Goal: Task Accomplishment & Management: Complete application form

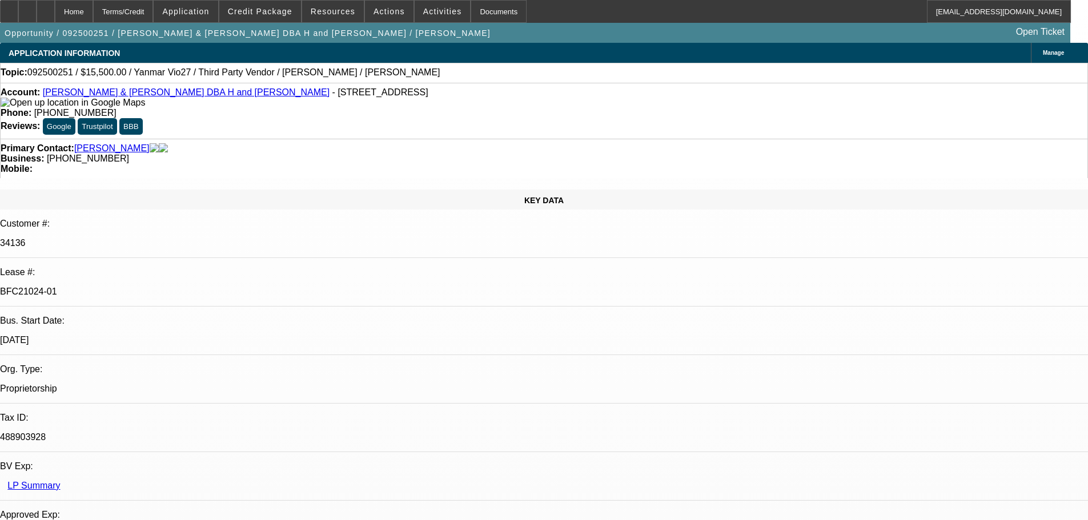
select select "0"
select select "6"
select select "0"
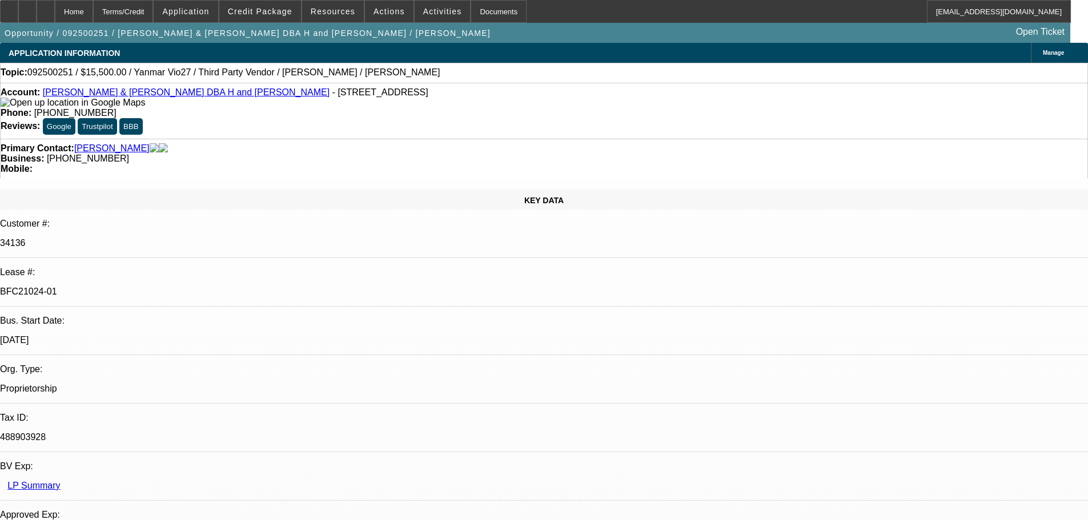
select select "0"
select select "6"
select select "0"
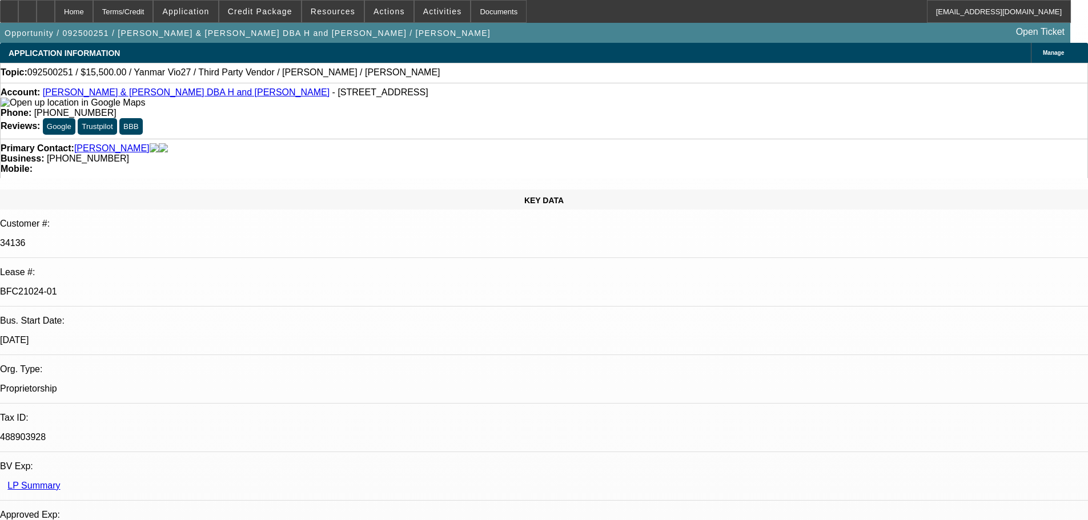
select select "0"
select select "6"
select select "0"
select select "0.1"
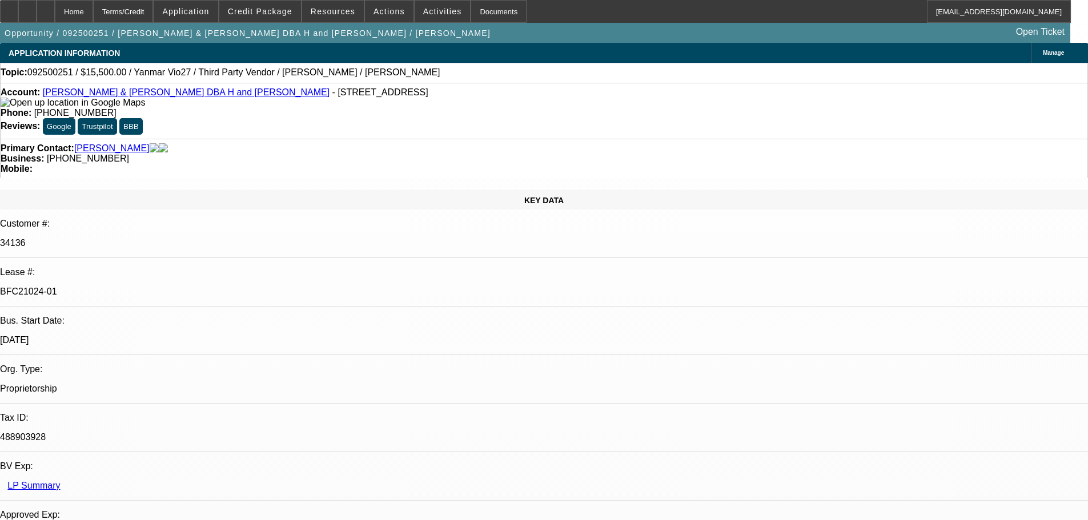
select select "4"
click at [55, 8] on div at bounding box center [46, 11] width 18 height 23
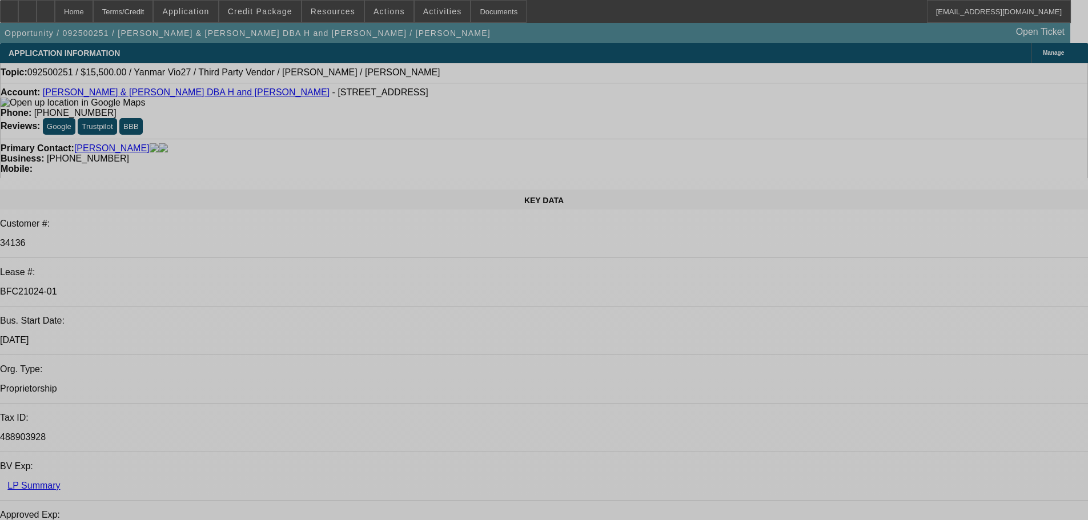
select select "0"
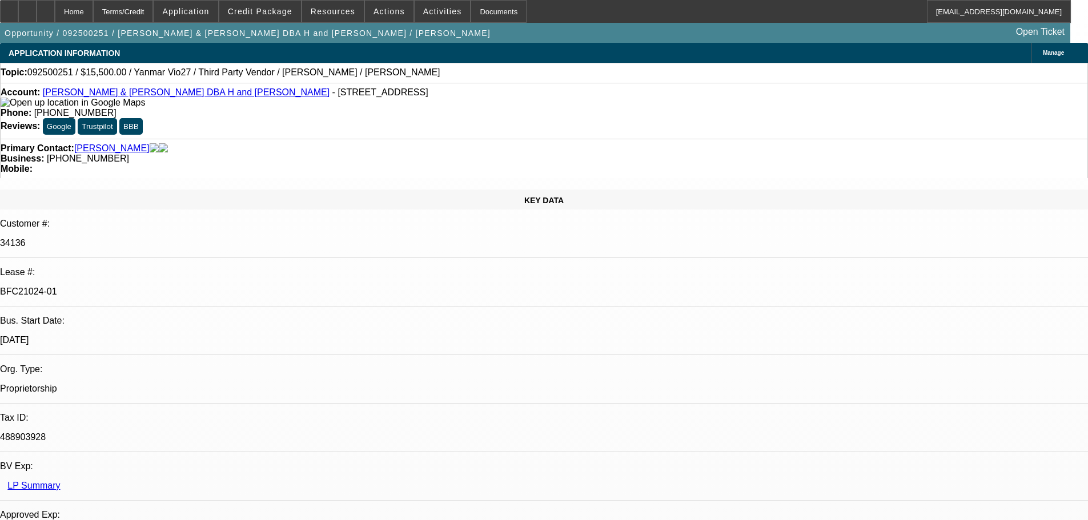
select select "0"
select select "6"
select select "0"
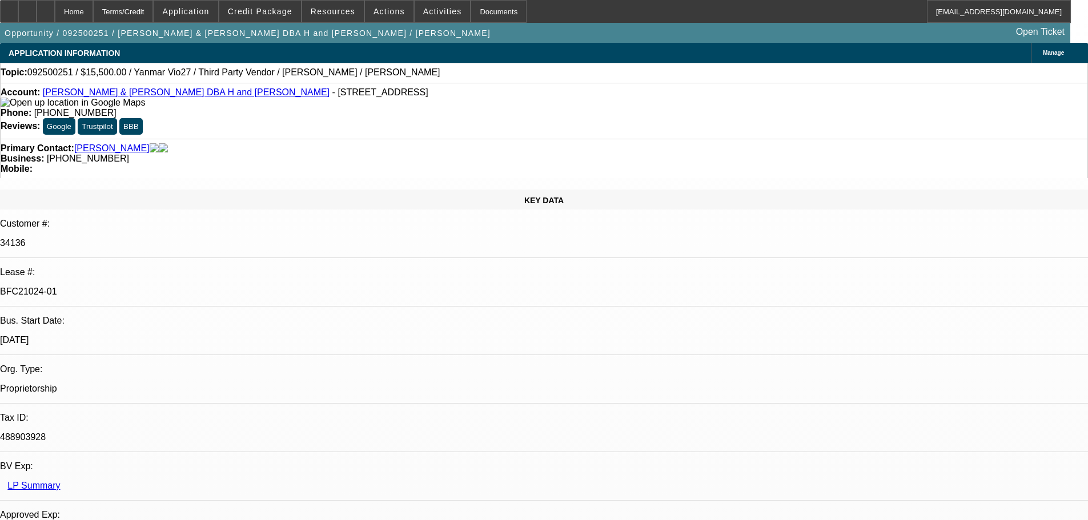
select select "0"
select select "6"
select select "0"
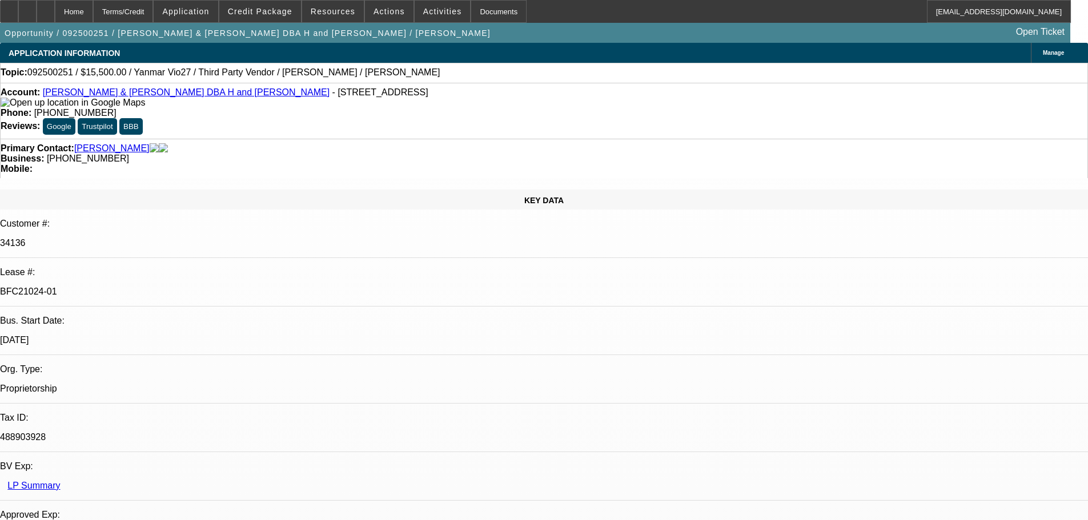
select select "6"
select select "0"
select select "0.1"
select select "4"
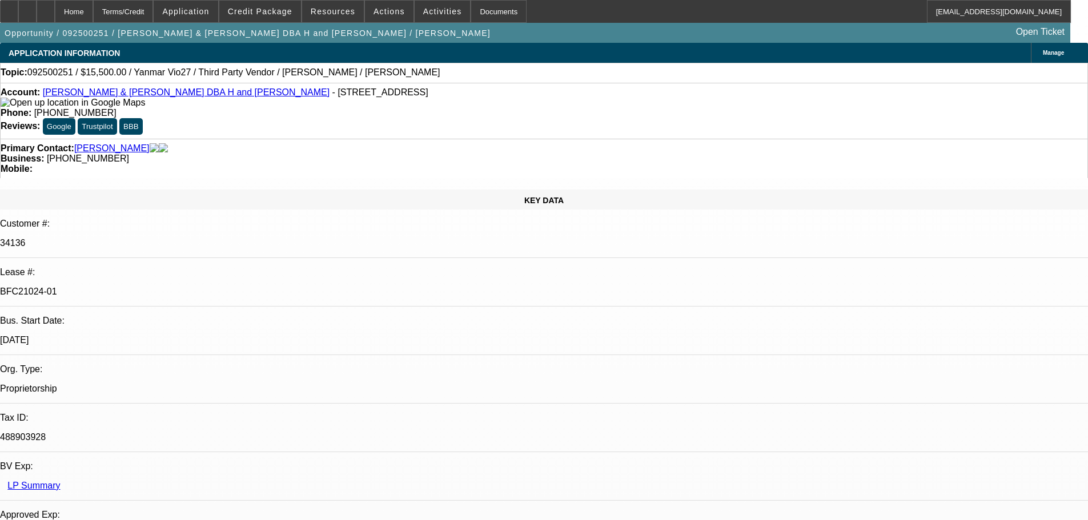
click at [55, 20] on div at bounding box center [46, 11] width 18 height 23
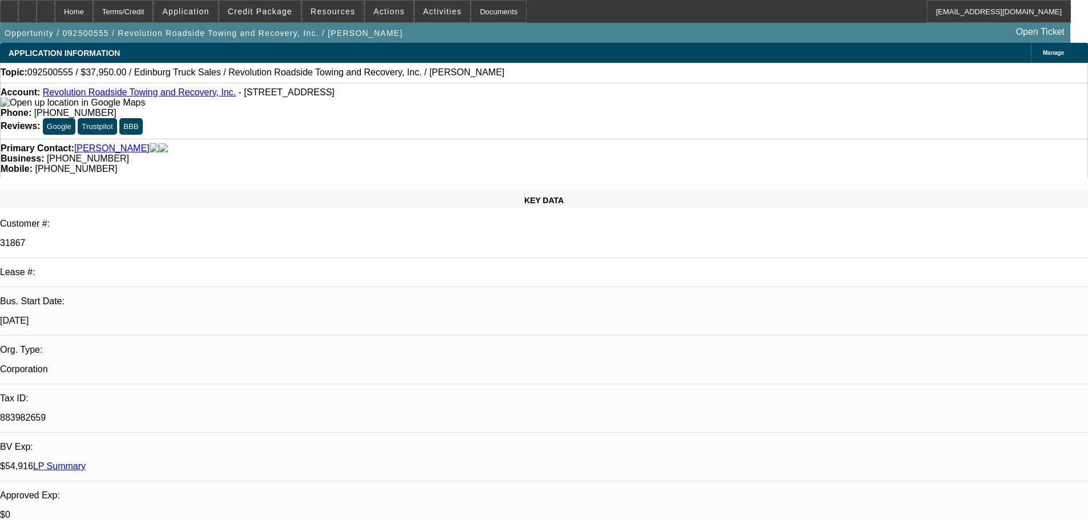
select select "0"
select select "2"
select select "0.1"
select select "4"
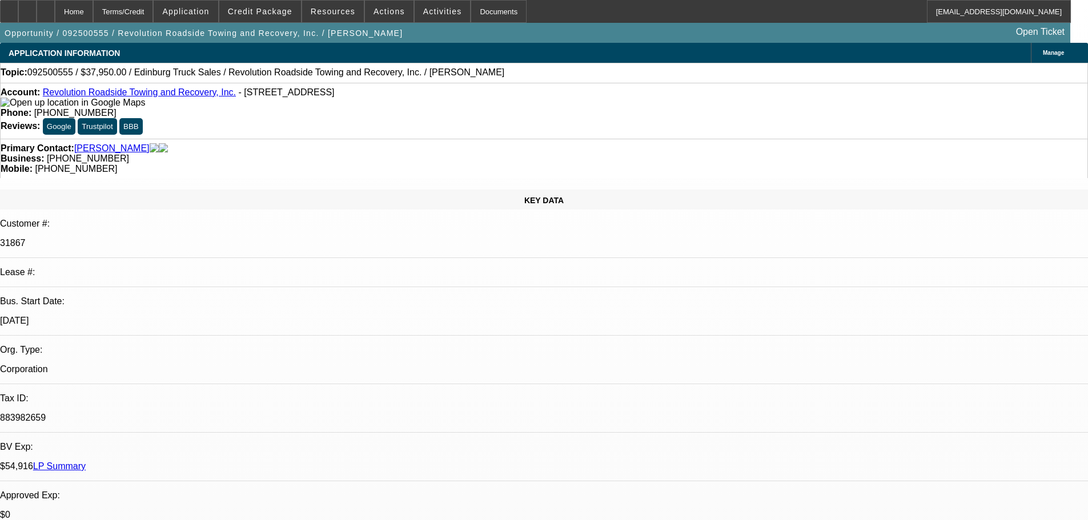
click at [46, 7] on icon at bounding box center [46, 7] width 0 height 0
select select "0"
select select "2"
select select "0.1"
select select "1"
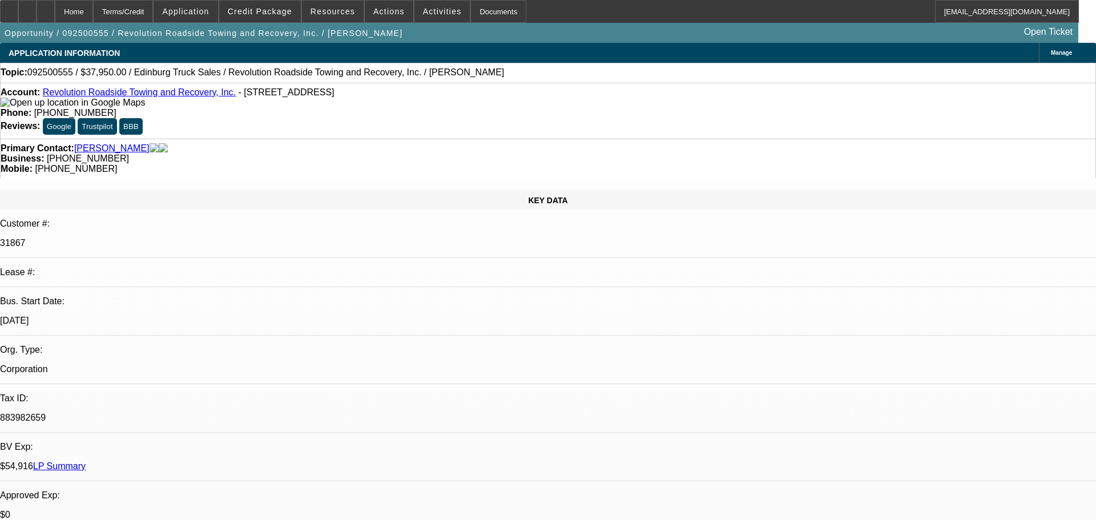
select select "2"
select select "4"
click at [271, 6] on span at bounding box center [260, 11] width 82 height 27
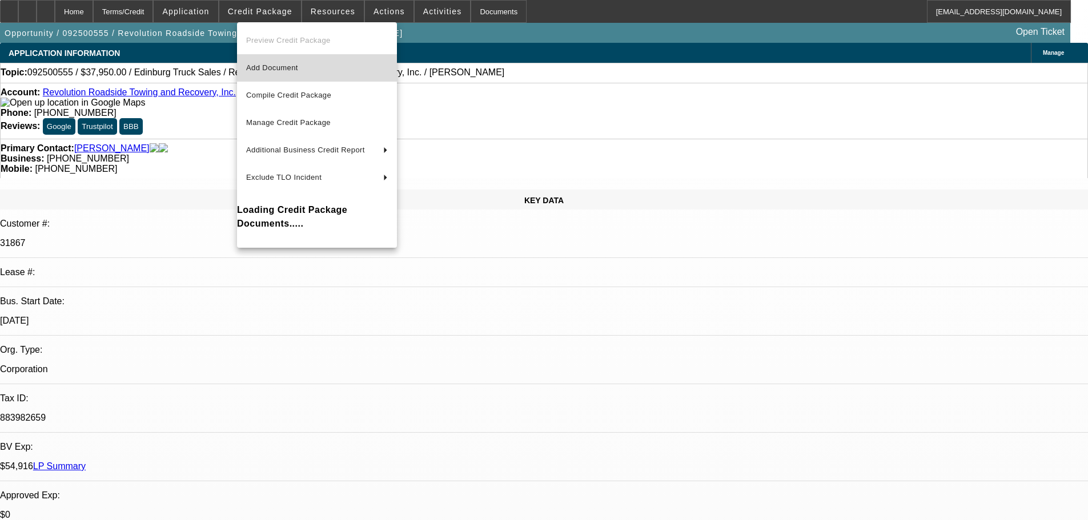
click at [287, 72] on span "Add Document" at bounding box center [317, 68] width 142 height 14
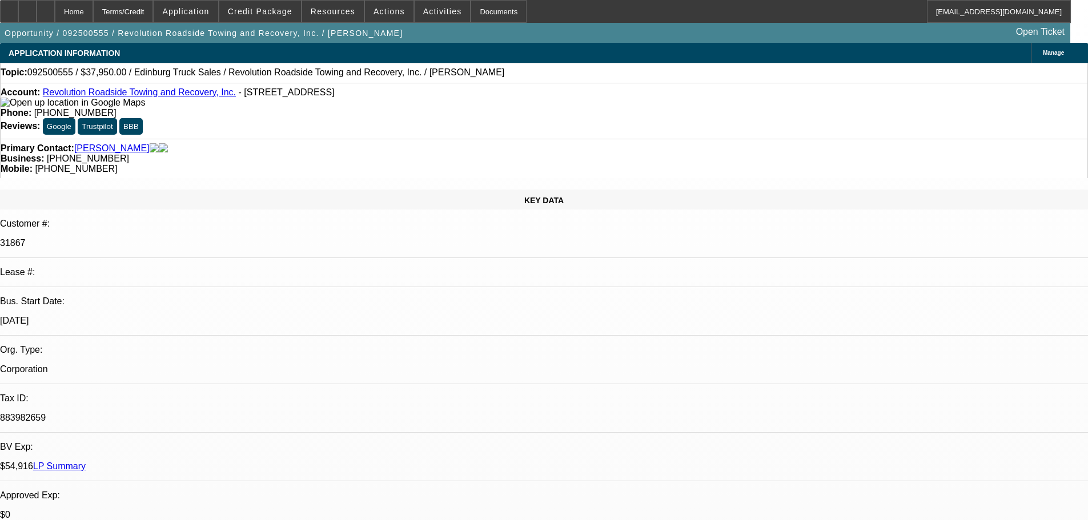
click at [524, 108] on div "Phone: (757) 869-8073" at bounding box center [544, 113] width 1086 height 10
click at [55, 21] on div at bounding box center [46, 11] width 18 height 23
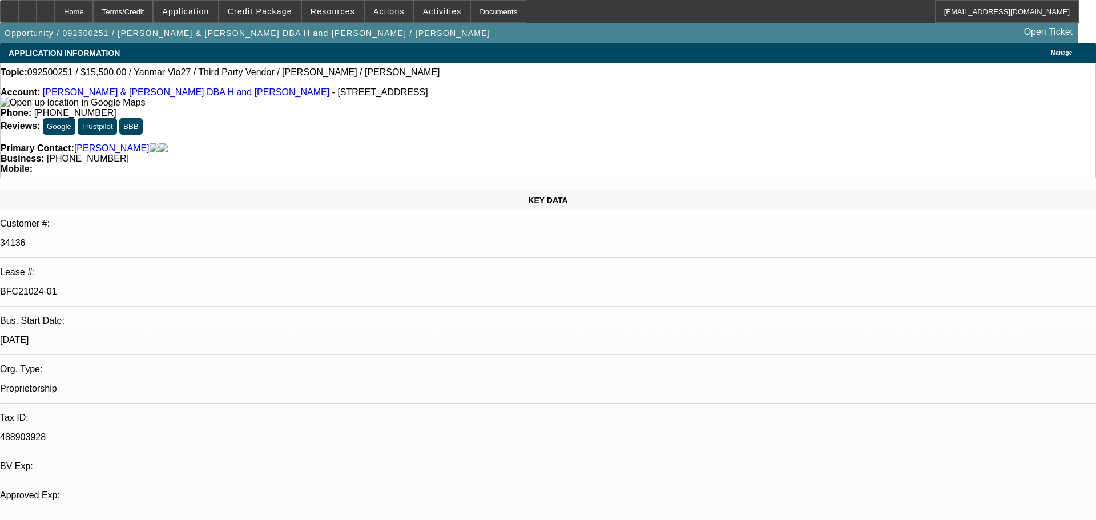
select select "0"
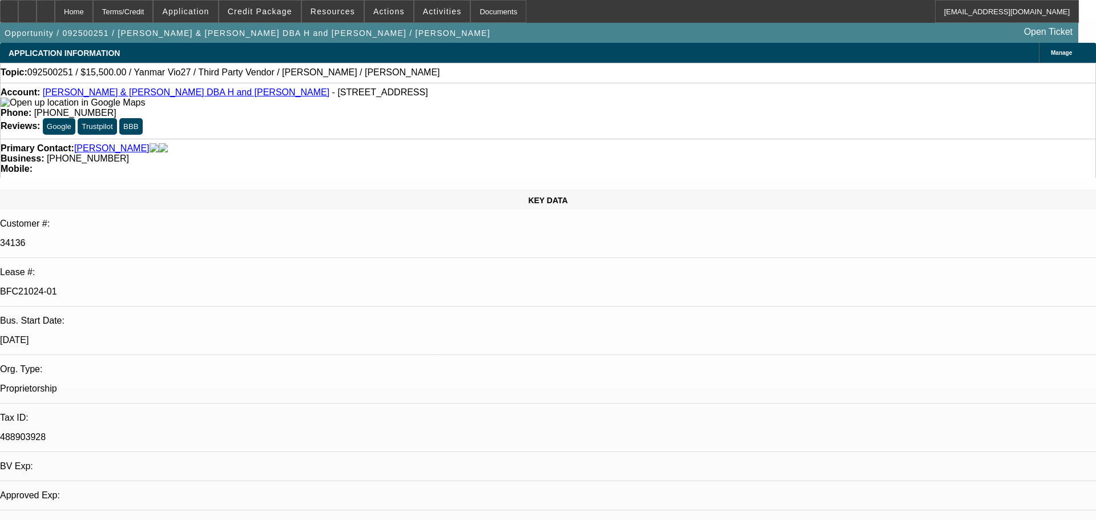
select select "0"
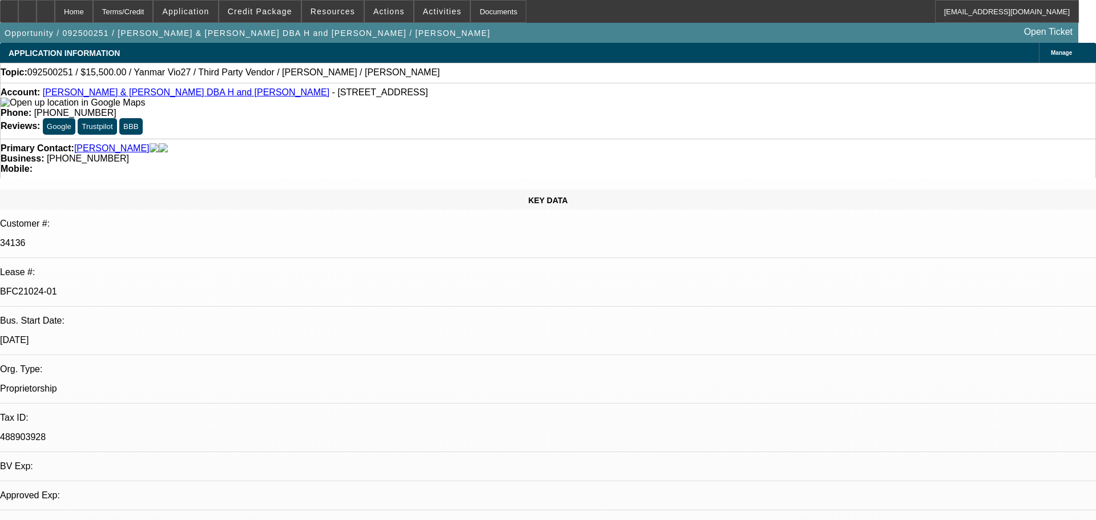
select select "0"
select select "0.1"
select select "1"
select select "6"
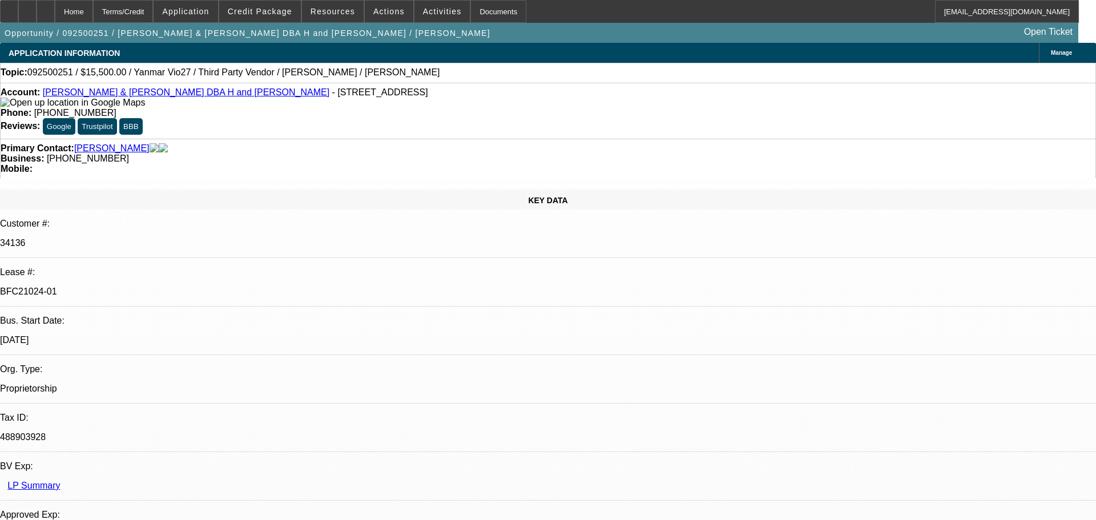
select select "1"
select select "6"
select select "1"
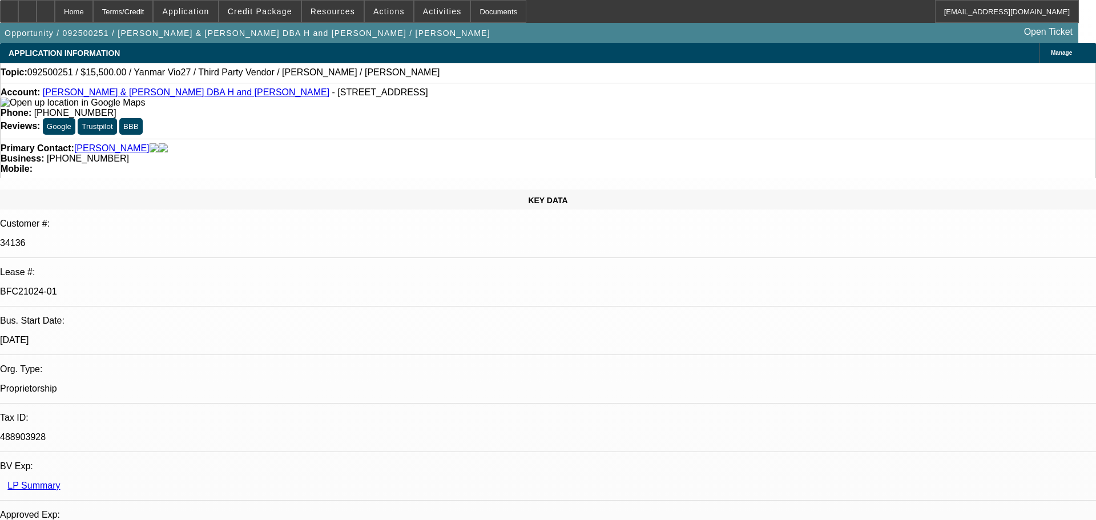
select select "6"
select select "1"
select select "4"
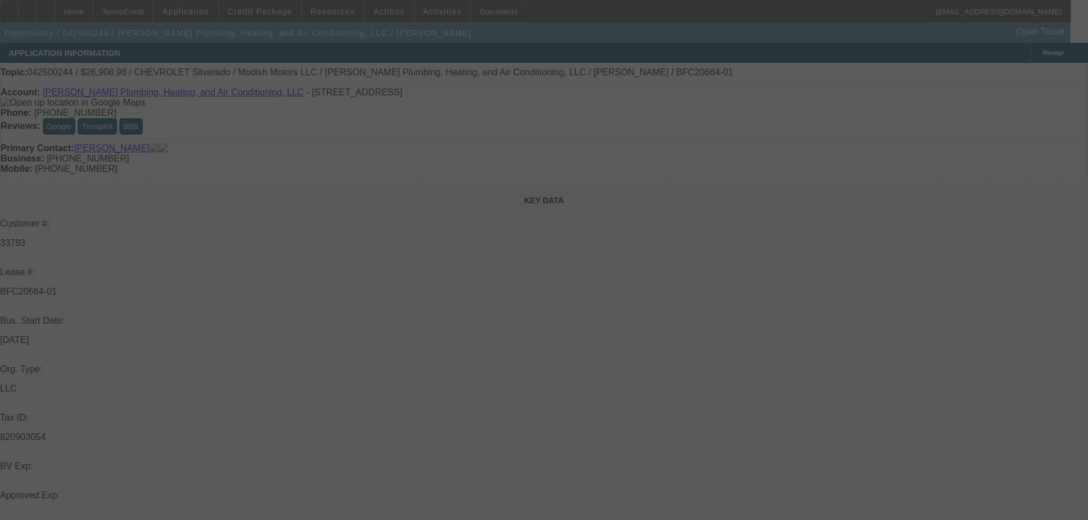
select select "0"
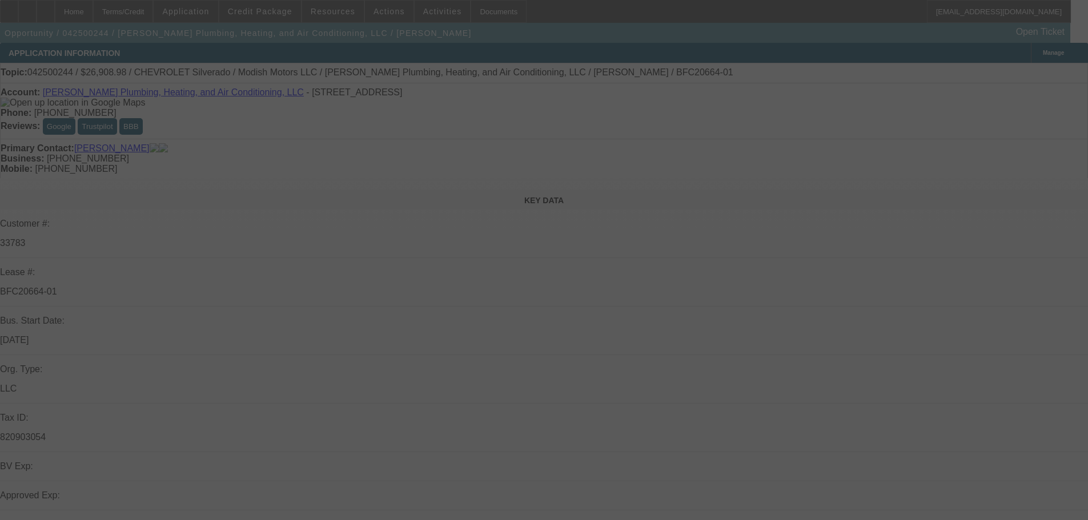
select select "0"
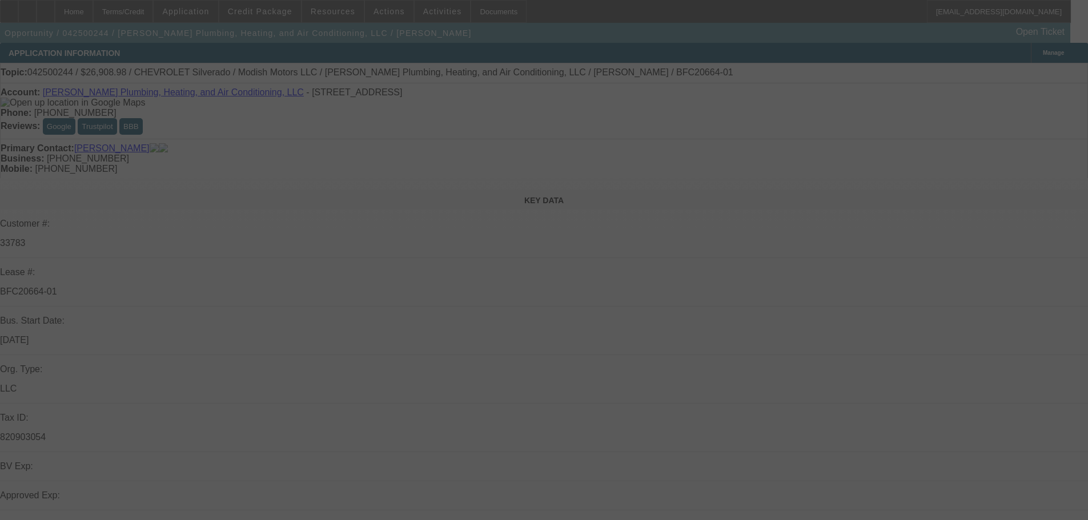
select select "0"
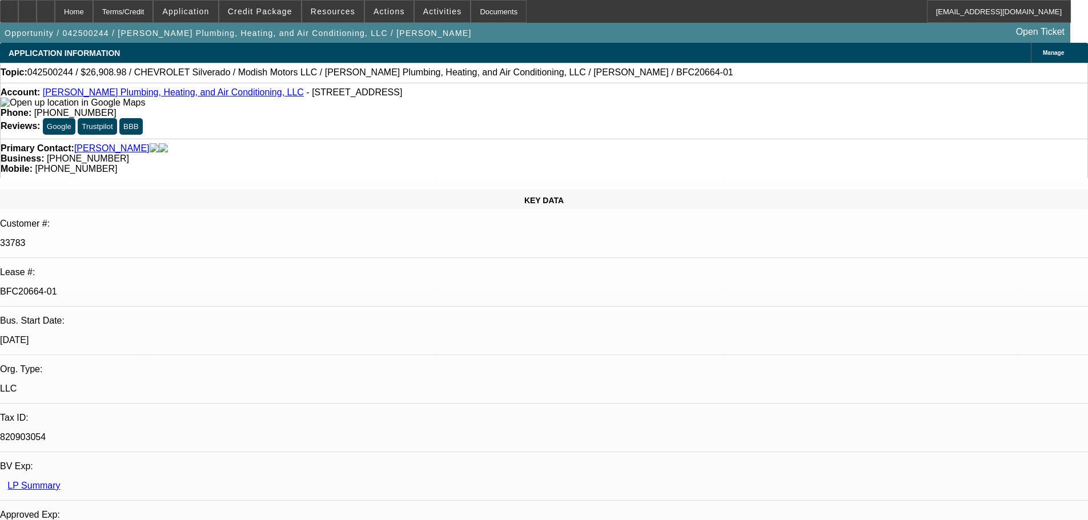
select select "3"
select select "6"
select select "3"
select select "6"
select select "3"
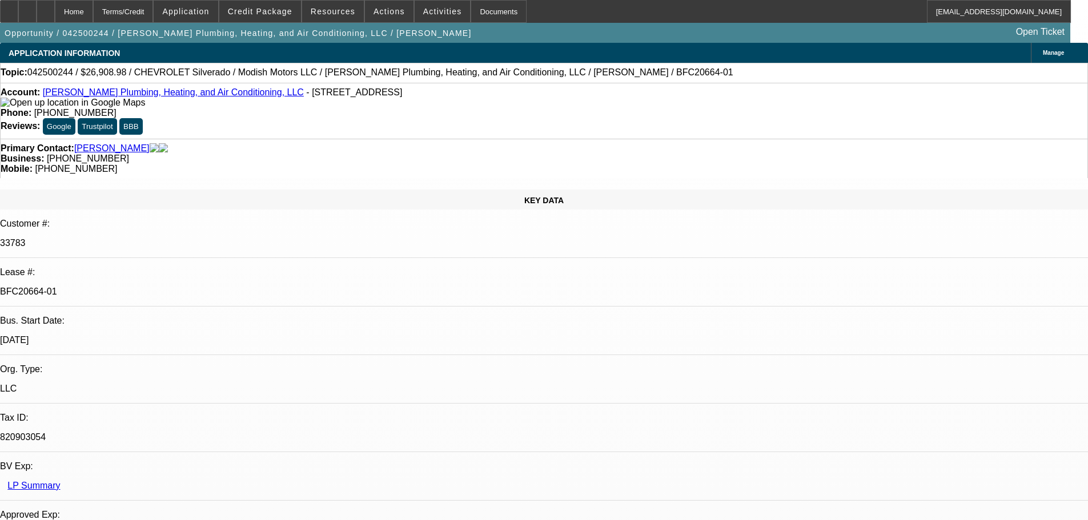
select select "6"
select select "2"
select select "6"
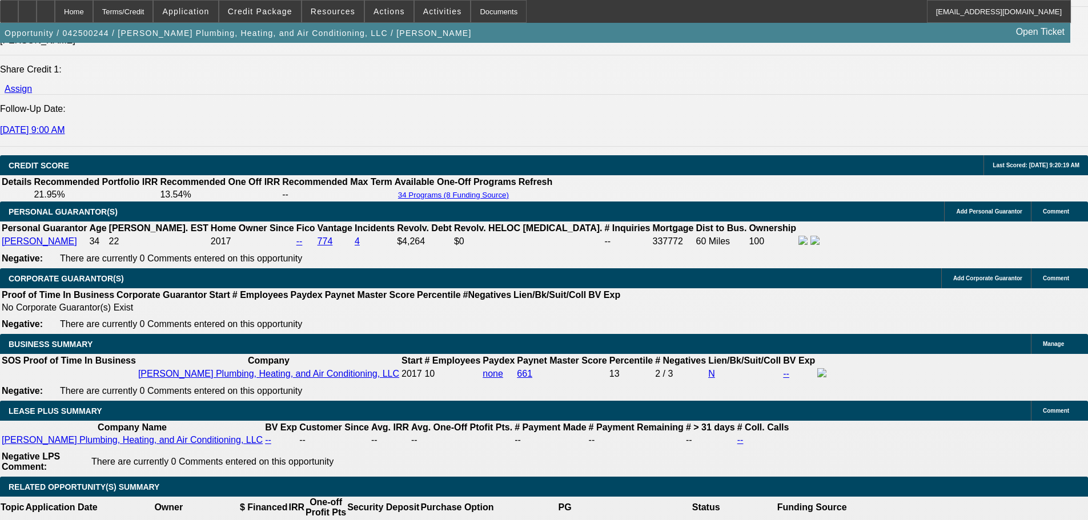
scroll to position [1493, 0]
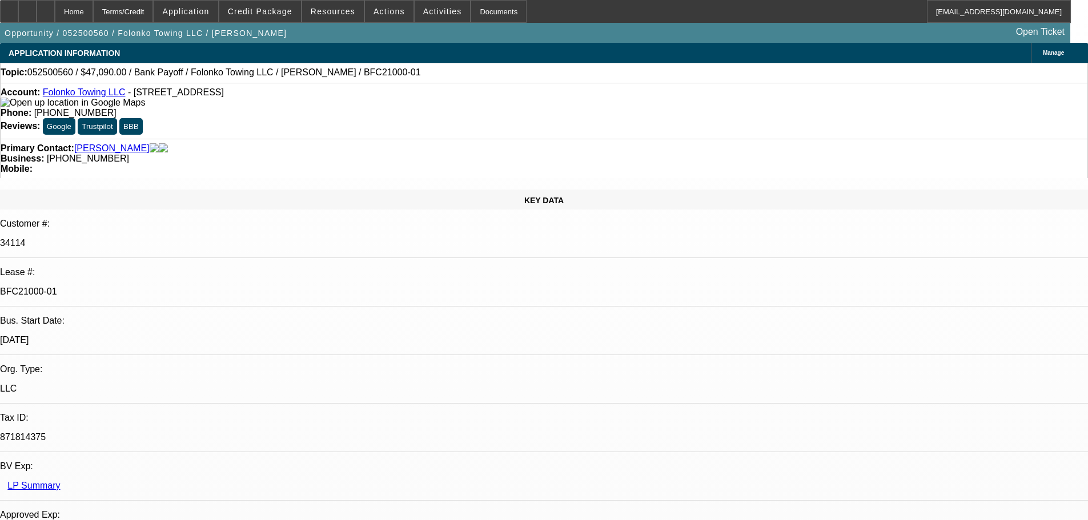
select select "0"
select select "2"
select select "0.1"
select select "4"
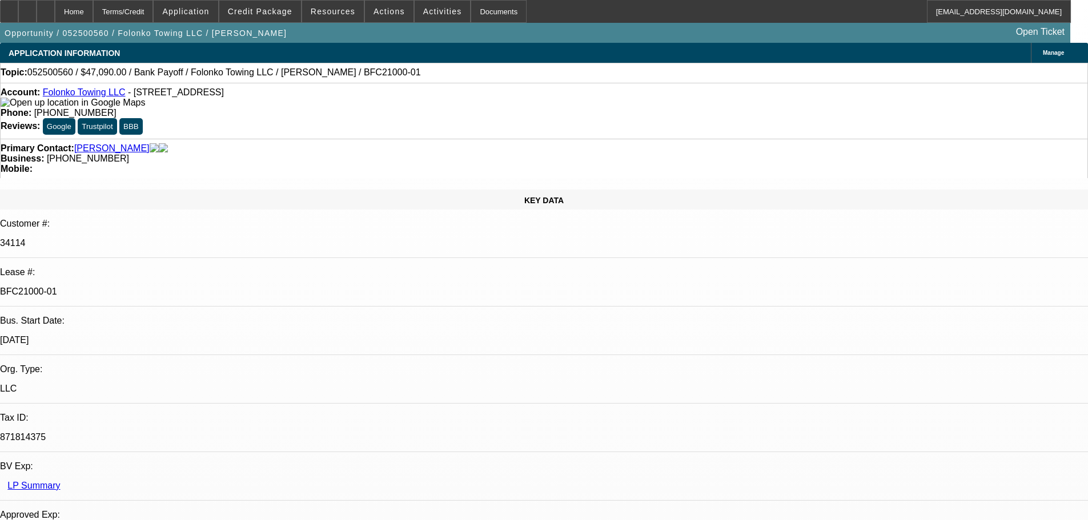
select select "0"
select select "2"
select select "0.1"
select select "4"
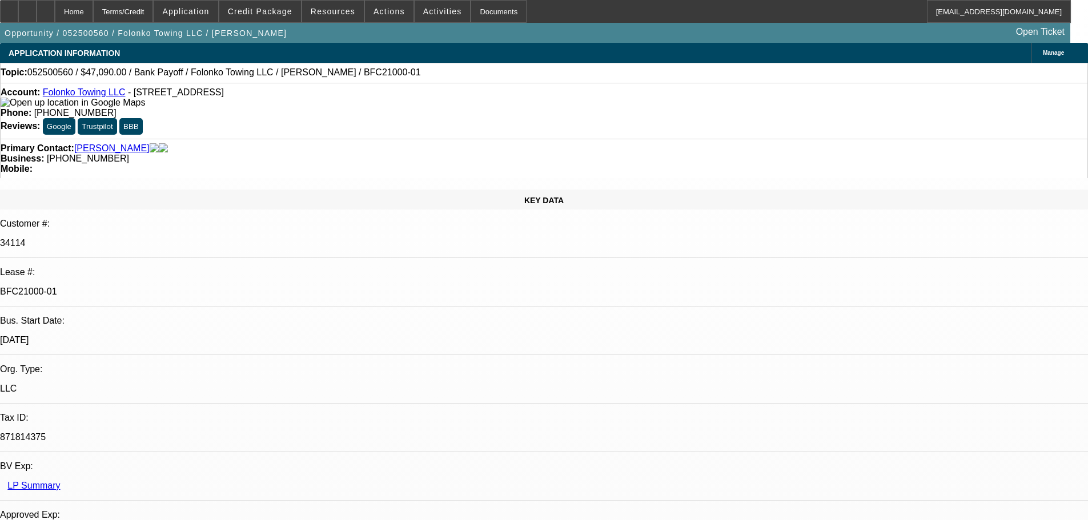
select select "0"
select select "2"
select select "0.1"
select select "4"
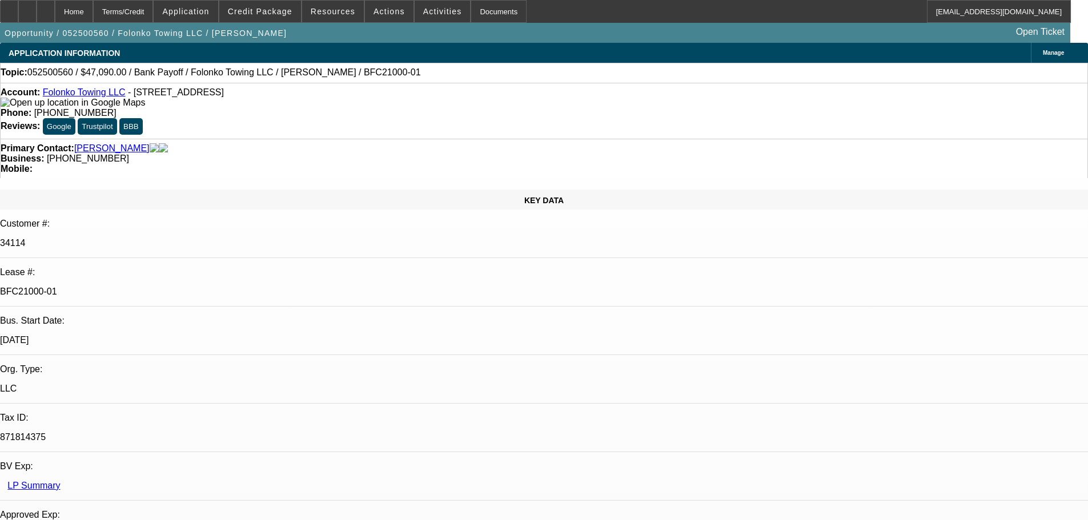
select select "0"
select select "2"
select select "0.1"
select select "4"
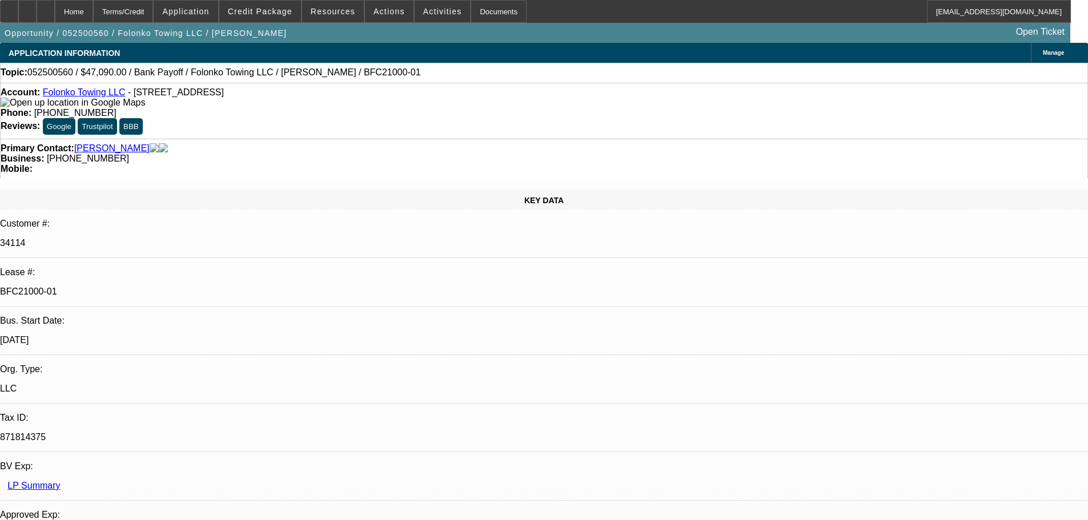
click at [55, 15] on div at bounding box center [46, 11] width 18 height 23
select select "0"
select select "2"
select select "0.1"
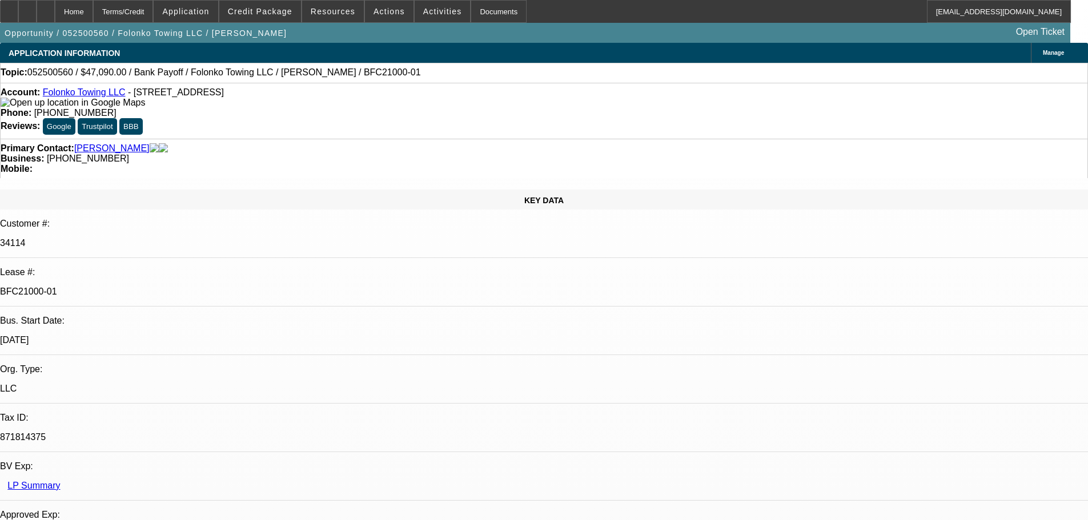
select select "4"
select select "0"
select select "2"
select select "0.1"
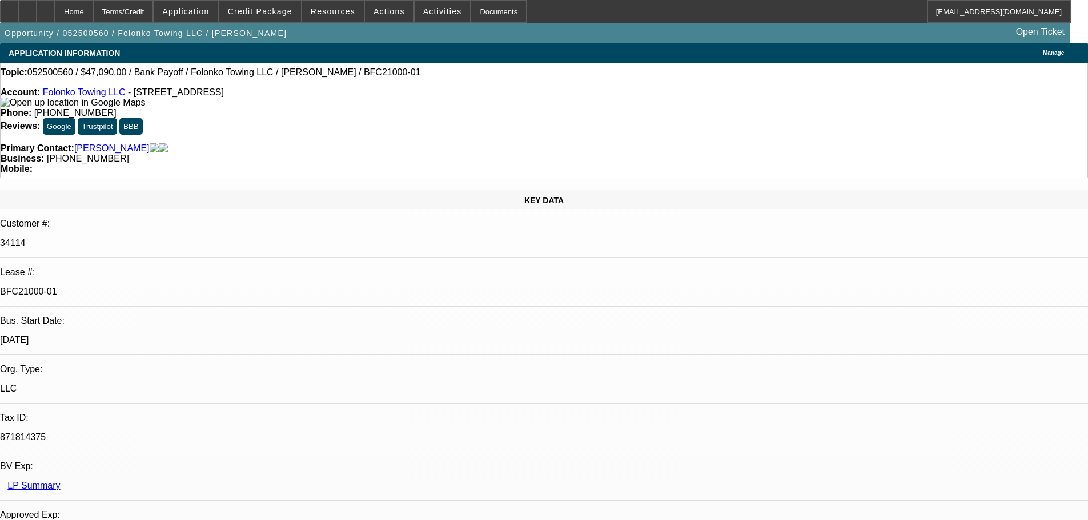
select select "4"
select select "0"
select select "2"
select select "0.1"
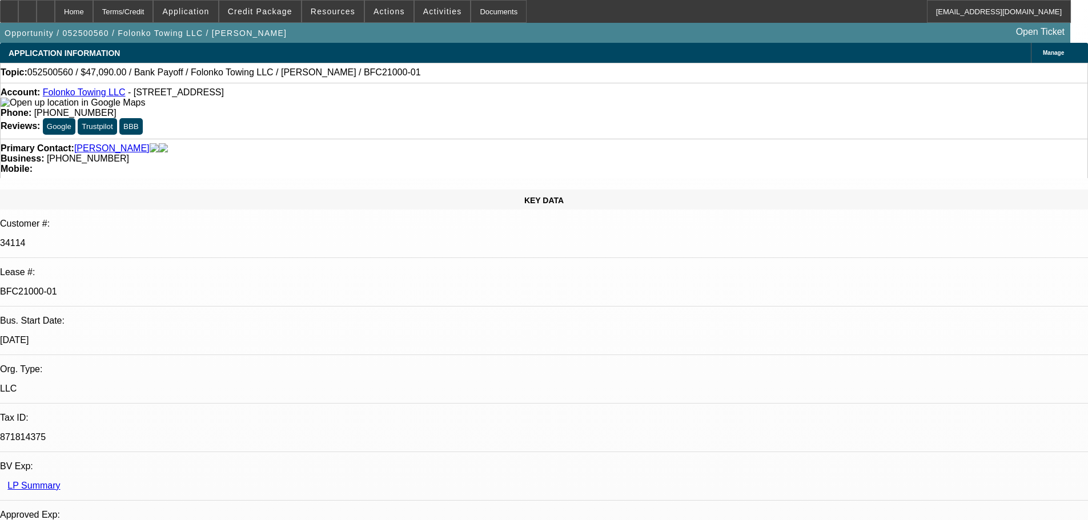
select select "4"
select select "0"
select select "2"
select select "0.1"
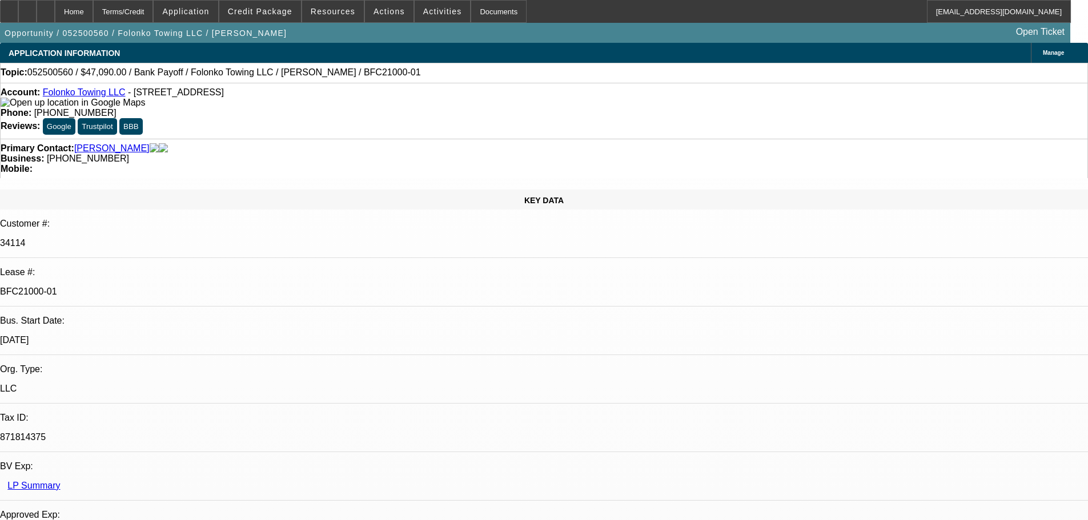
select select "4"
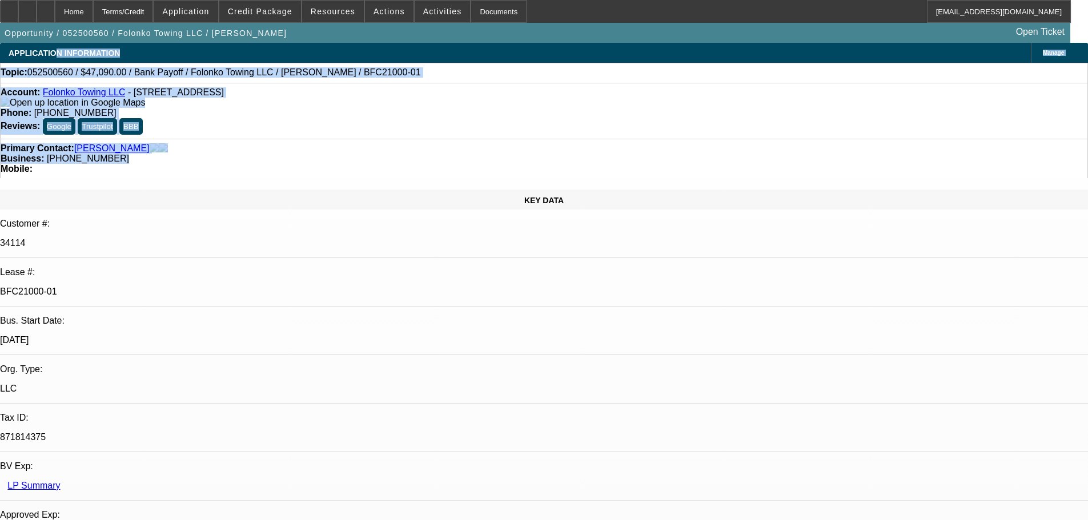
drag, startPoint x: 483, startPoint y: 126, endPoint x: 61, endPoint y: 54, distance: 428.4
click at [442, 71] on div "Topic: 052500560 / $47,090.00 / Bank Payoff / Folonko Towing LLC / Touray, Lami…" at bounding box center [544, 72] width 1086 height 10
drag, startPoint x: 470, startPoint y: 126, endPoint x: 18, endPoint y: 76, distance: 454.3
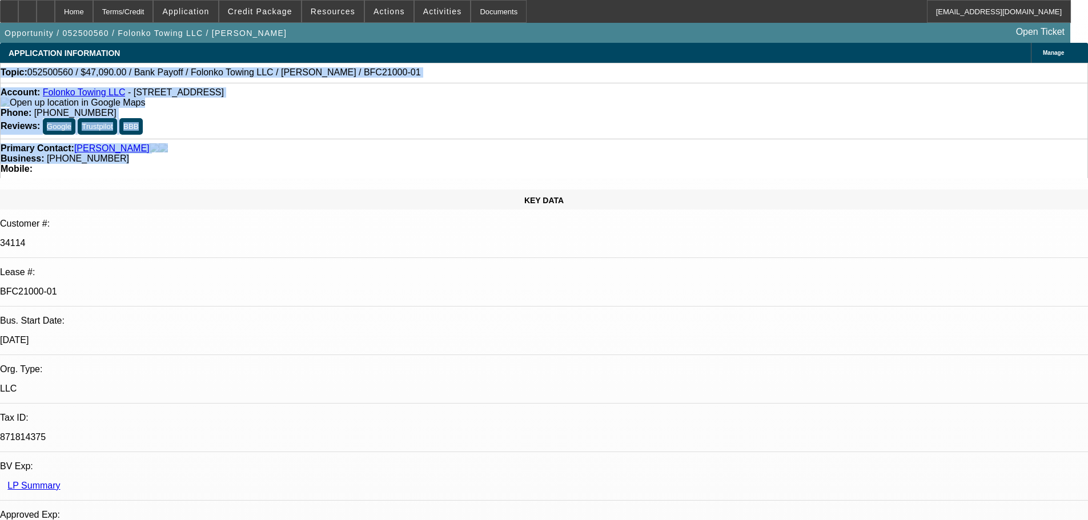
click at [437, 71] on div "Topic: 052500560 / $47,090.00 / Bank Payoff / Folonko Towing LLC / Touray, Lami…" at bounding box center [544, 72] width 1086 height 10
drag, startPoint x: 472, startPoint y: 126, endPoint x: 9, endPoint y: 69, distance: 466.4
click at [421, 70] on div "Topic: 052500560 / $47,090.00 / Bank Payoff / Folonko Towing LLC / Touray, Lami…" at bounding box center [544, 72] width 1086 height 10
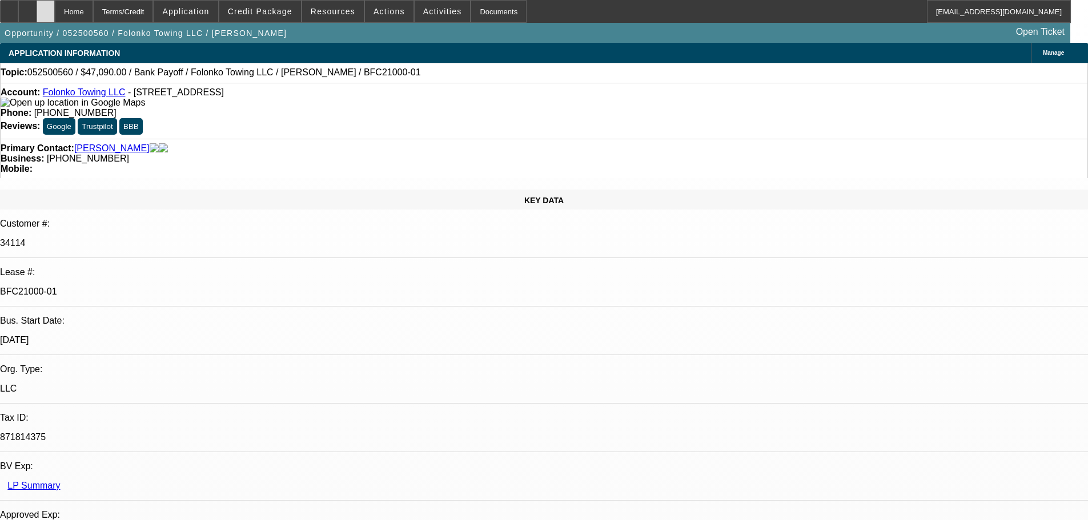
click at [46, 7] on icon at bounding box center [46, 7] width 0 height 0
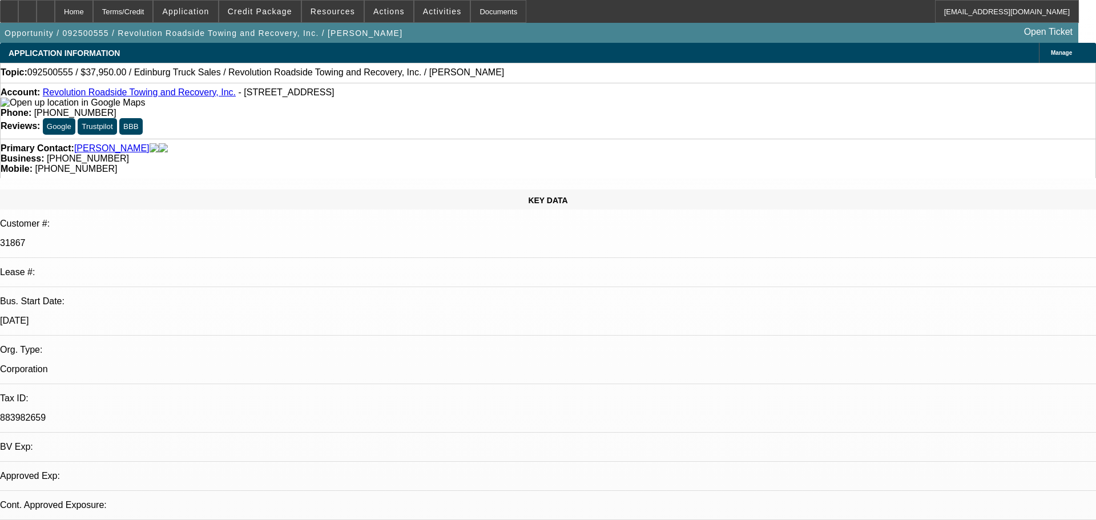
select select "0"
select select "2"
select select "0.1"
select select "4"
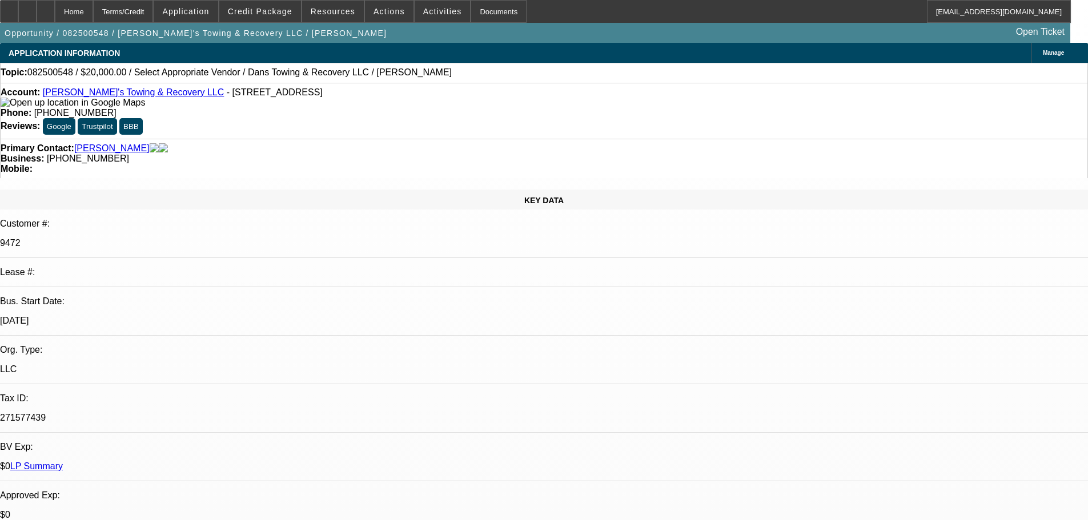
select select "0"
select select "2"
select select "0"
select select "6"
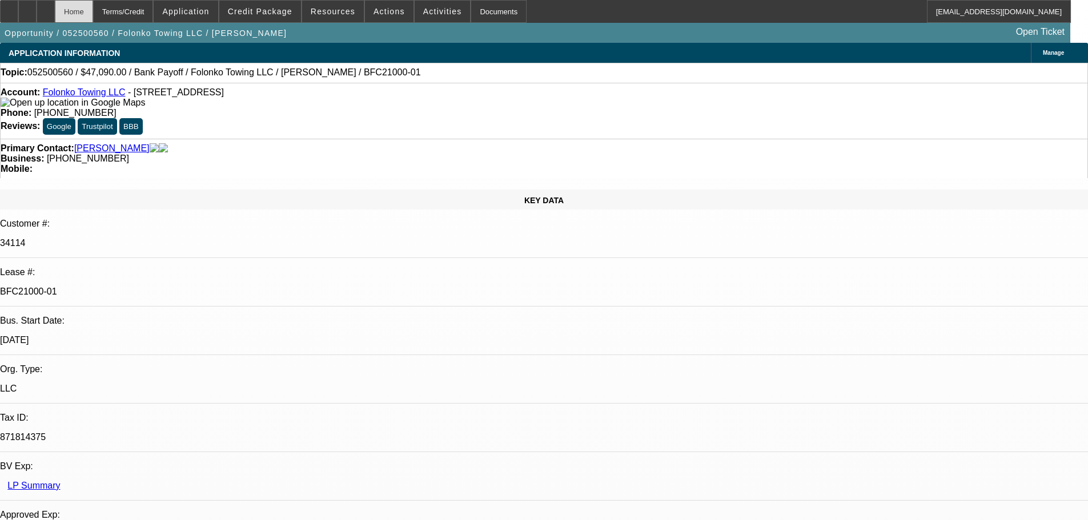
select select "0"
select select "2"
select select "0.1"
select select "4"
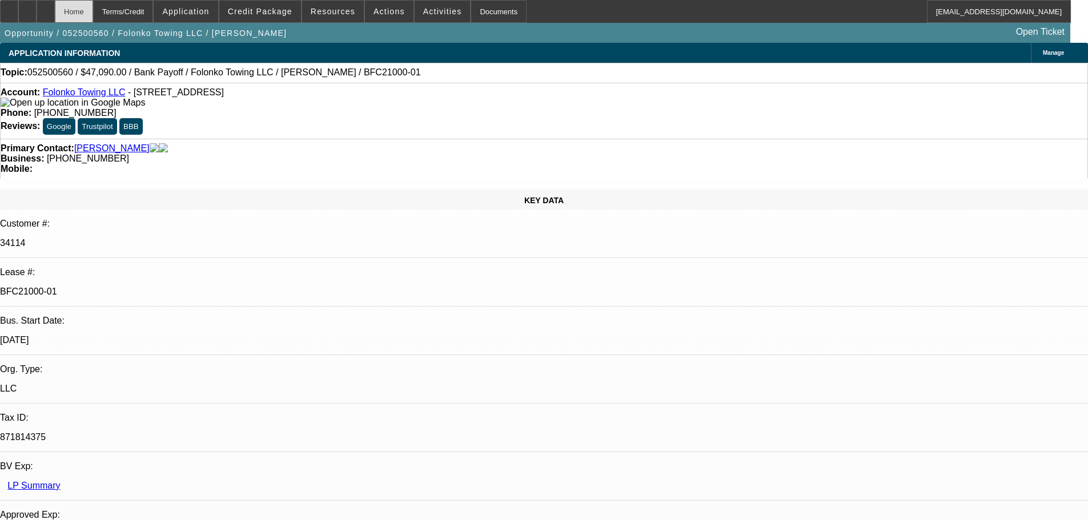
select select "0"
select select "2"
select select "0.1"
select select "4"
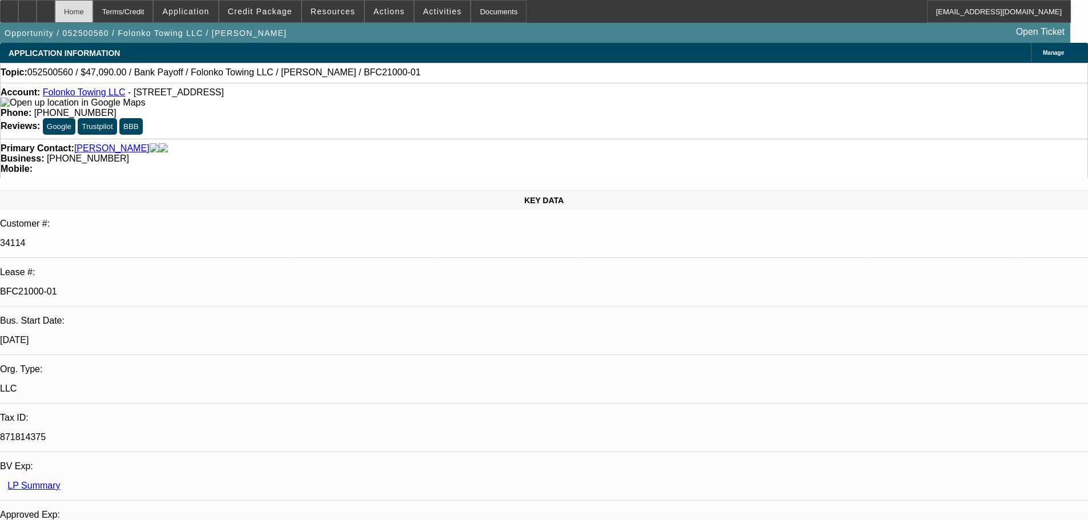
select select "0"
select select "2"
select select "0.1"
select select "4"
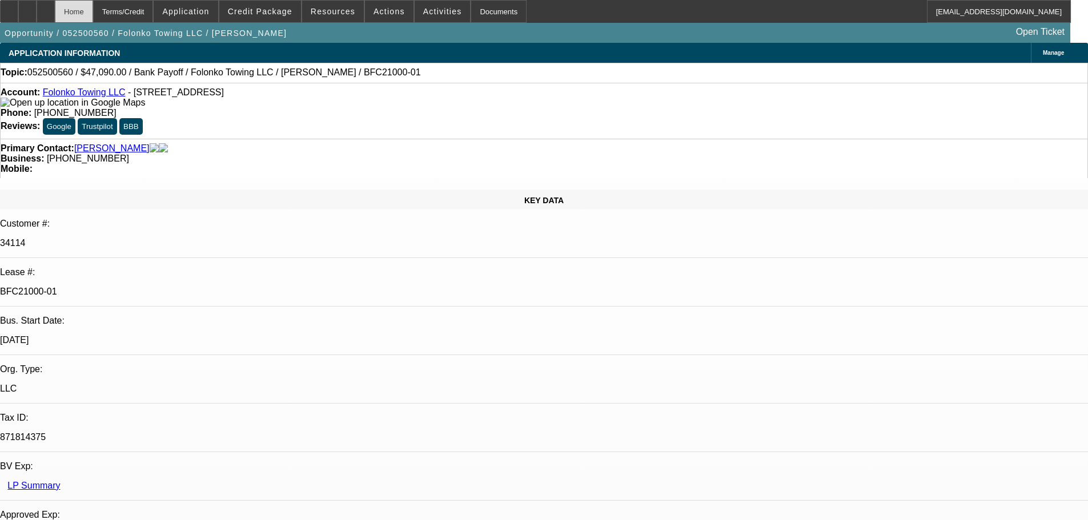
select select "0"
select select "2"
select select "0.1"
select select "4"
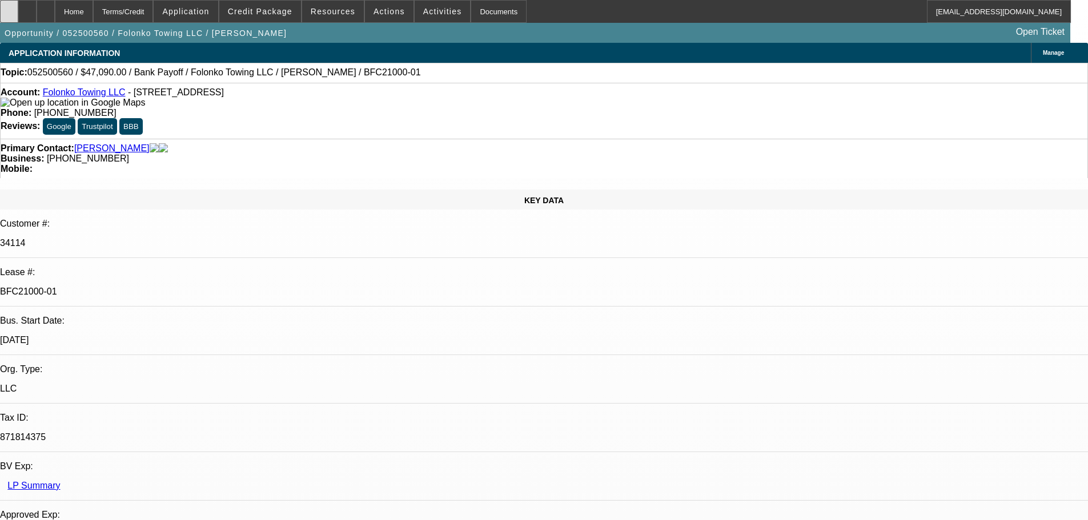
click at [18, 15] on div at bounding box center [9, 11] width 18 height 23
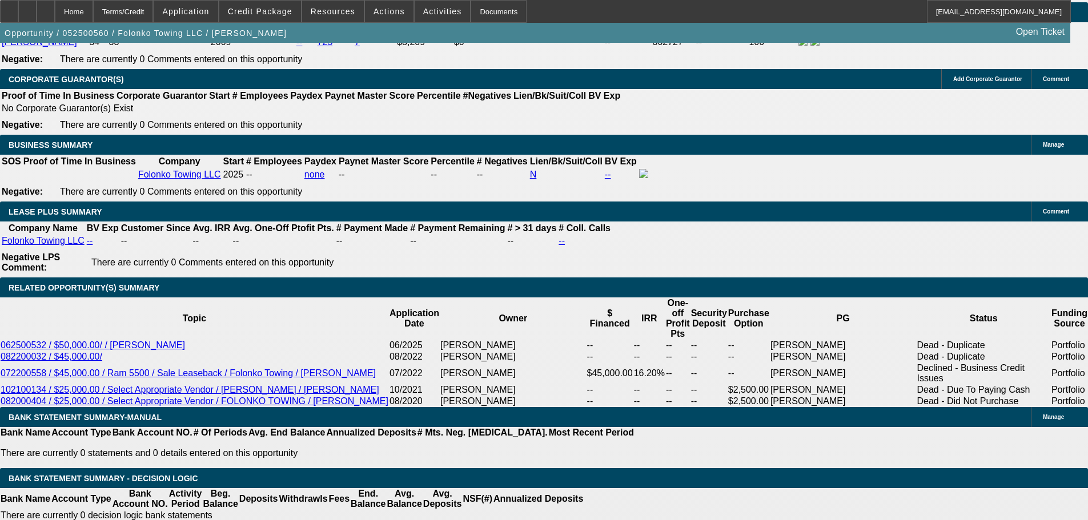
scroll to position [1827, 0]
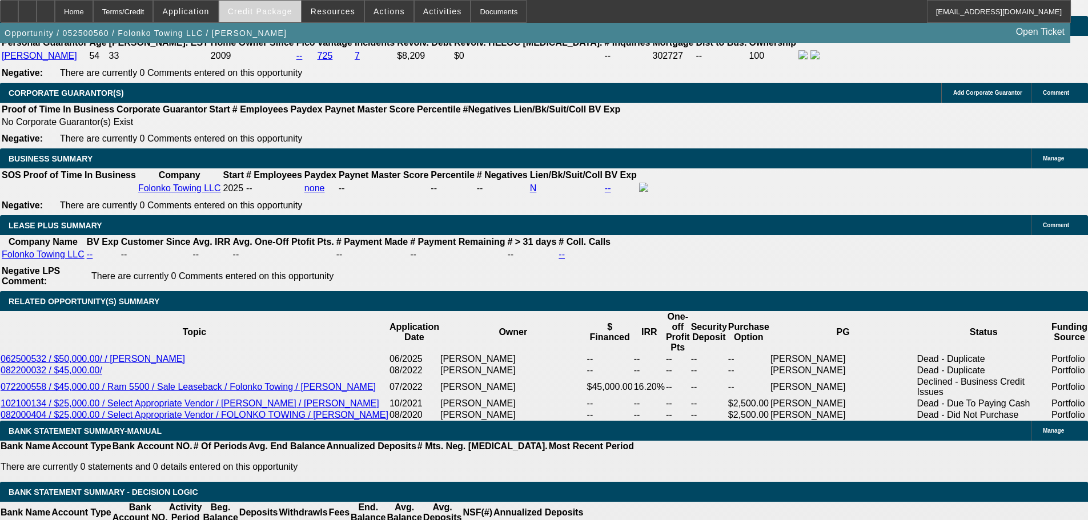
click at [255, 9] on span "Credit Package" at bounding box center [260, 11] width 65 height 9
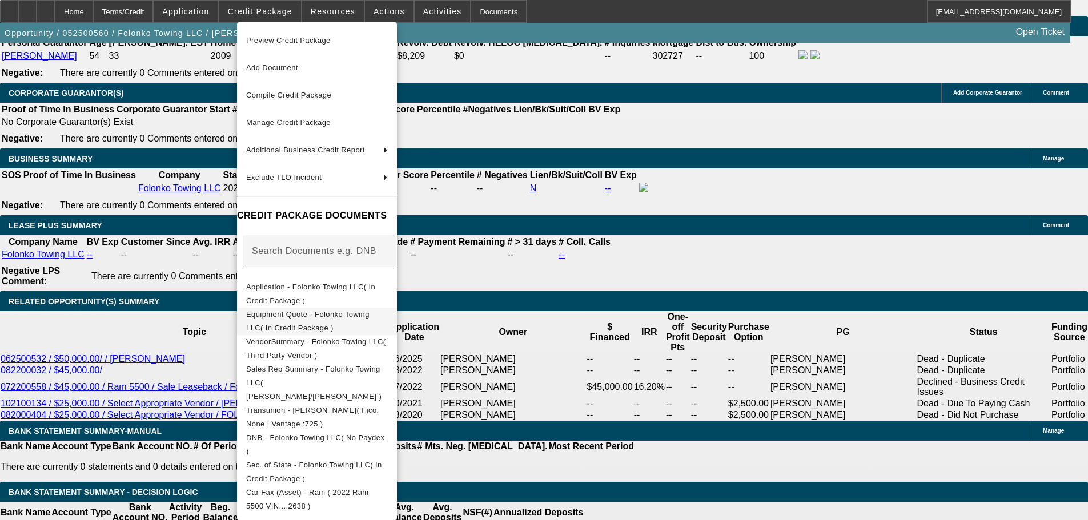
click at [368, 316] on span "Equipment Quote - Folonko Towing LLC( In Credit Package )" at bounding box center [307, 321] width 123 height 22
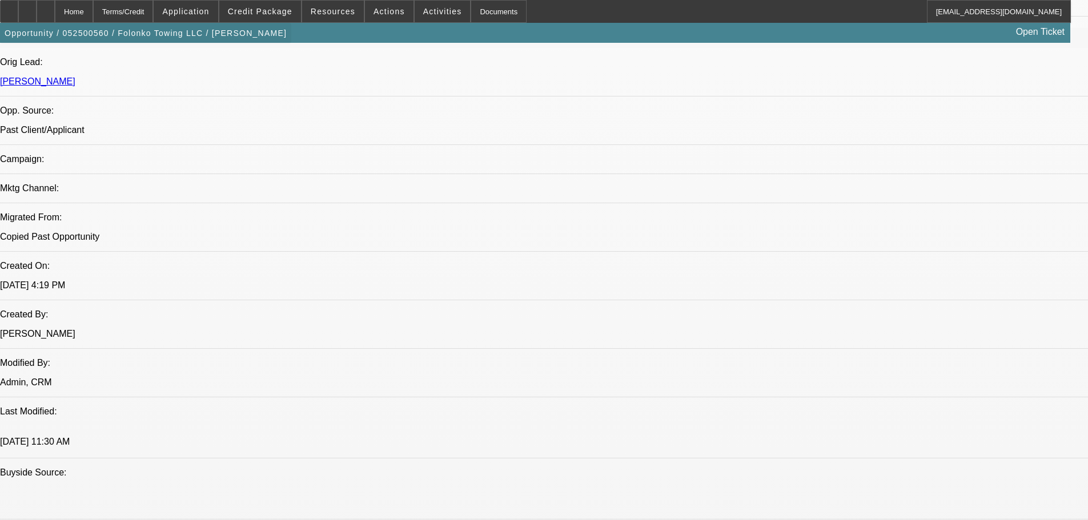
scroll to position [343, 0]
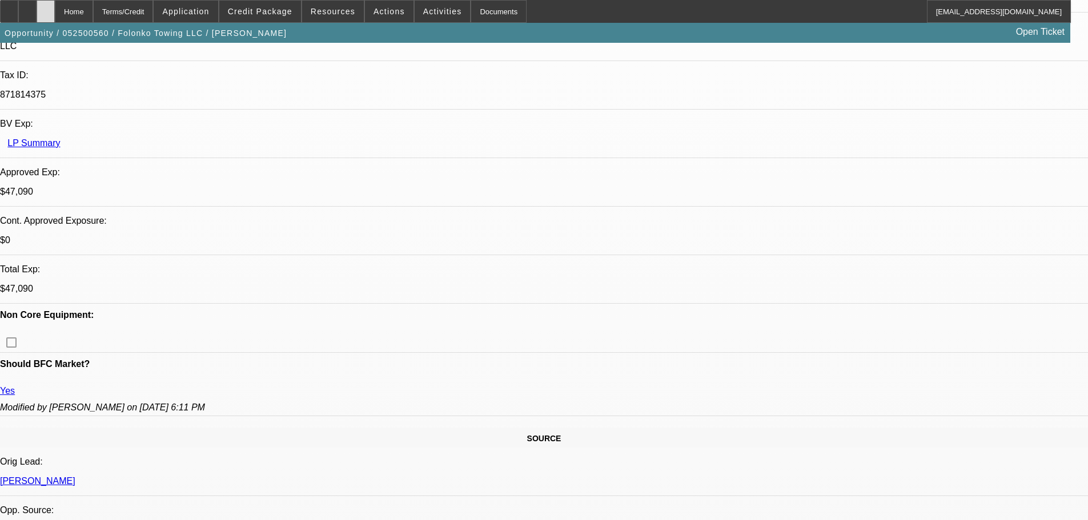
click at [55, 19] on div at bounding box center [46, 11] width 18 height 23
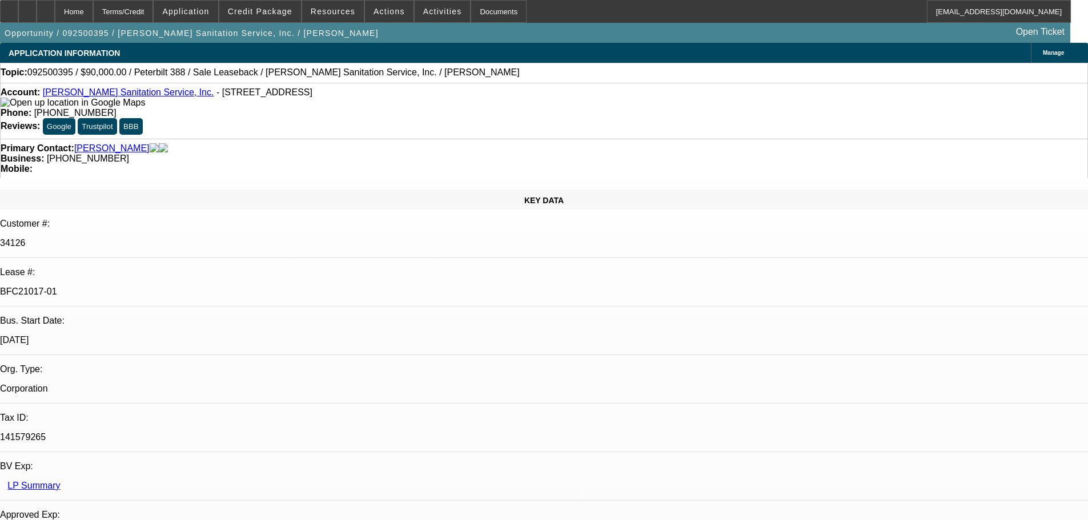
select select "0"
select select "2"
select select "0"
select select "6"
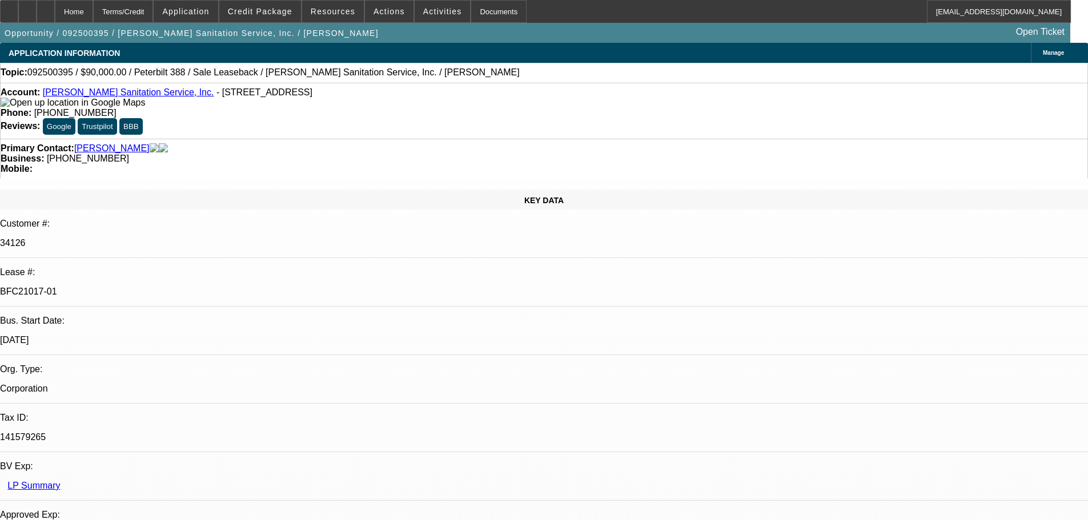
select select "0"
select select "2"
select select "0"
select select "6"
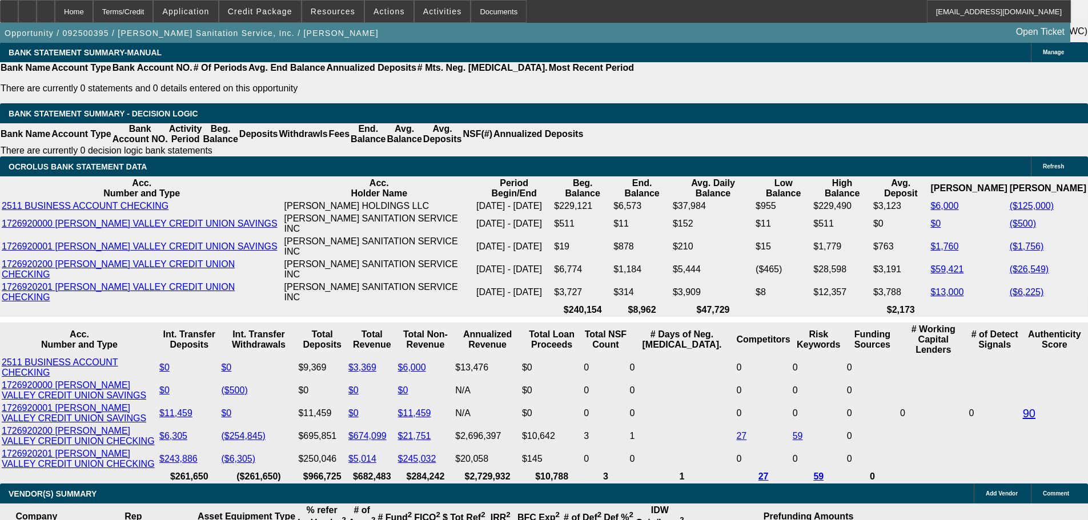
scroll to position [1998, 0]
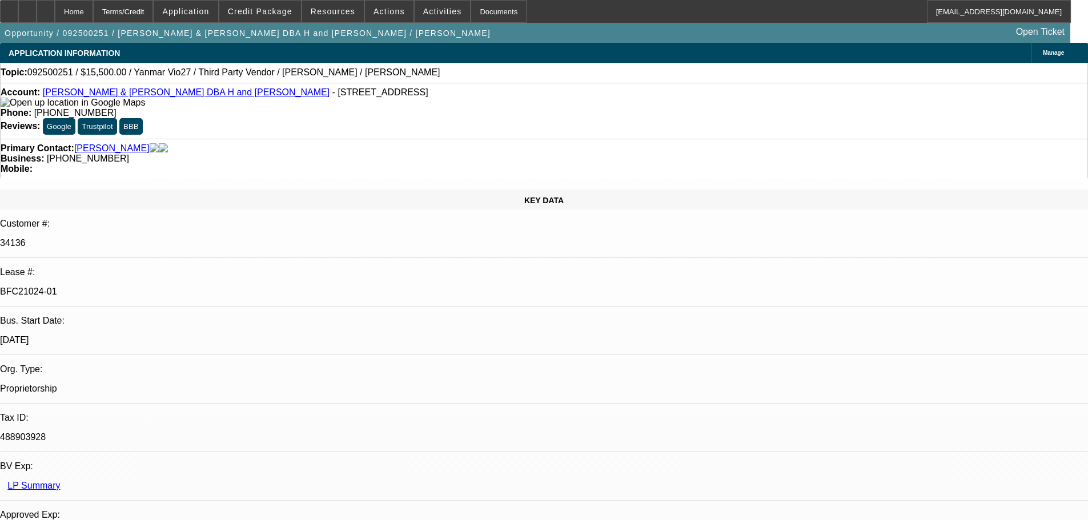
select select "0"
select select "6"
select select "0"
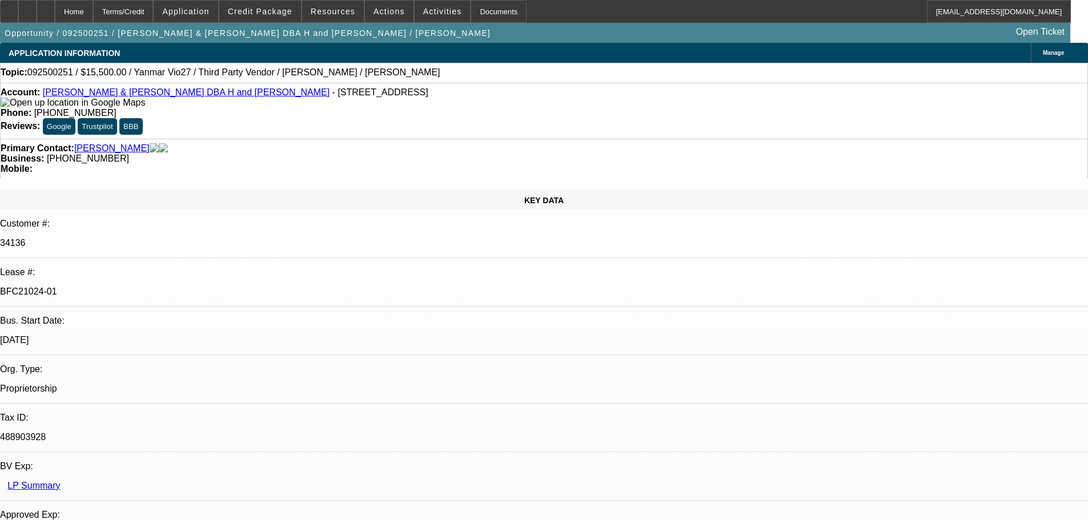
select select "0"
select select "6"
select select "0"
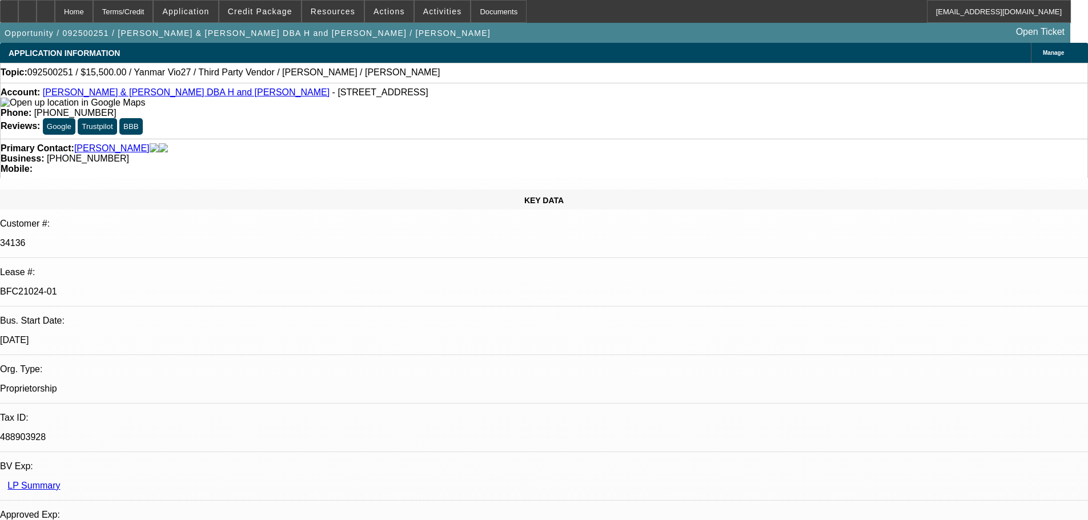
select select "0"
select select "6"
select select "0"
select select "0.1"
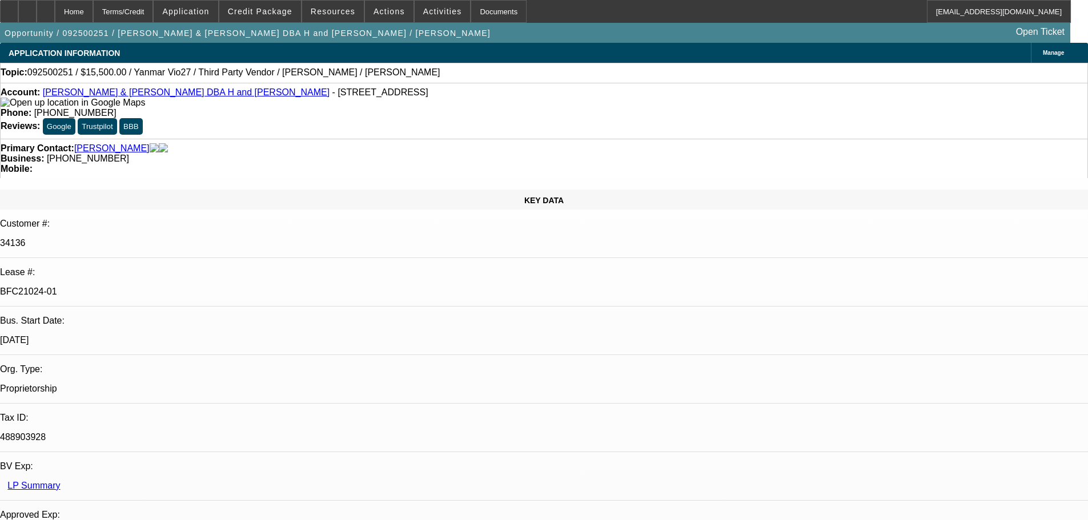
select select "4"
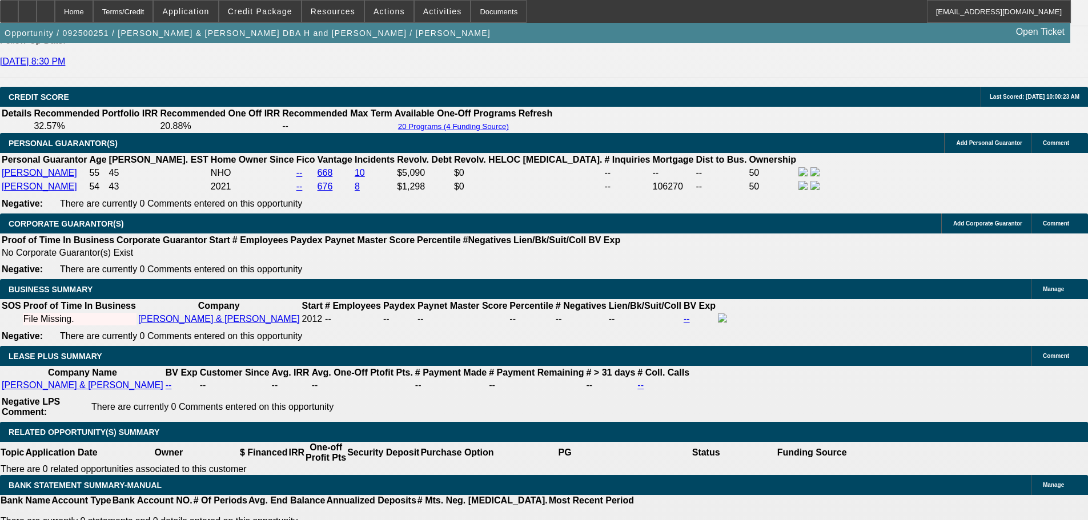
scroll to position [1770, 0]
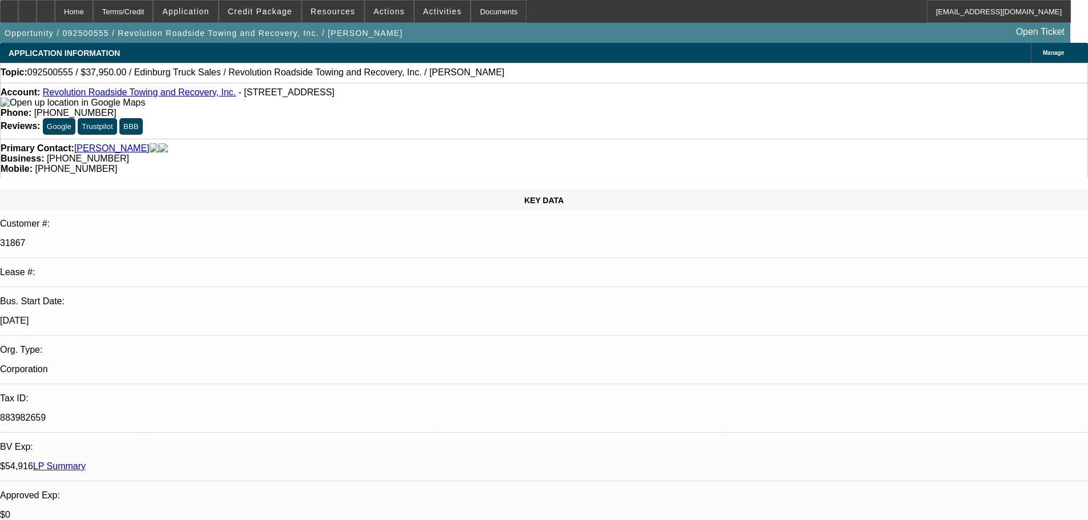
select select "0"
select select "2"
select select "0.1"
select select "4"
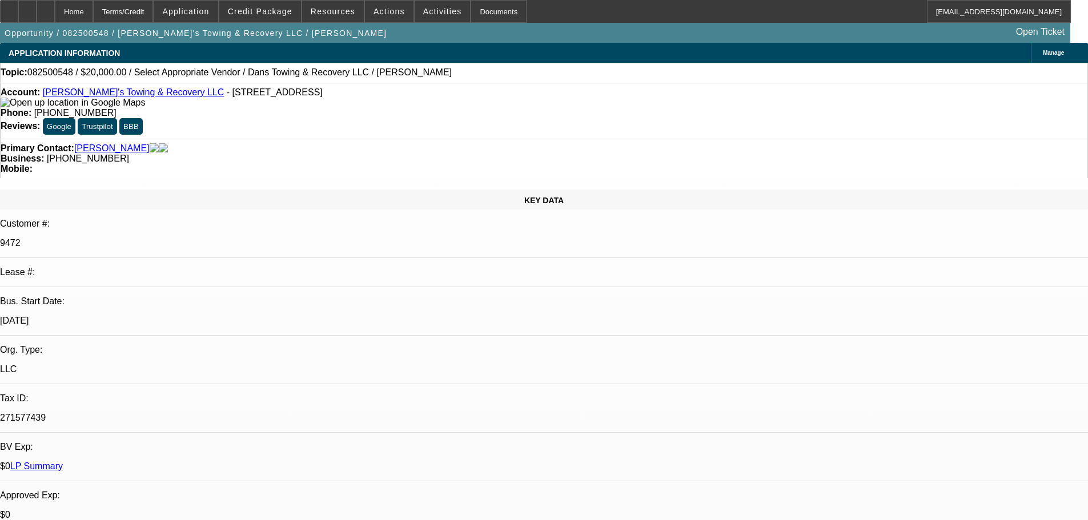
select select "0"
select select "2"
select select "0"
select select "6"
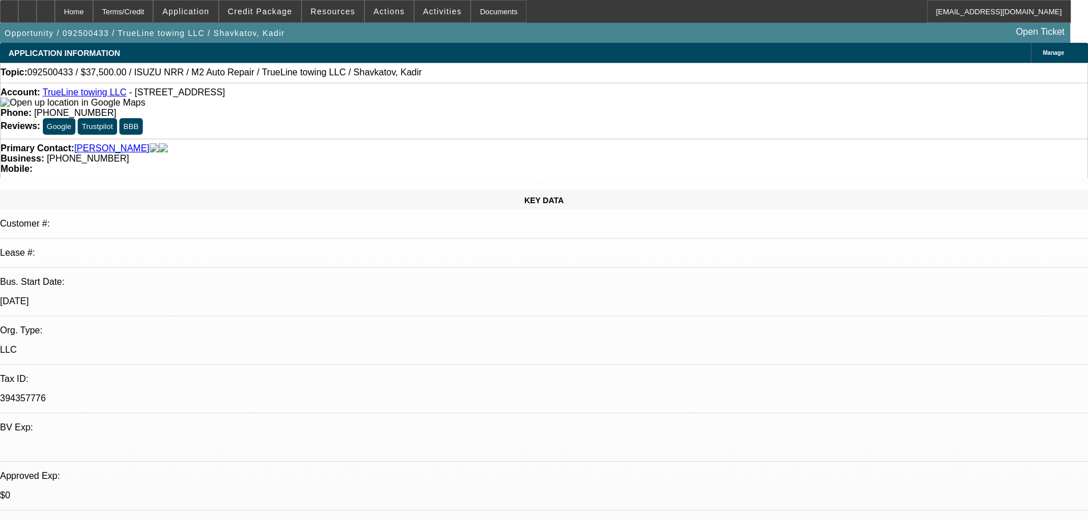
select select "0"
select select "2"
select select "0.1"
select select "4"
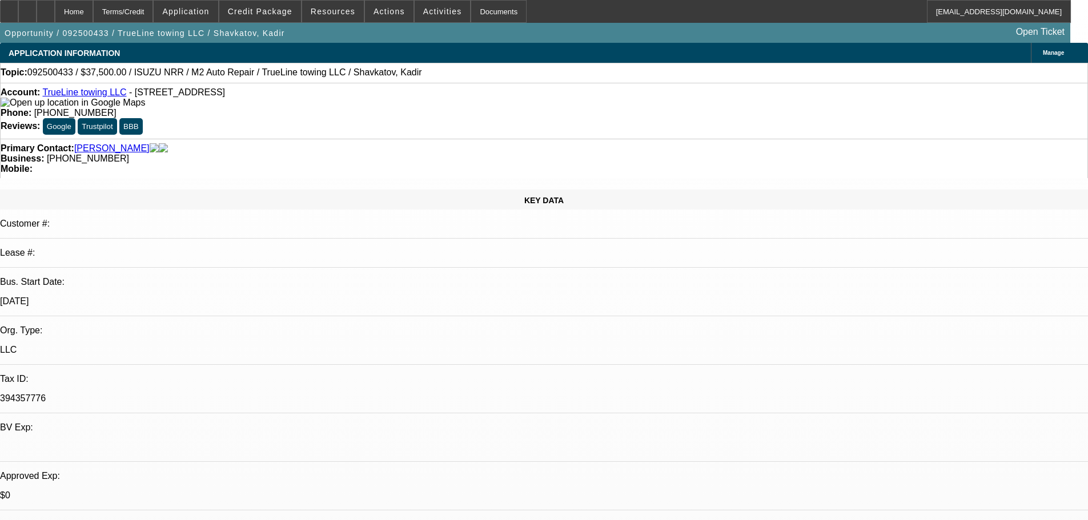
select select "0"
select select "2"
select select "0.1"
select select "4"
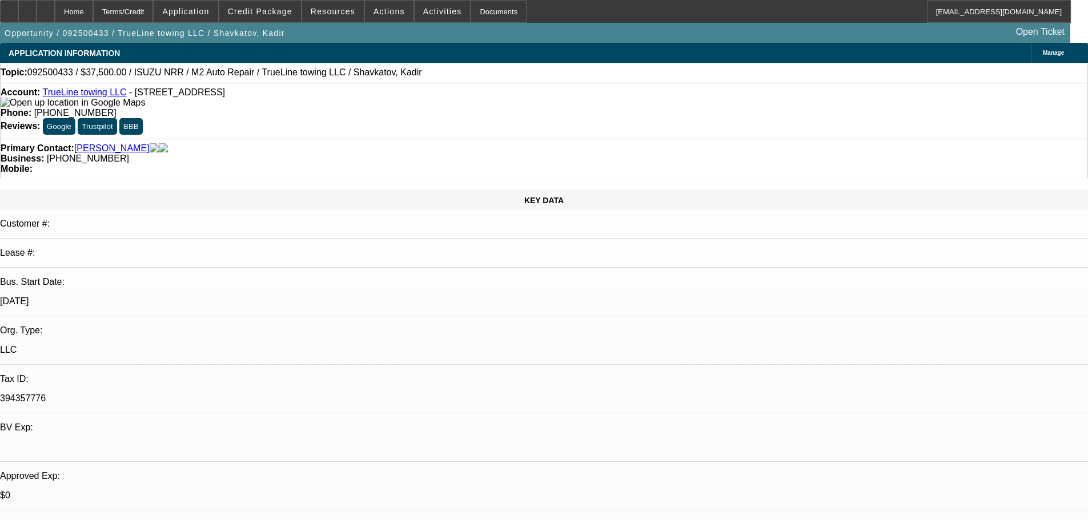
select select "0"
select select "2"
select select "0.1"
select select "4"
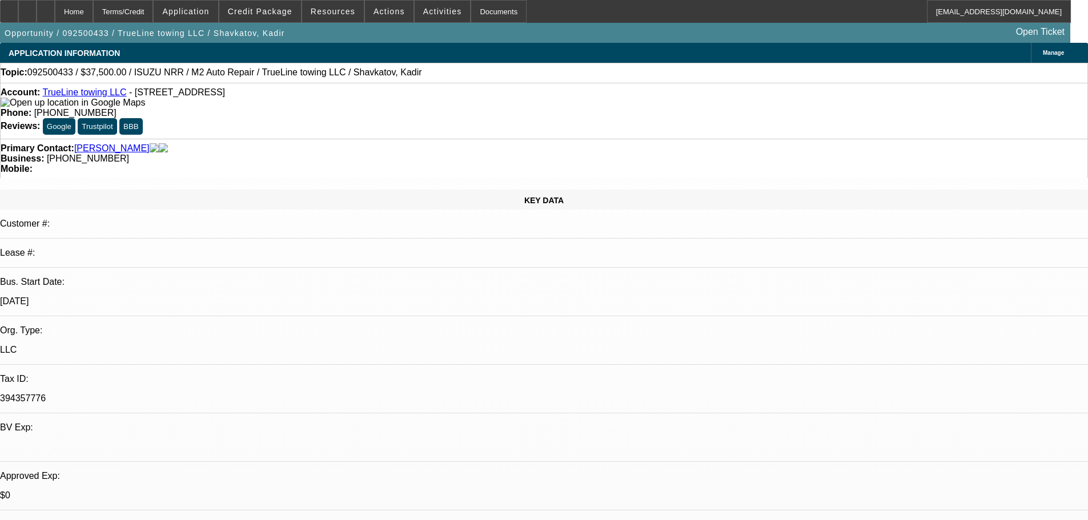
select select "0"
select select "2"
select select "0.1"
select select "4"
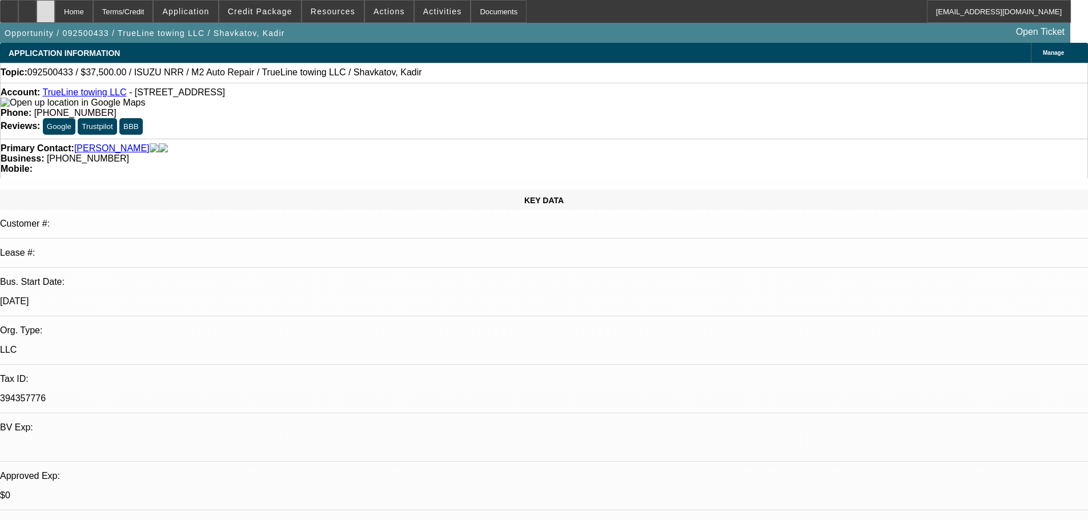
click at [55, 10] on div at bounding box center [46, 11] width 18 height 23
select select "0"
select select "2"
select select "0.1"
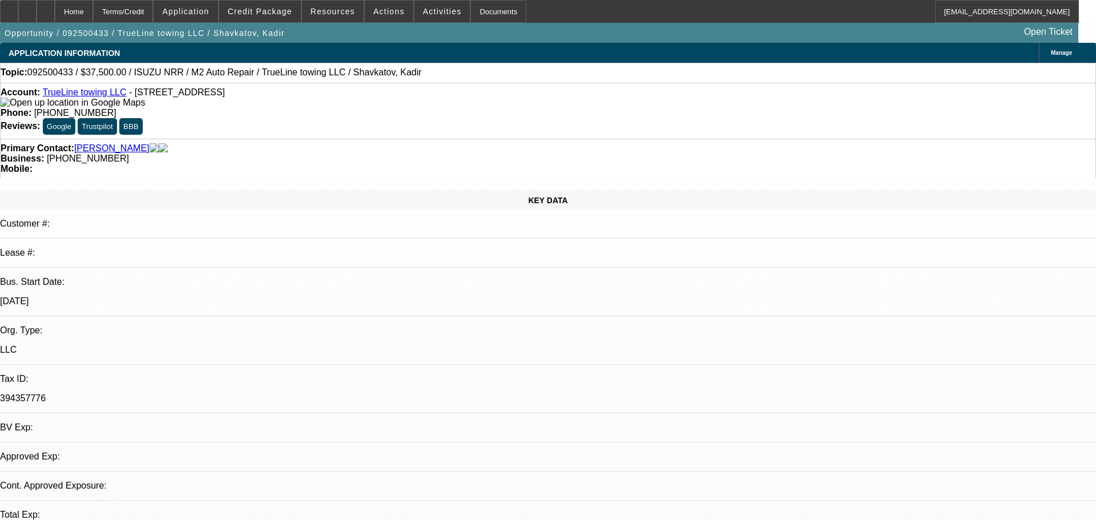
select select "4"
select select "0"
select select "2"
select select "0.1"
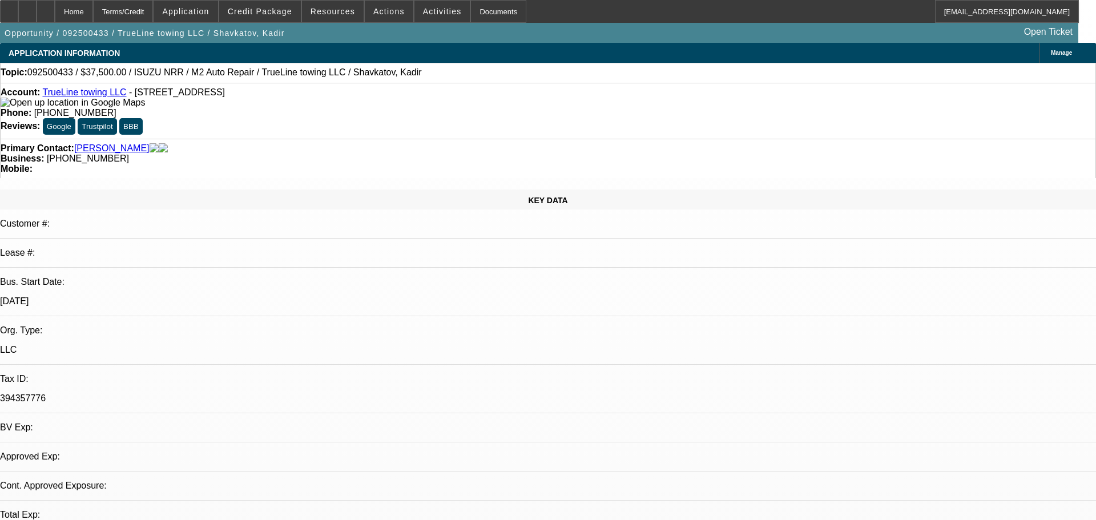
select select "4"
select select "0"
select select "2"
select select "0.1"
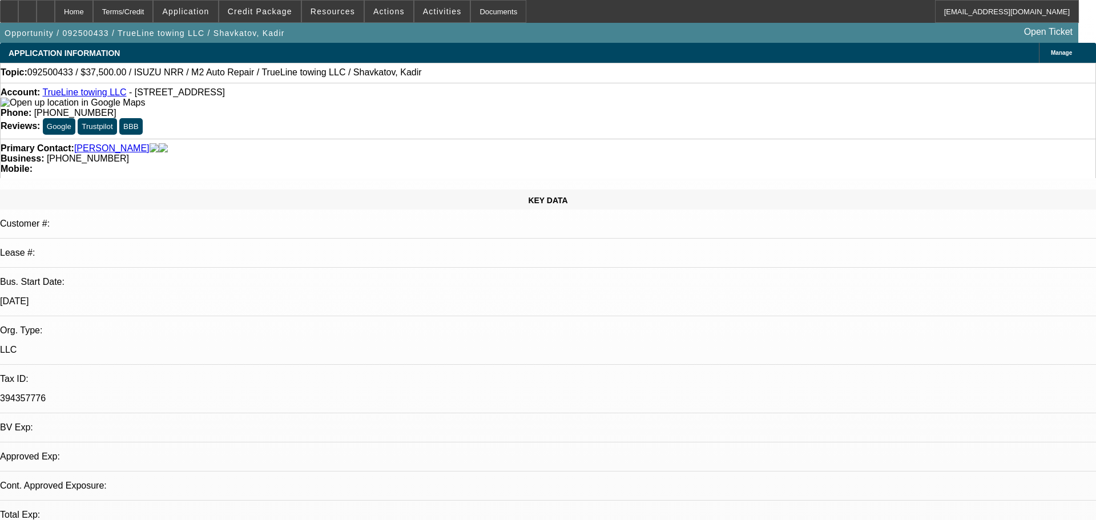
select select "4"
select select "0"
select select "2"
select select "0.1"
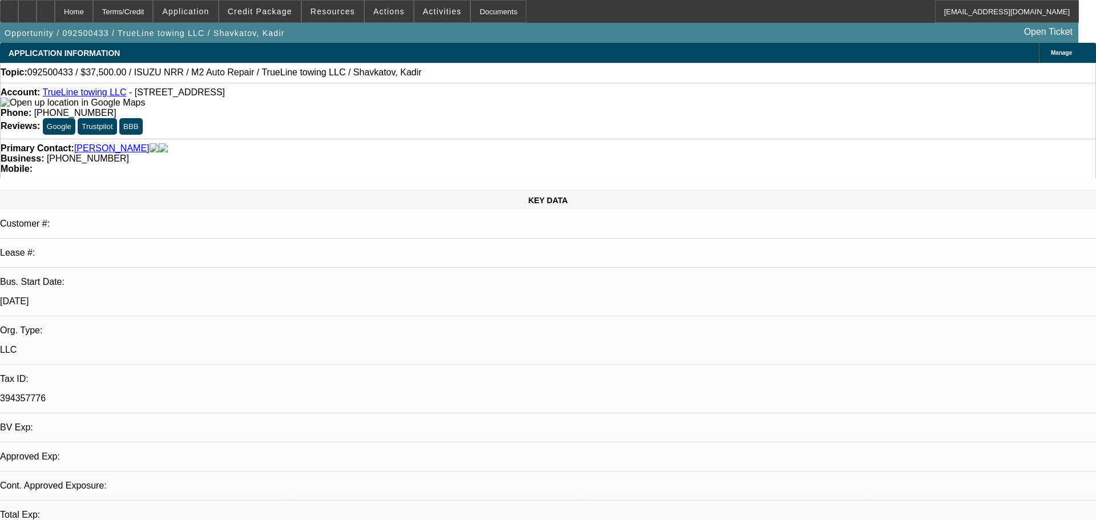
select select "4"
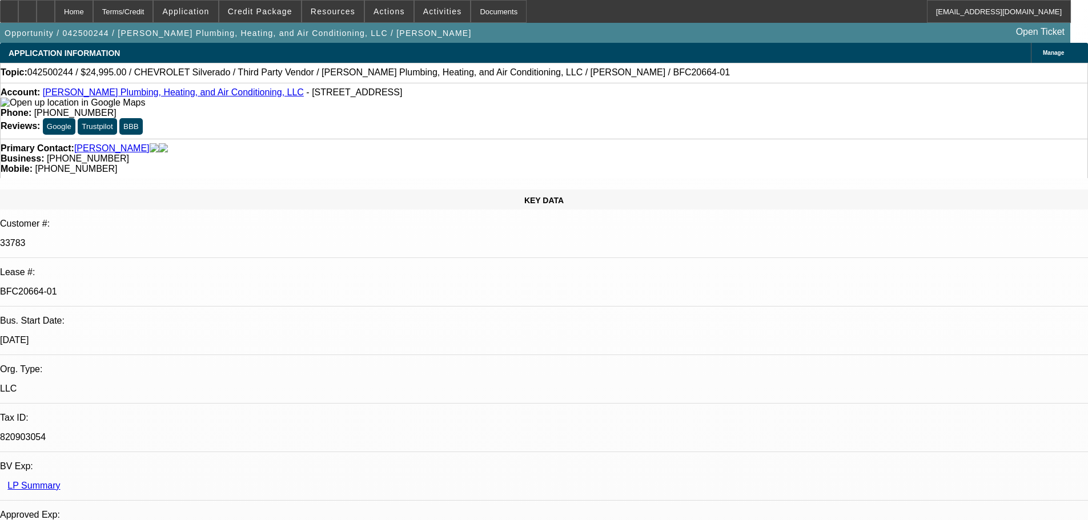
select select "0"
select select "3"
select select "0"
select select "6"
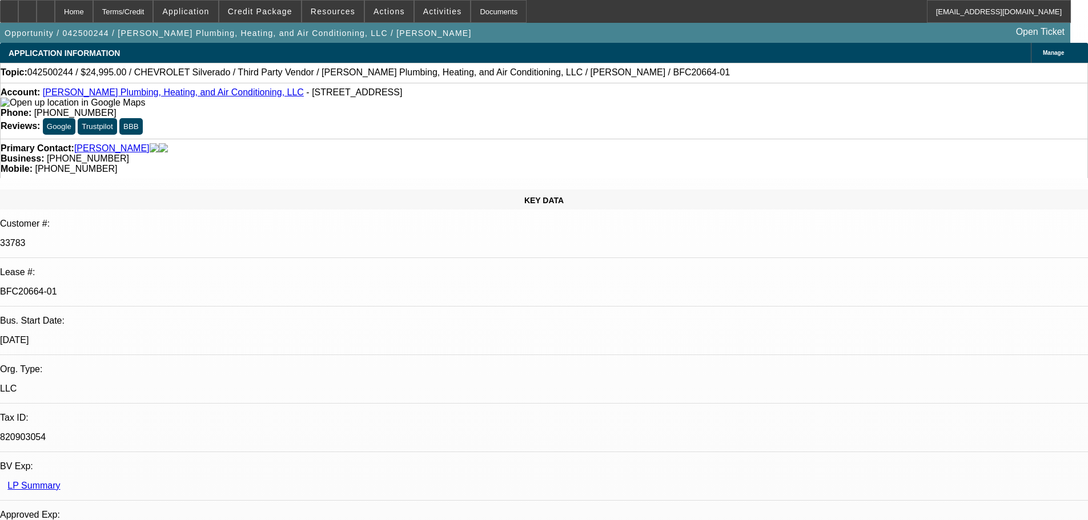
select select "0"
select select "3"
select select "0"
select select "6"
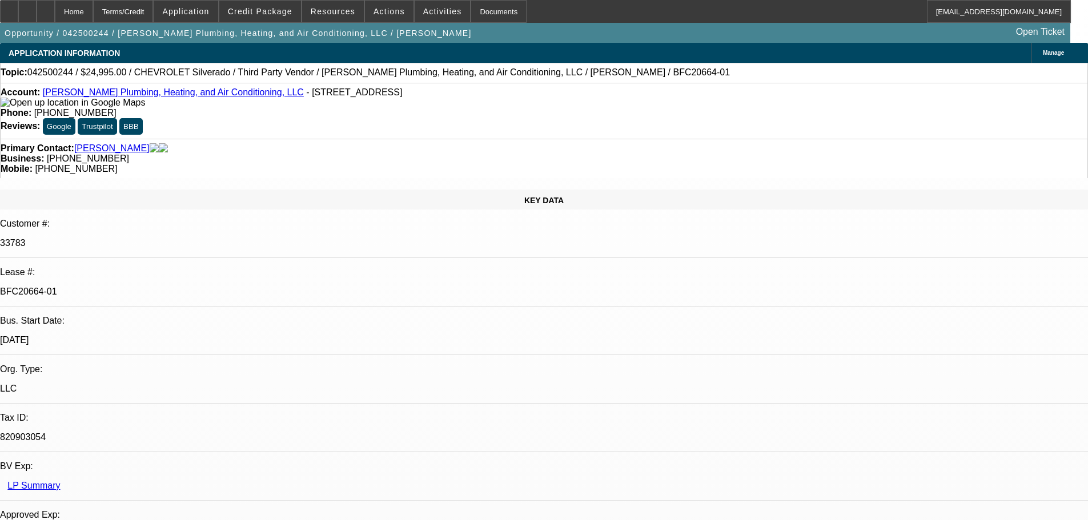
select select "0"
select select "2"
select select "0"
select select "6"
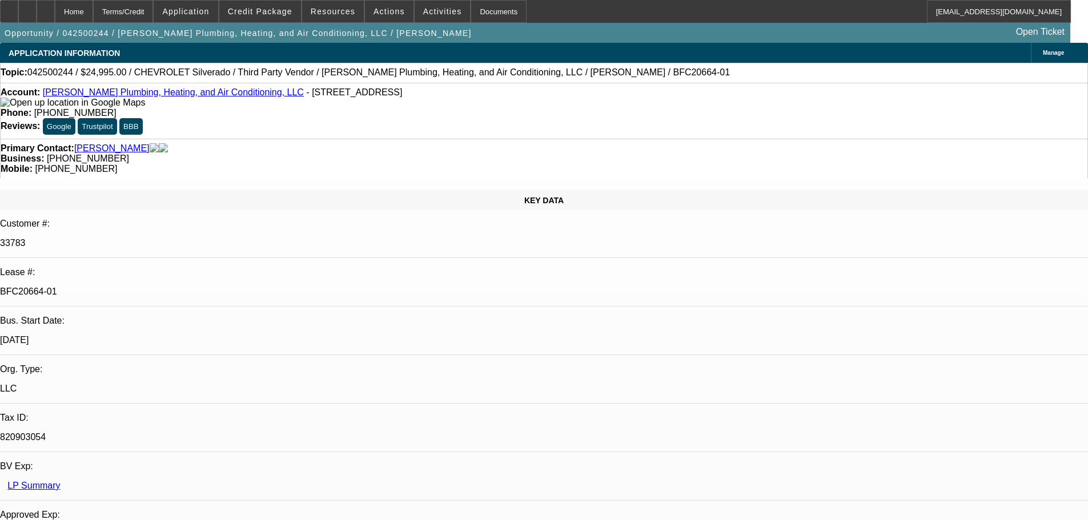
select select "0"
select select "3"
select select "0"
select select "6"
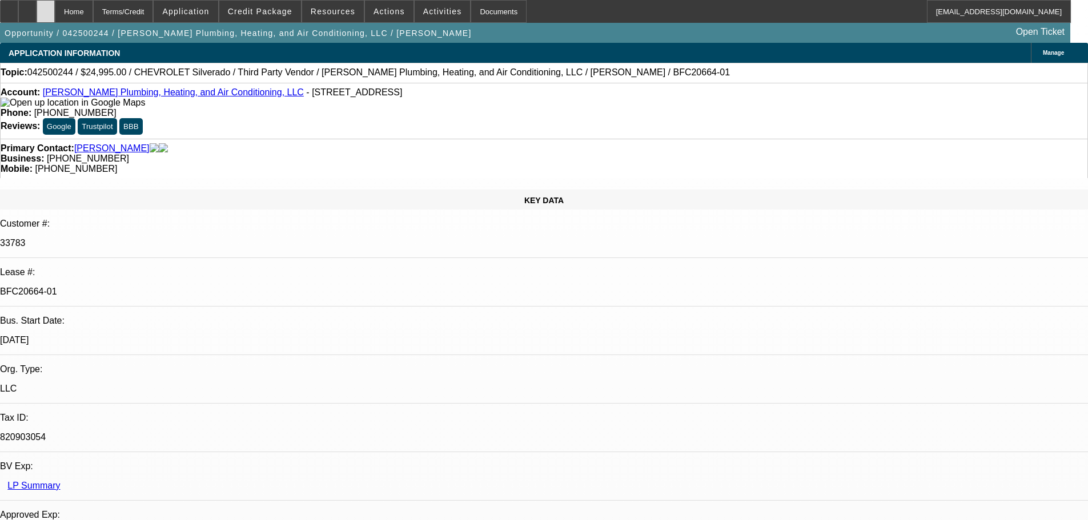
click at [55, 15] on div at bounding box center [46, 11] width 18 height 23
select select "0"
select select "3"
select select "0"
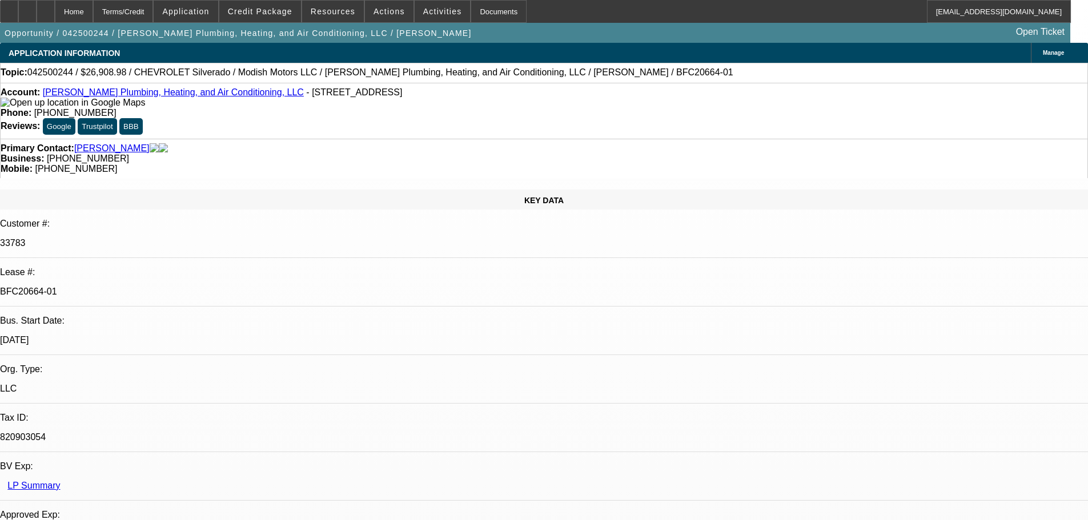
select select "6"
select select "0"
select select "3"
select select "0"
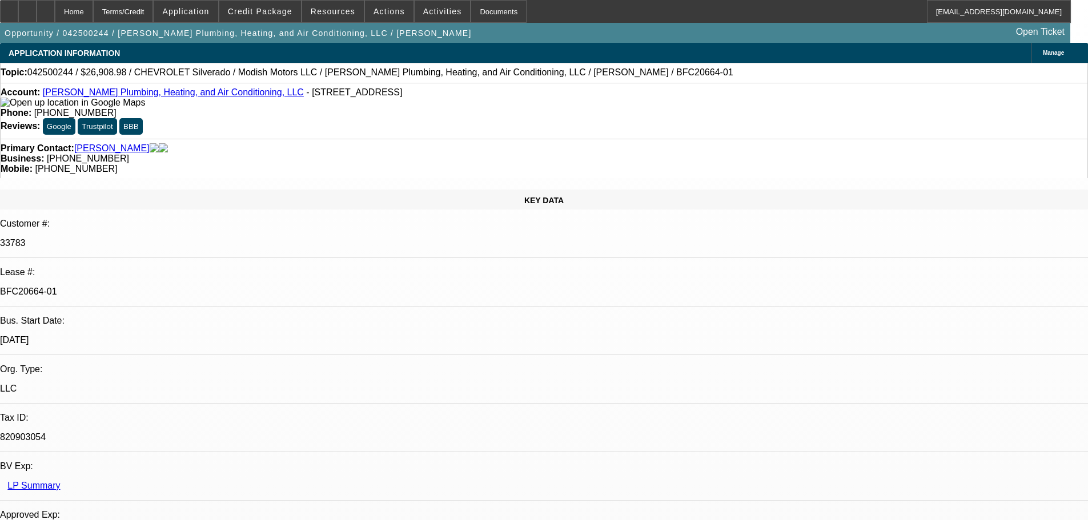
select select "6"
select select "0"
select select "3"
select select "0"
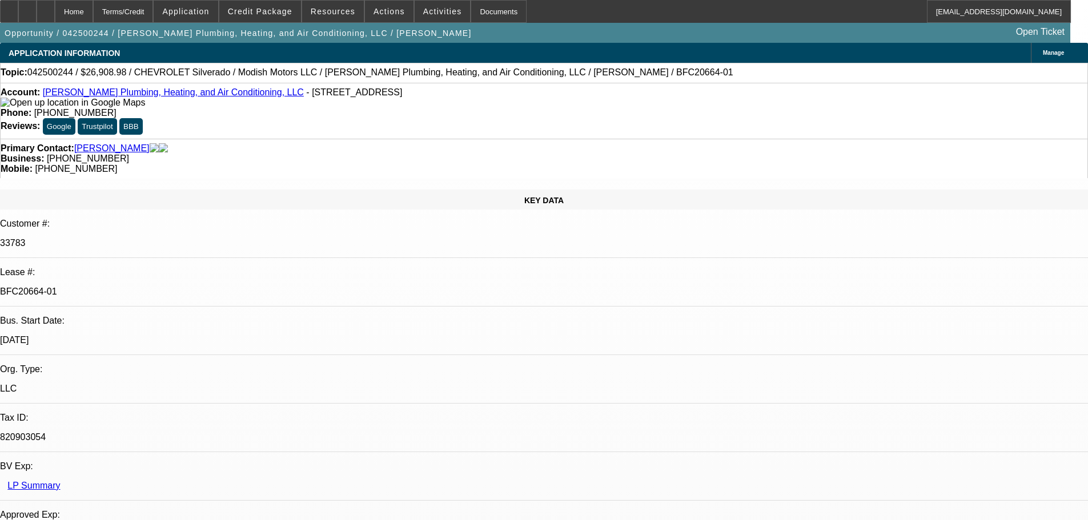
select select "6"
select select "0"
select select "2"
select select "0"
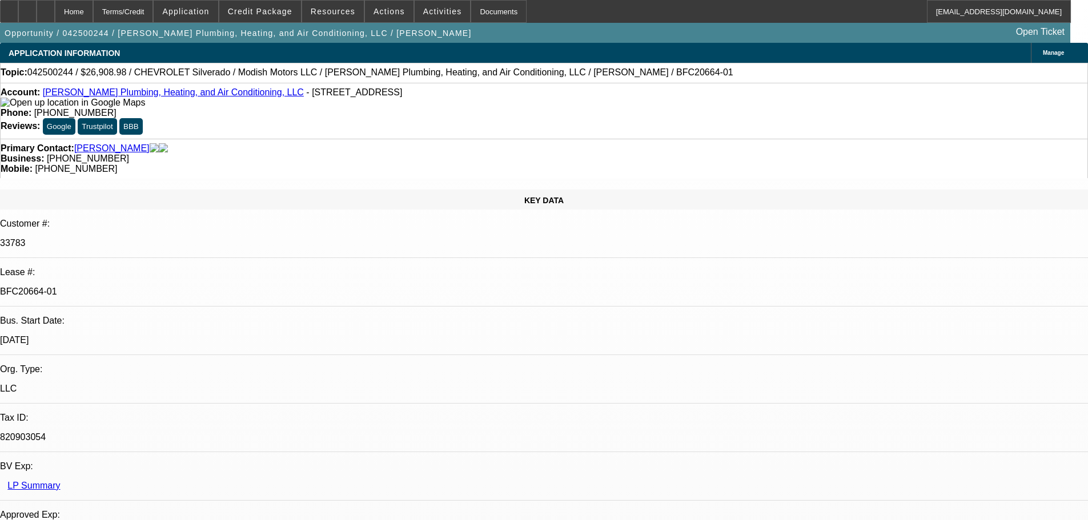
select select "6"
click at [389, 38] on div "Opportunity / 042500244 / Sanders Plumbing, Heating, and Air Conditioning, LLC …" at bounding box center [535, 33] width 1070 height 20
click at [55, 17] on div at bounding box center [46, 11] width 18 height 23
select select "0"
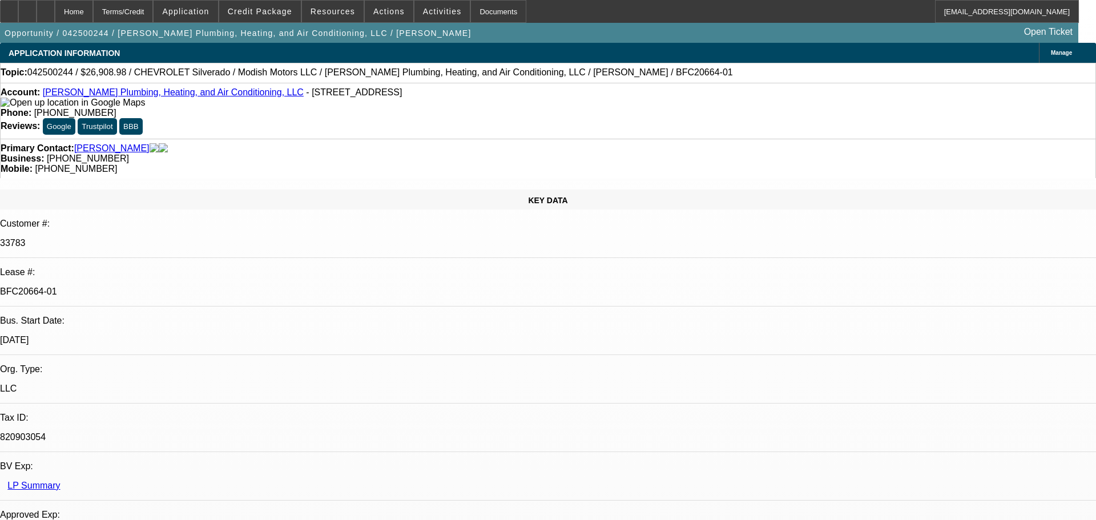
select select "3"
select select "0"
select select "6"
select select "0"
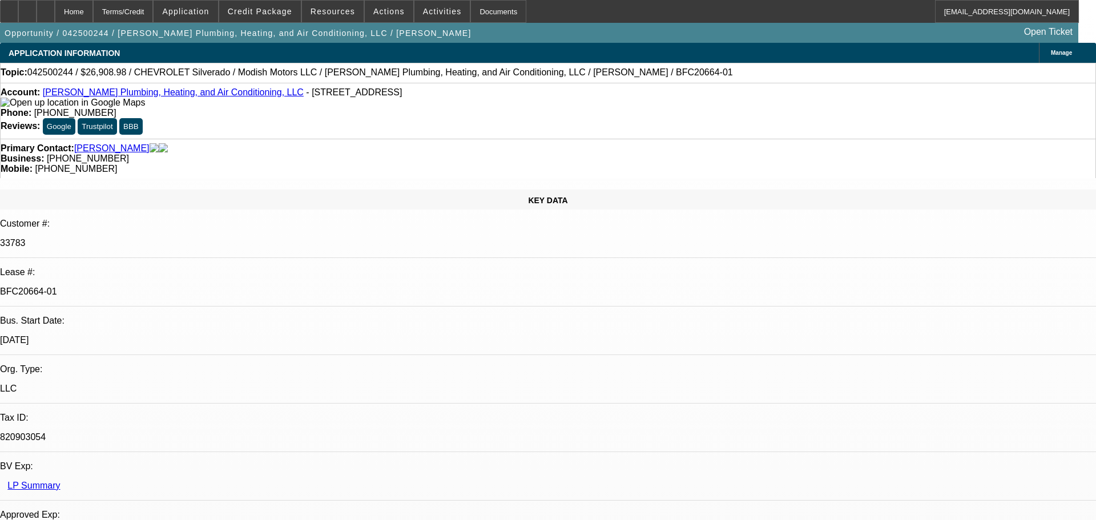
select select "3"
select select "0"
select select "6"
select select "0"
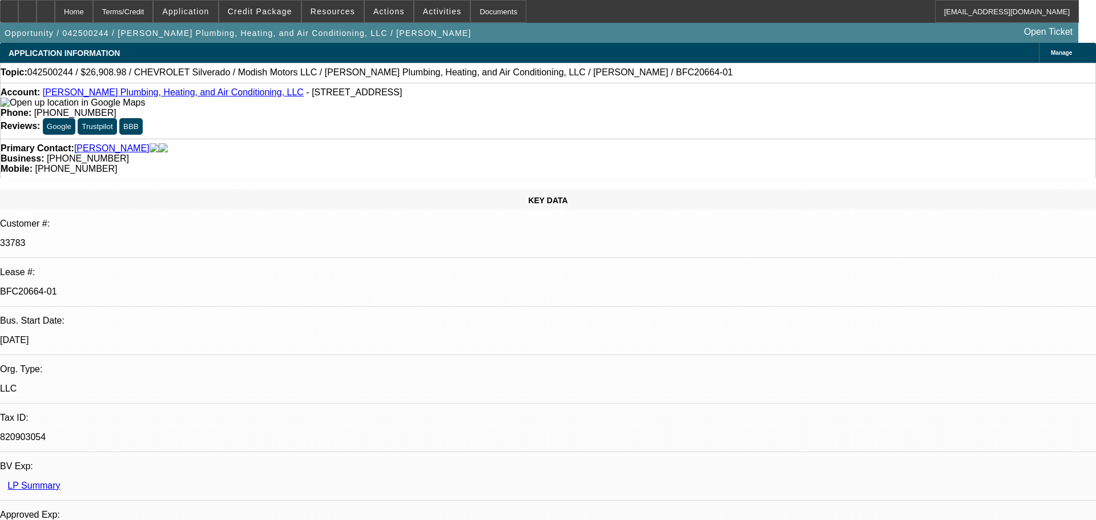
select select "3"
select select "0"
select select "6"
select select "0"
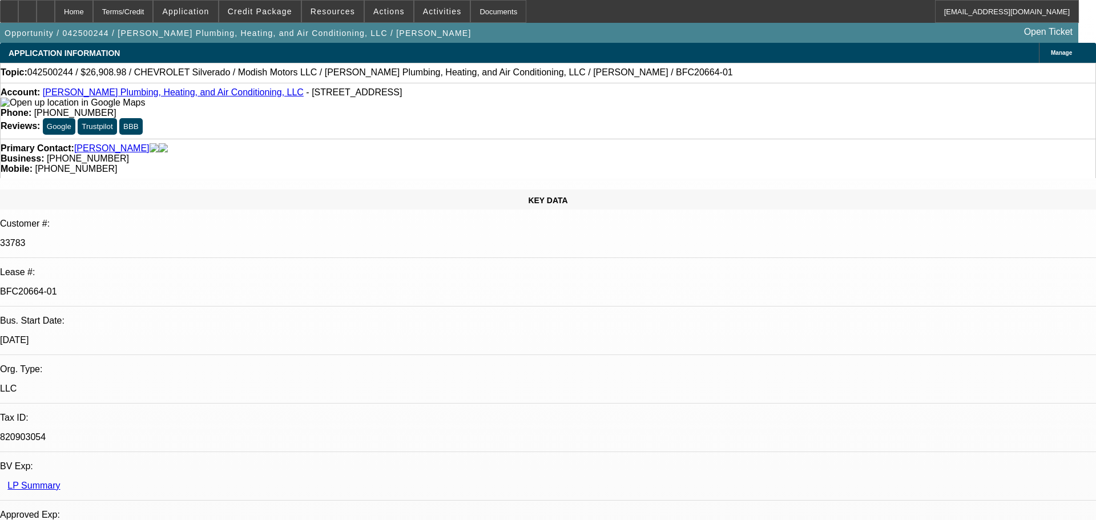
select select "2"
select select "0"
select select "6"
click at [55, 12] on div at bounding box center [46, 11] width 18 height 23
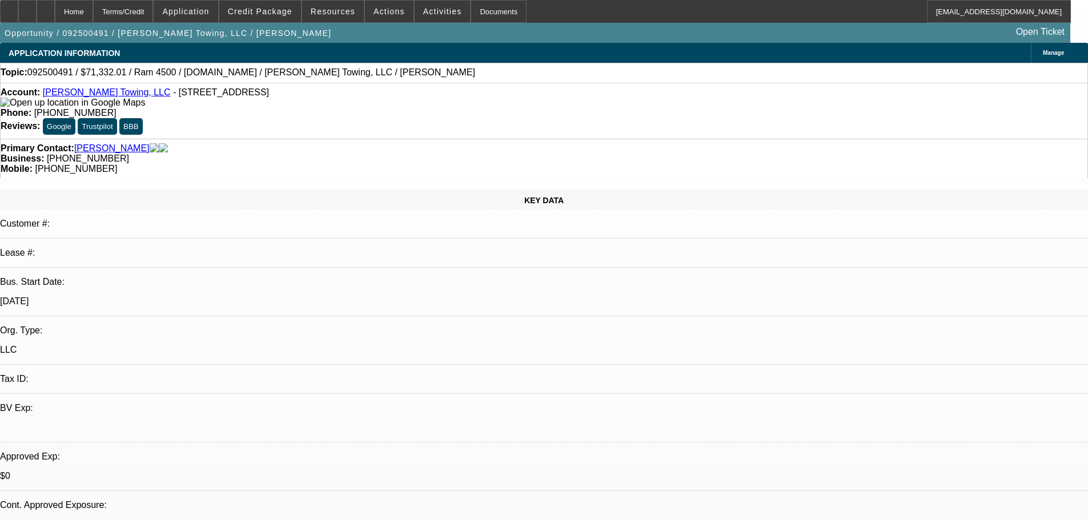
select select "0"
select select "2"
select select "0"
select select "6"
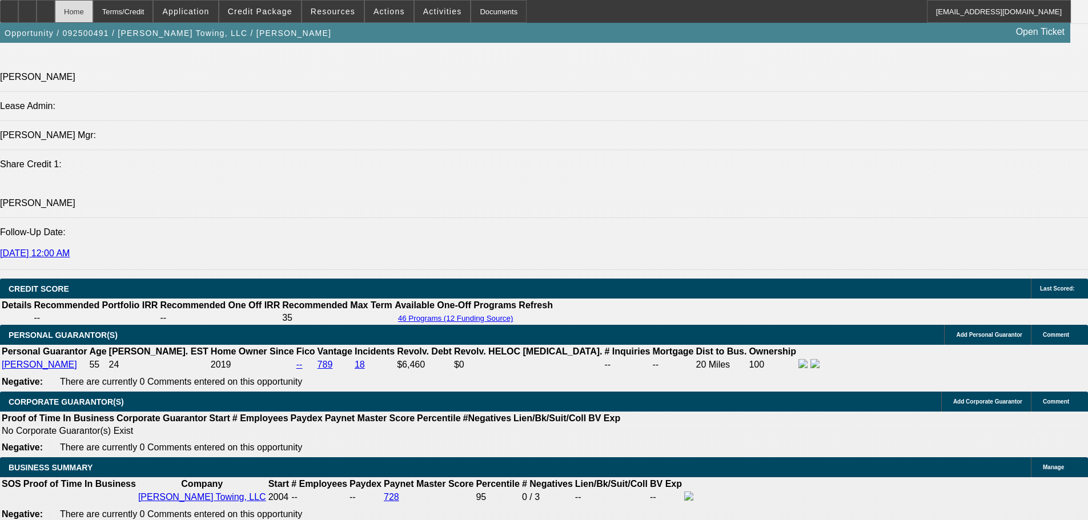
scroll to position [1370, 0]
click at [55, 6] on div at bounding box center [46, 11] width 18 height 23
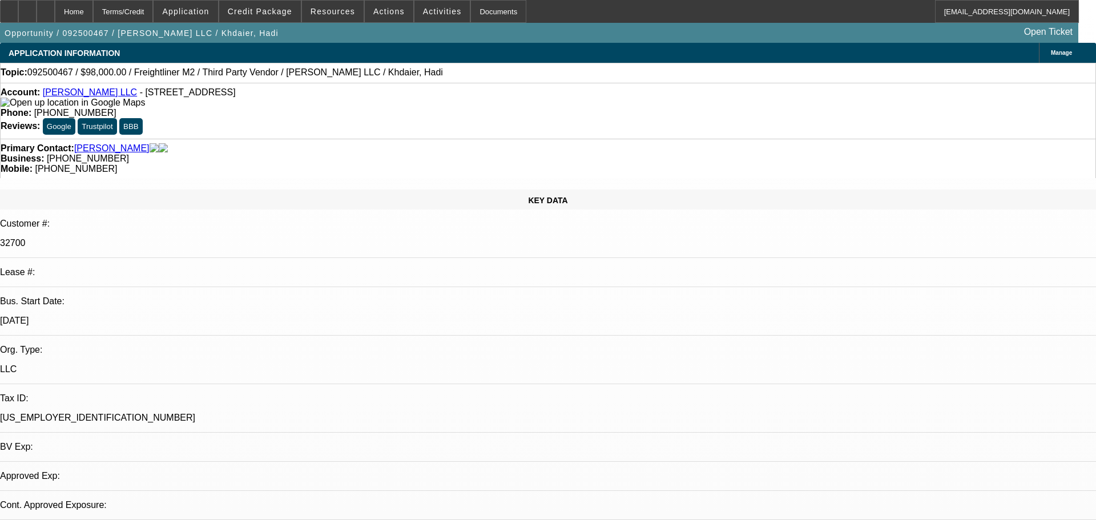
select select "0"
select select "2"
select select "0.1"
select select "4"
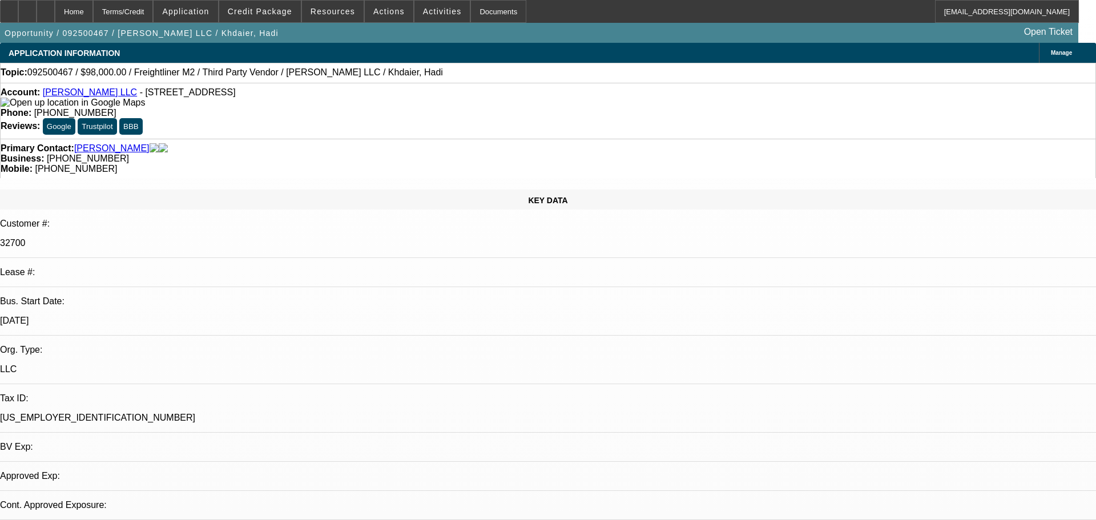
select select "0"
select select "2"
select select "0.1"
select select "4"
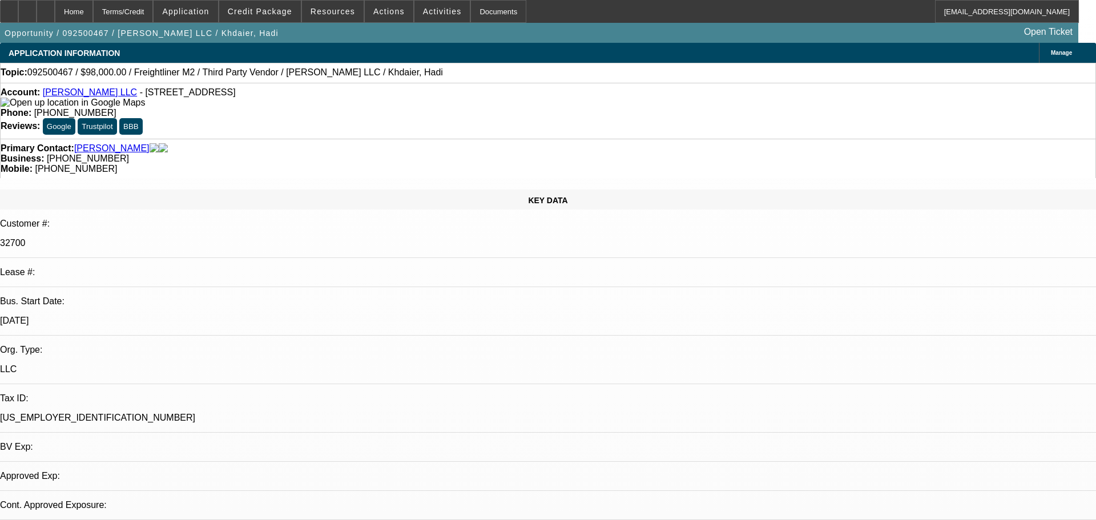
select select "0"
select select "2"
select select "0.1"
select select "4"
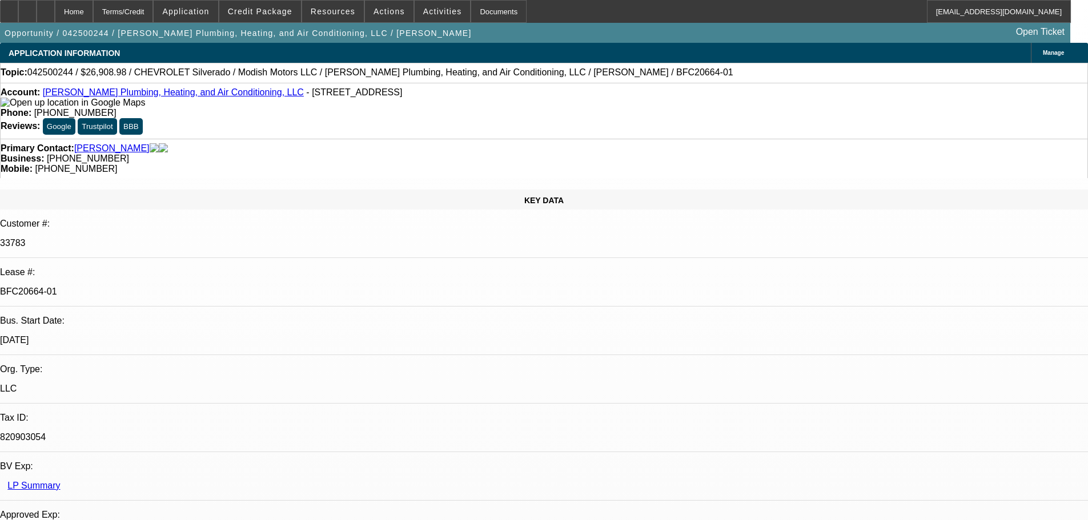
select select "0"
select select "3"
select select "0"
select select "6"
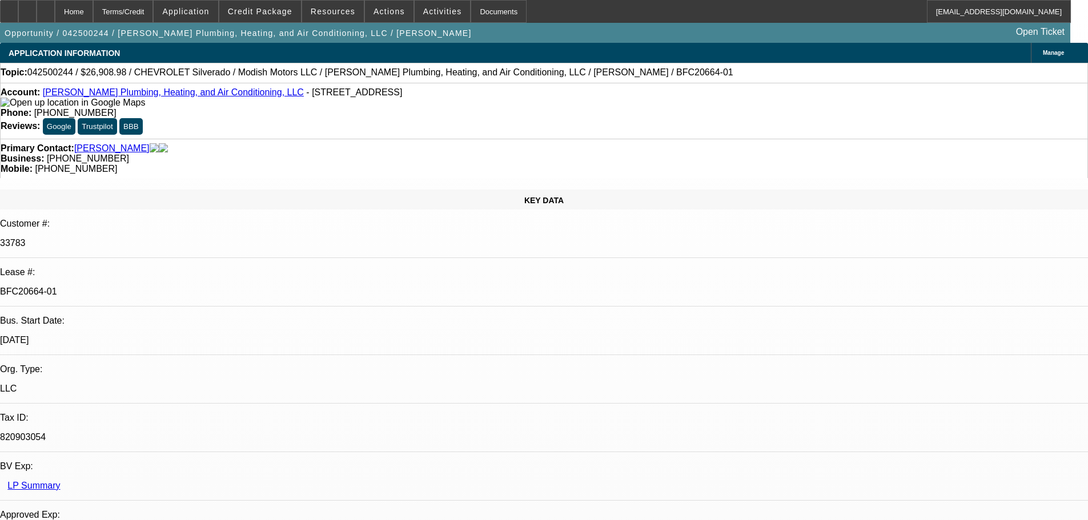
select select "0"
select select "3"
select select "0"
select select "6"
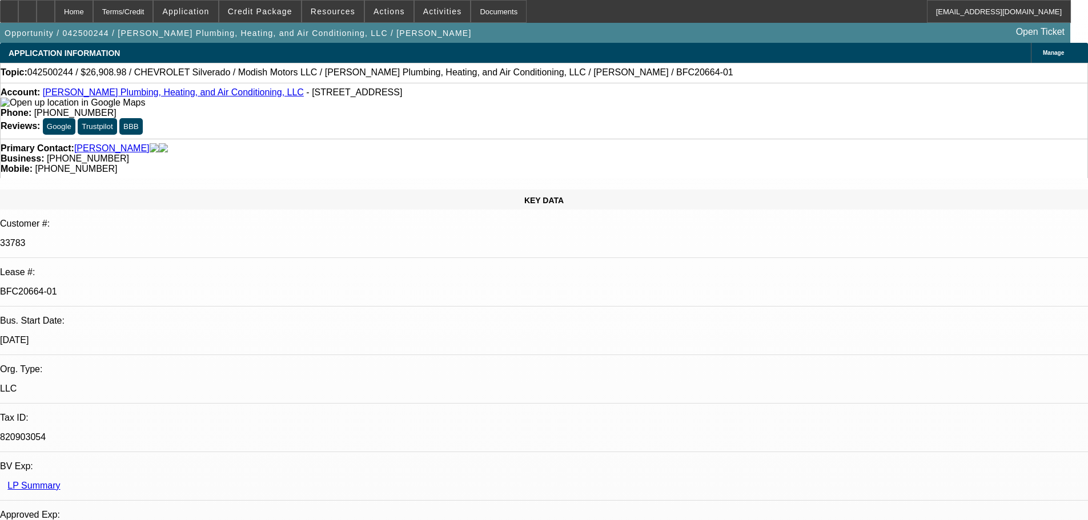
select select "0"
select select "3"
select select "0"
select select "6"
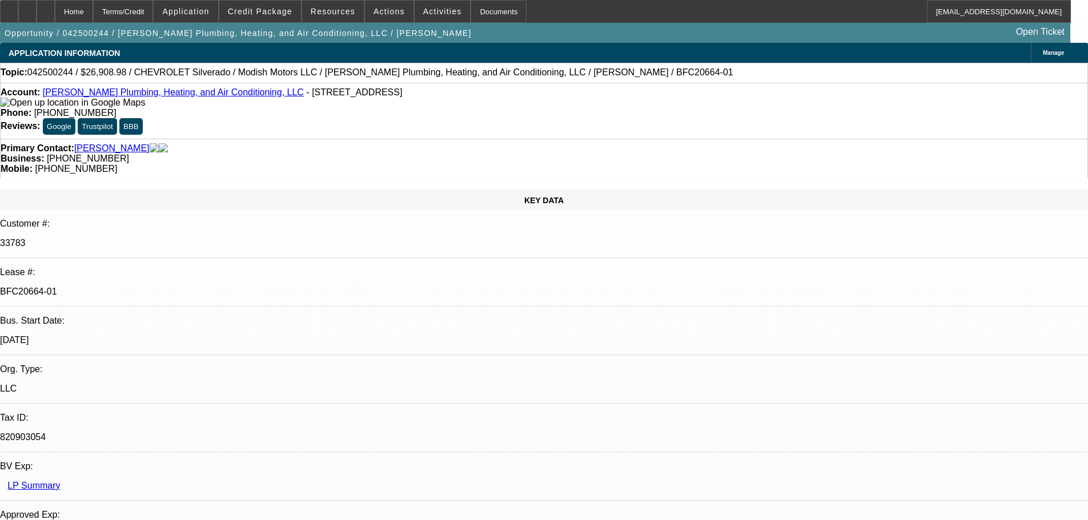
select select "0"
select select "2"
select select "0"
select select "6"
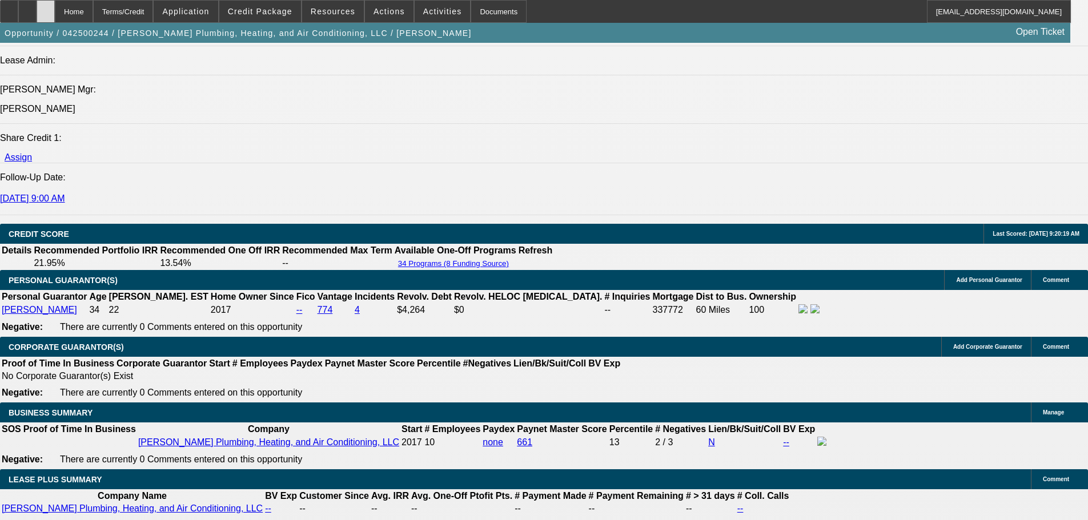
scroll to position [1493, 0]
click at [55, 9] on div at bounding box center [46, 11] width 18 height 23
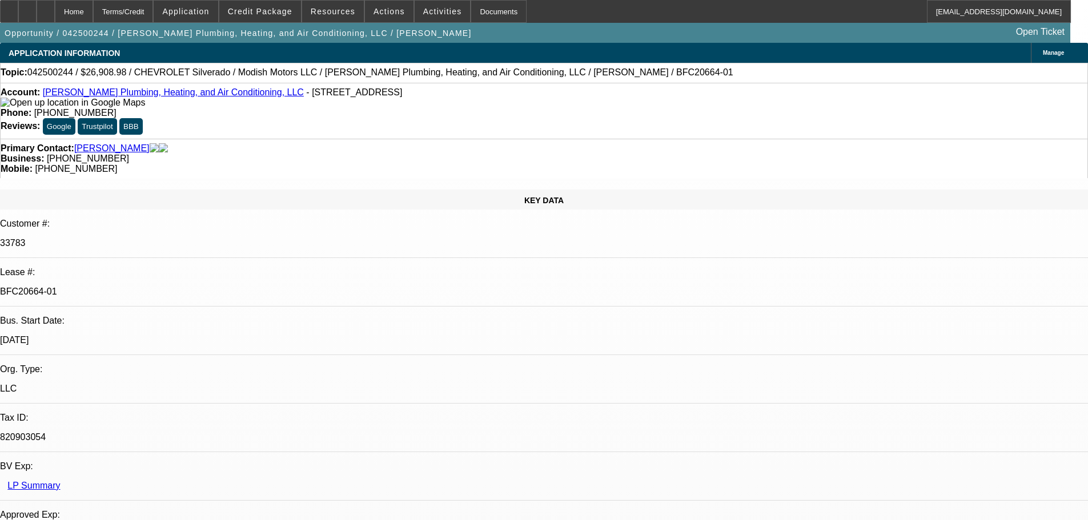
select select "0"
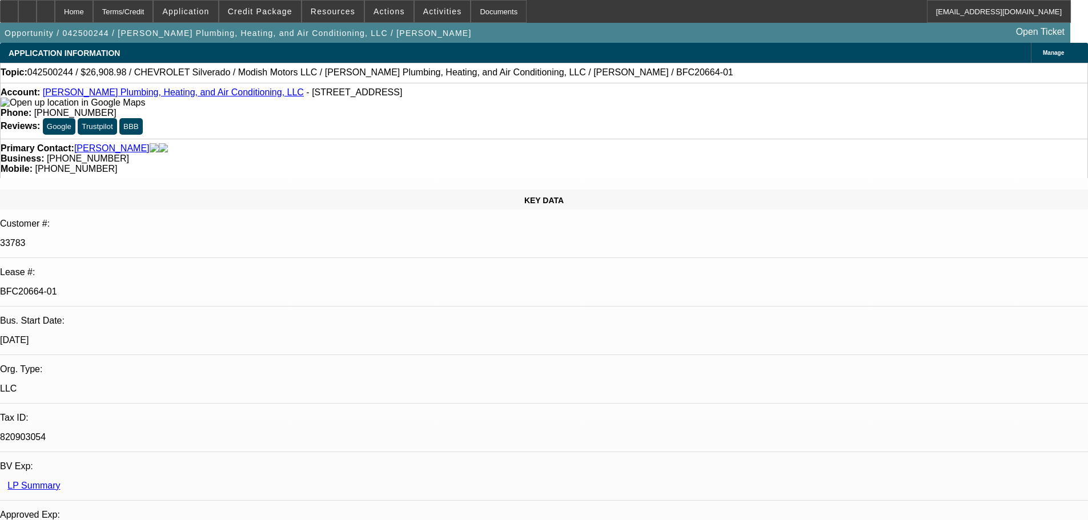
select select "0"
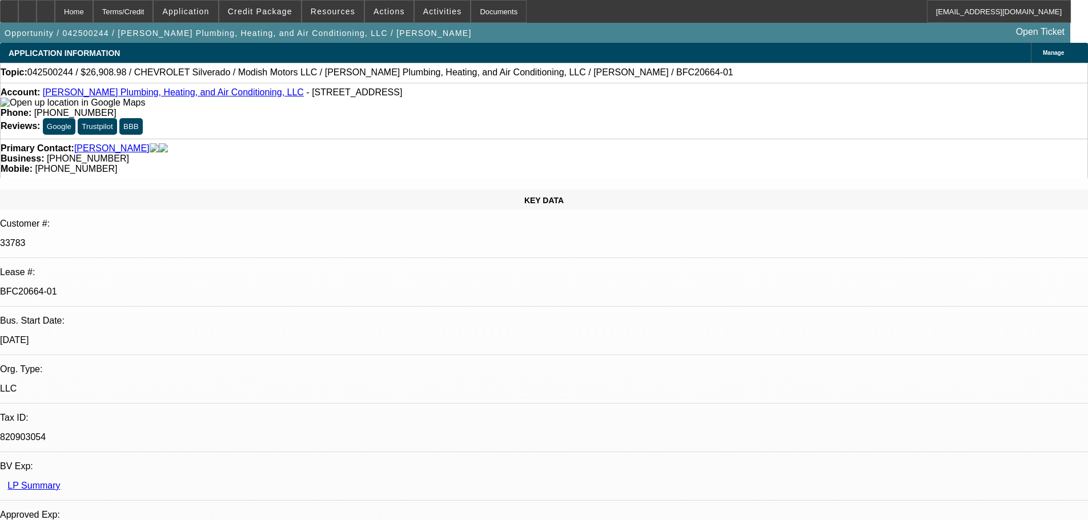
select select "0"
select select "1"
select select "3"
select select "6"
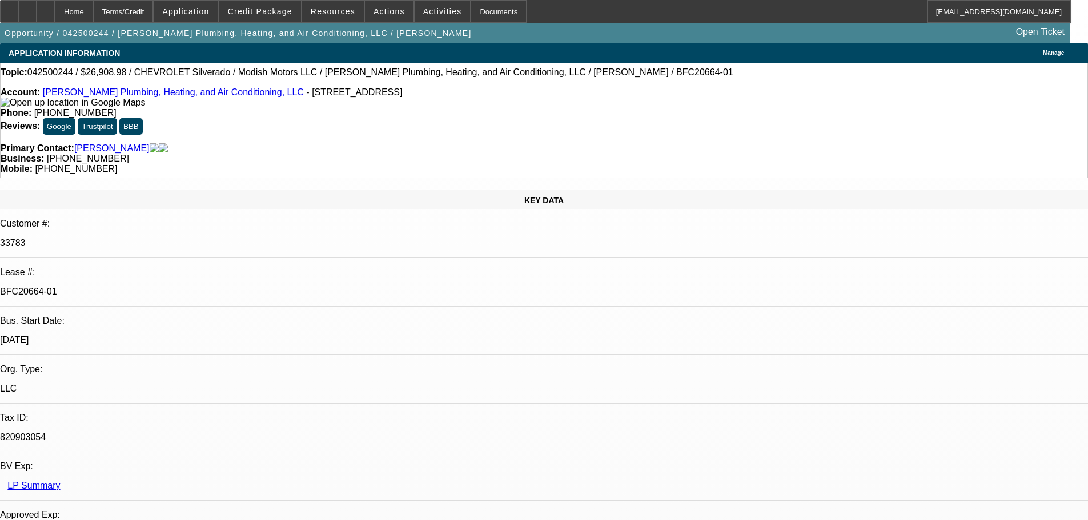
select select "1"
select select "3"
select select "6"
select select "1"
select select "3"
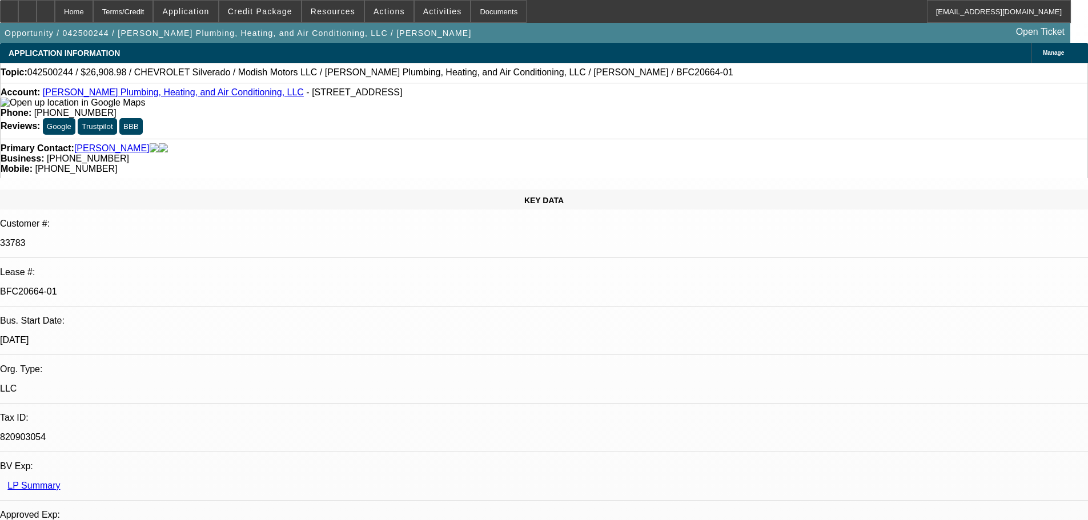
select select "6"
select select "1"
select select "2"
select select "6"
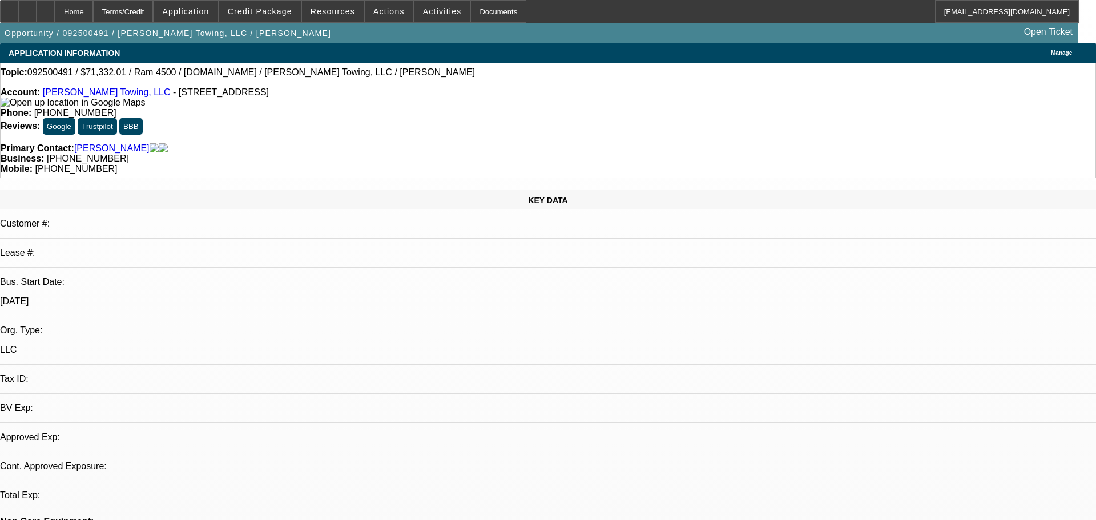
select select "0"
select select "2"
select select "0"
select select "6"
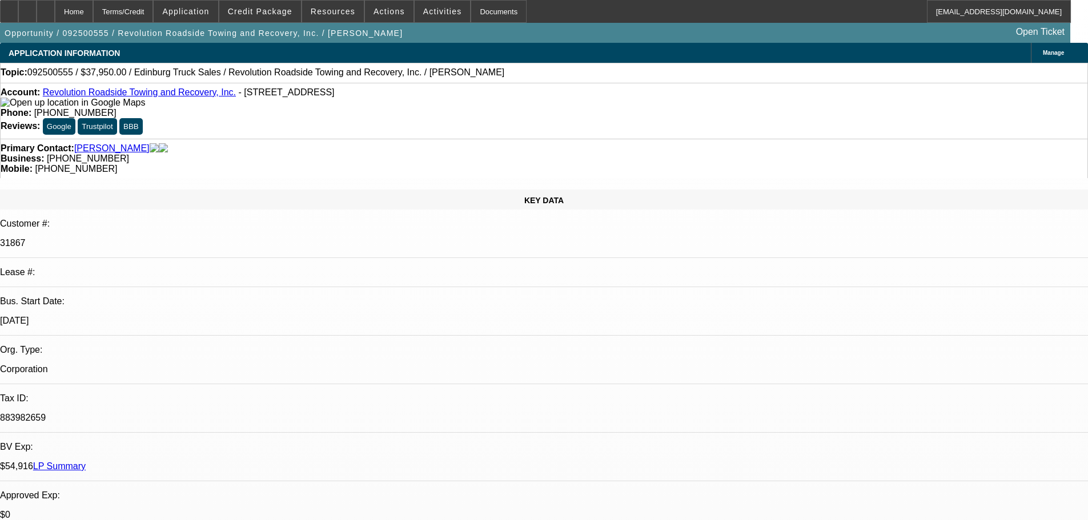
select select "0"
select select "2"
select select "0.1"
select select "4"
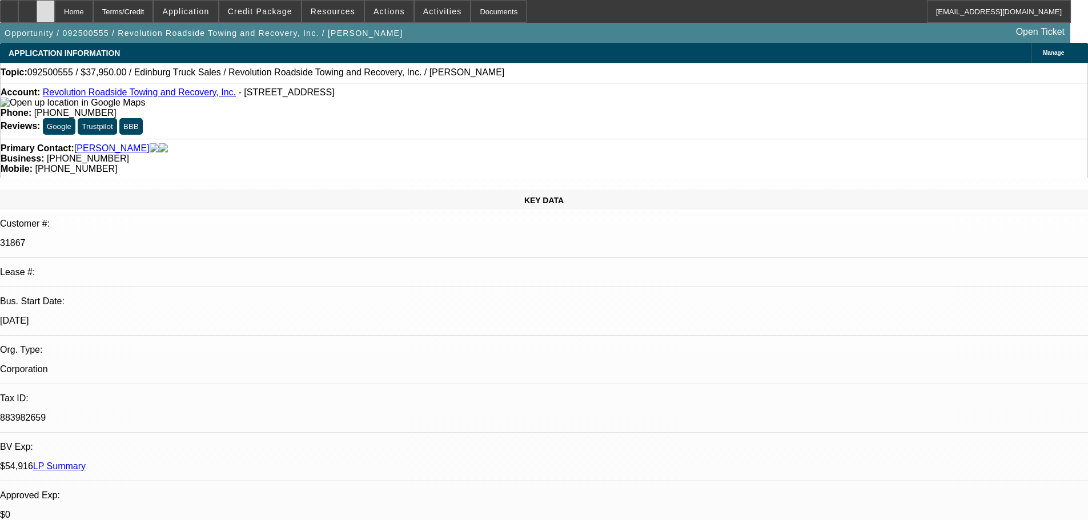
click at [55, 15] on div at bounding box center [46, 11] width 18 height 23
select select "0"
select select "2"
select select "0.1"
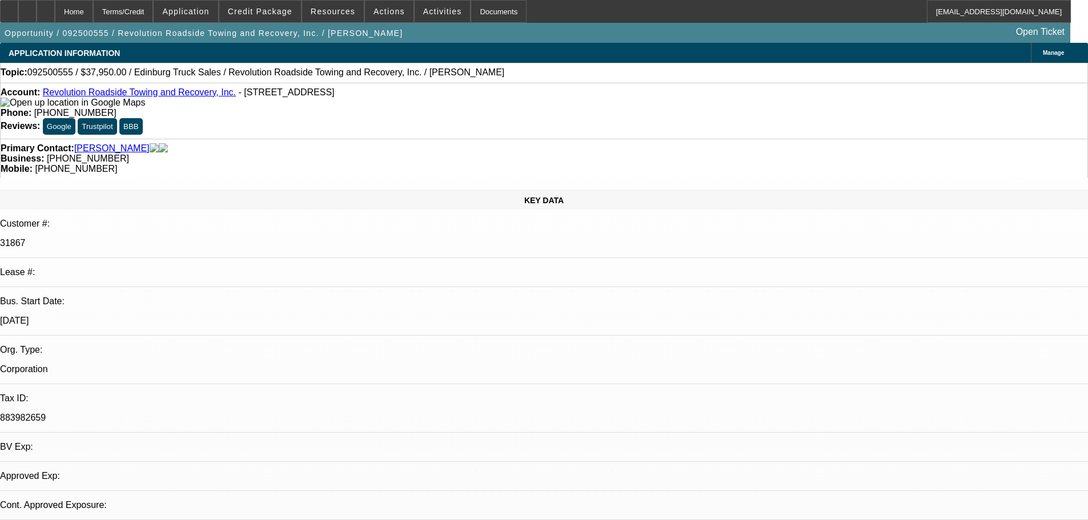
select select "4"
click at [488, 83] on div "Topic: 092500555 / $37,950.00 / Edinburg Truck Sales / Revolution Roadside Towi…" at bounding box center [544, 73] width 1088 height 20
click at [518, 78] on div "Topic: 092500555 / $37,950.00 / Edinburg Truck Sales / Revolution Roadside Towi…" at bounding box center [544, 72] width 1086 height 10
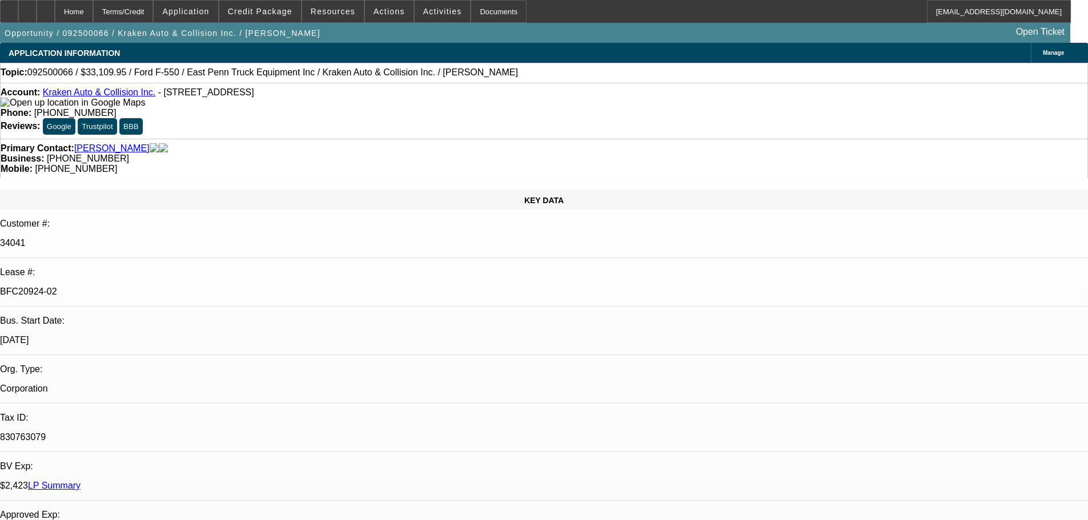
select select "0"
select select "0.1"
select select "4"
select select "0"
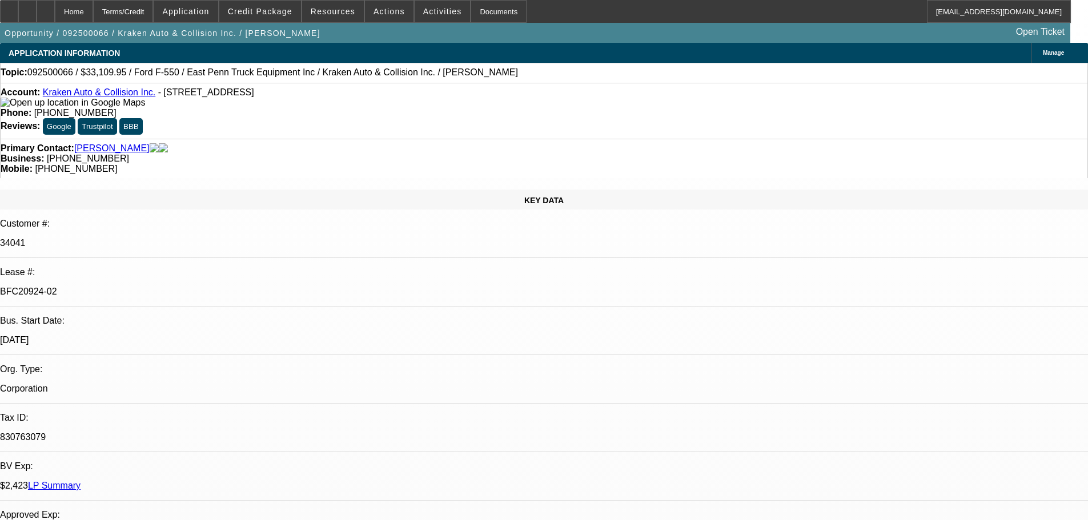
select select "0"
select select "0.1"
select select "4"
select select "0"
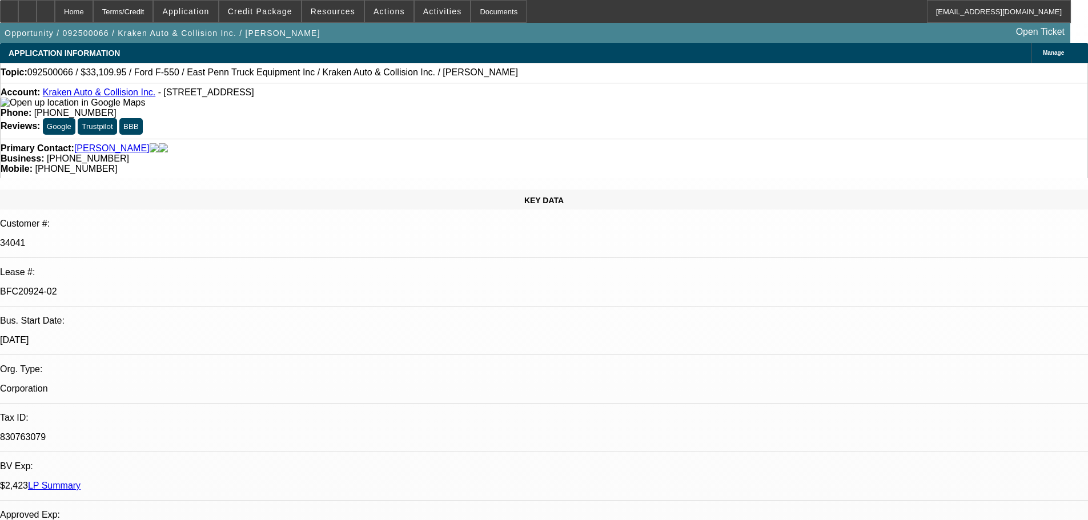
select select "0.1"
select select "4"
select select "0"
select select "0.1"
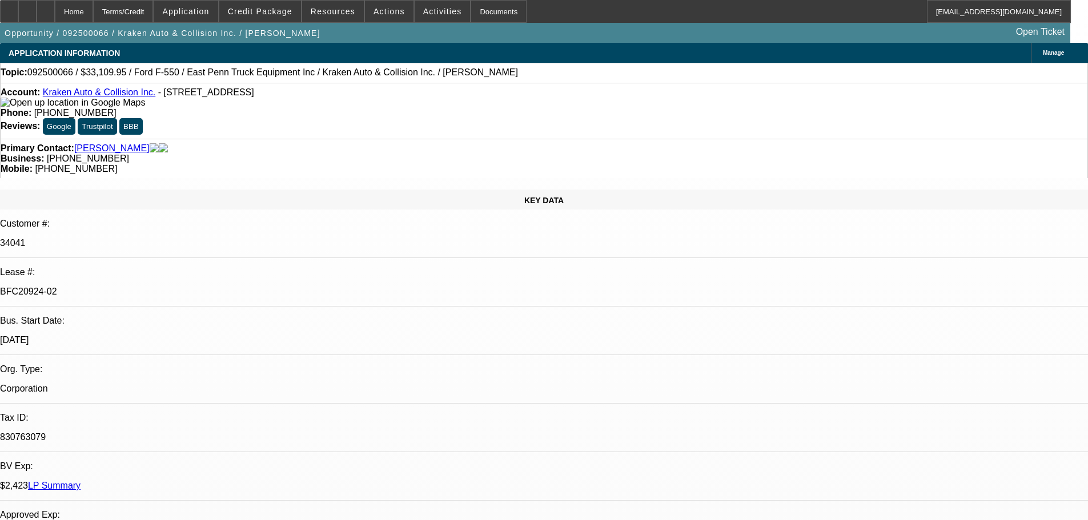
select select "4"
click at [55, 6] on div at bounding box center [46, 11] width 18 height 23
select select "0"
select select "0.1"
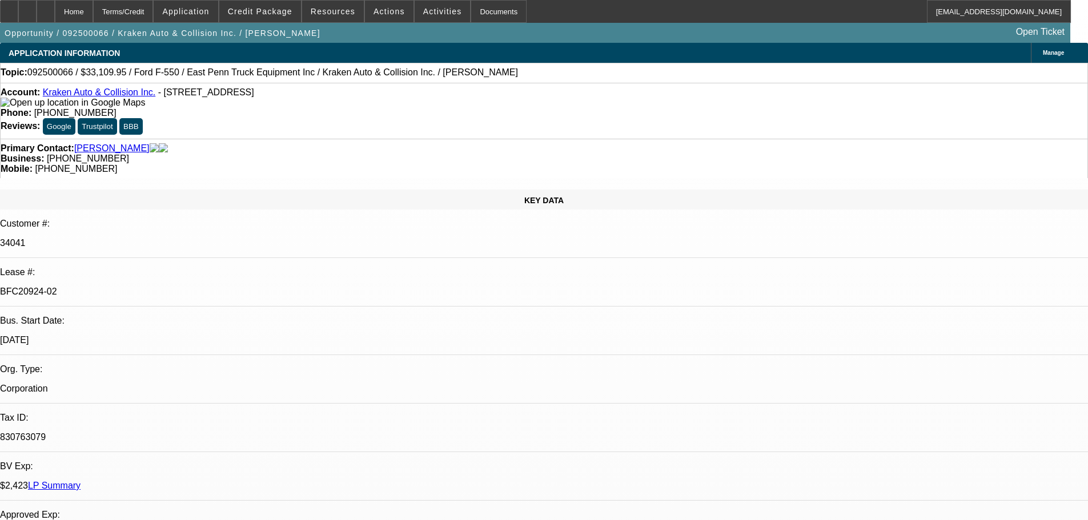
select select "4"
select select "0"
select select "0.1"
select select "4"
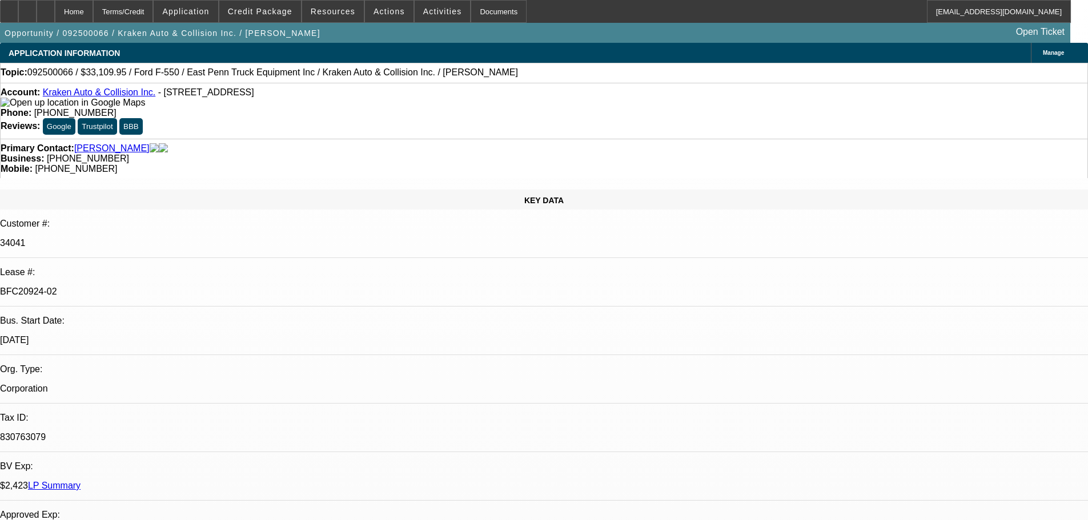
select select "0"
select select "0.1"
select select "4"
select select "0"
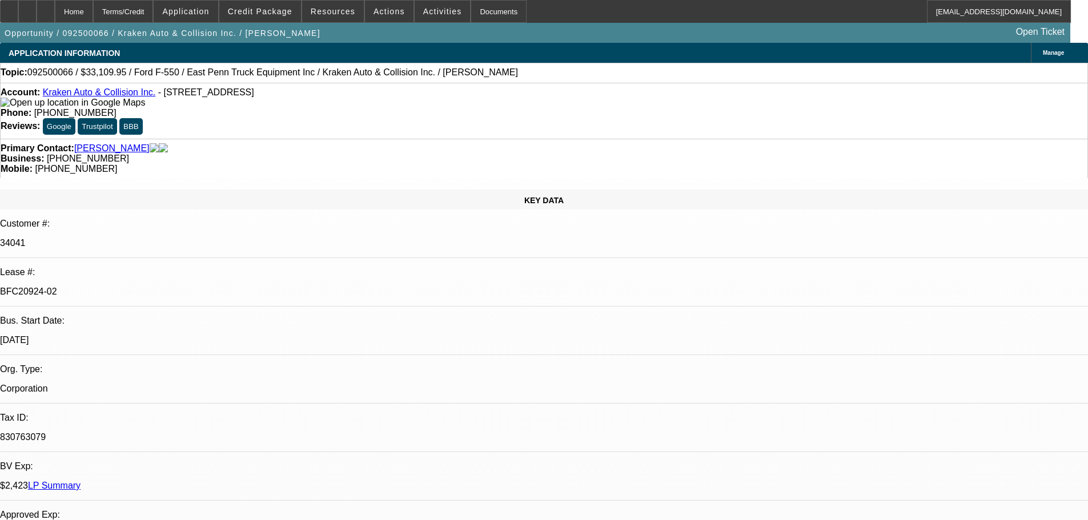
select select "0"
select select "0.1"
select select "4"
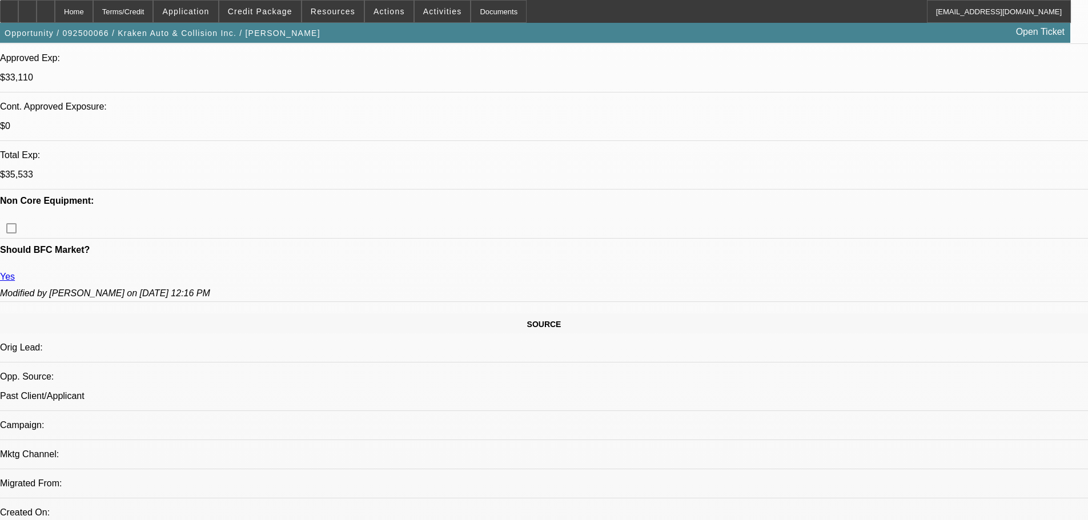
scroll to position [799, 0]
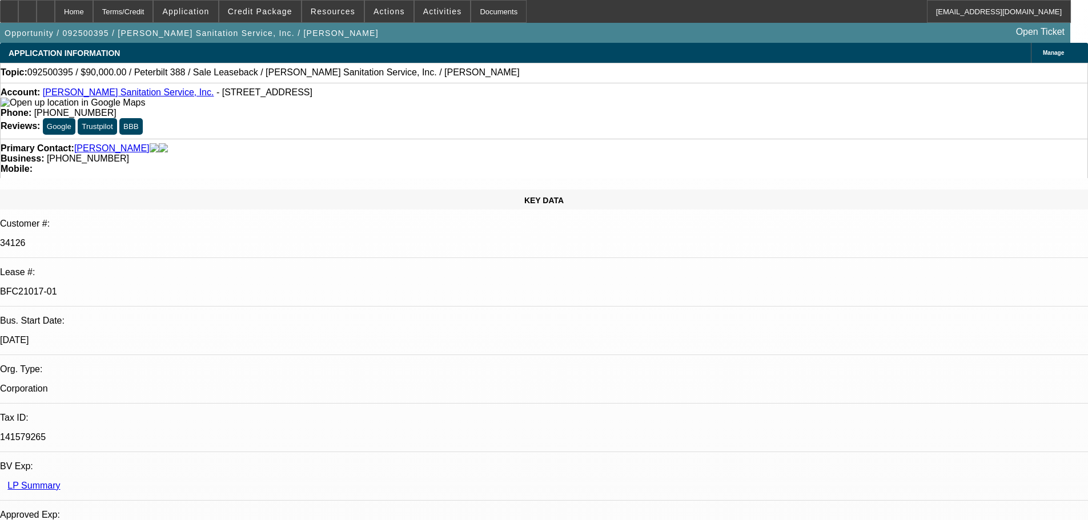
select select "0"
select select "2"
select select "0"
select select "6"
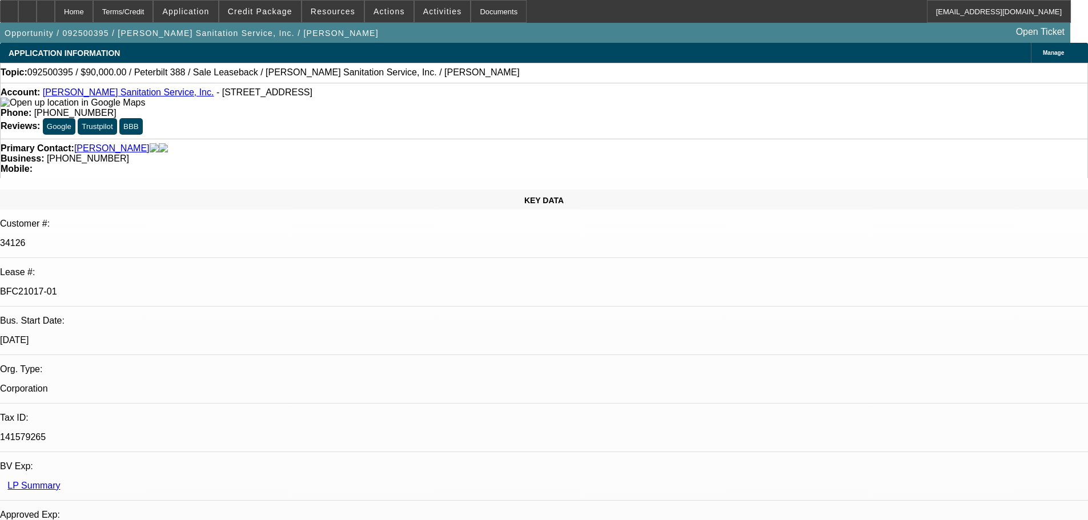
select select "0"
select select "2"
select select "0"
select select "6"
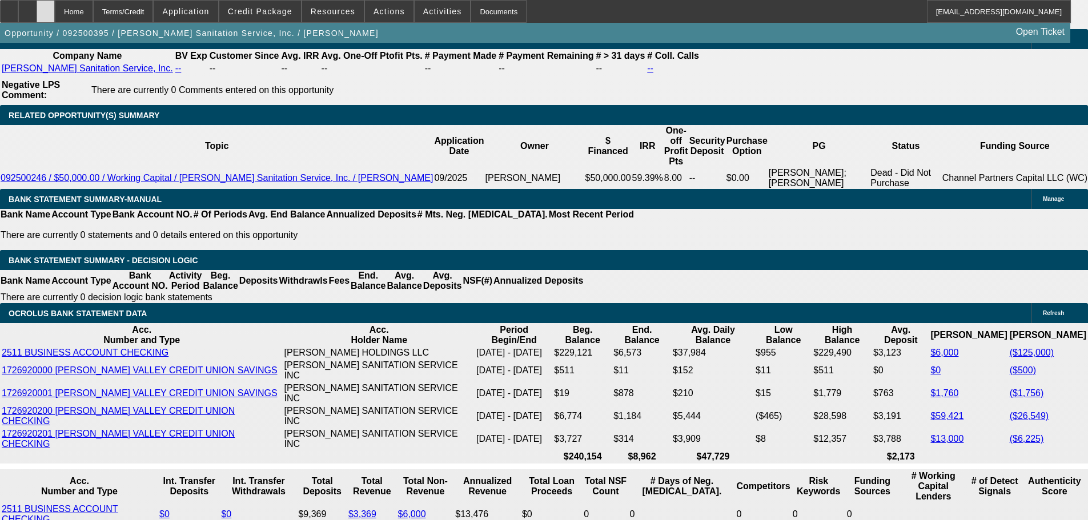
scroll to position [57, 0]
click at [55, 13] on div at bounding box center [46, 11] width 18 height 23
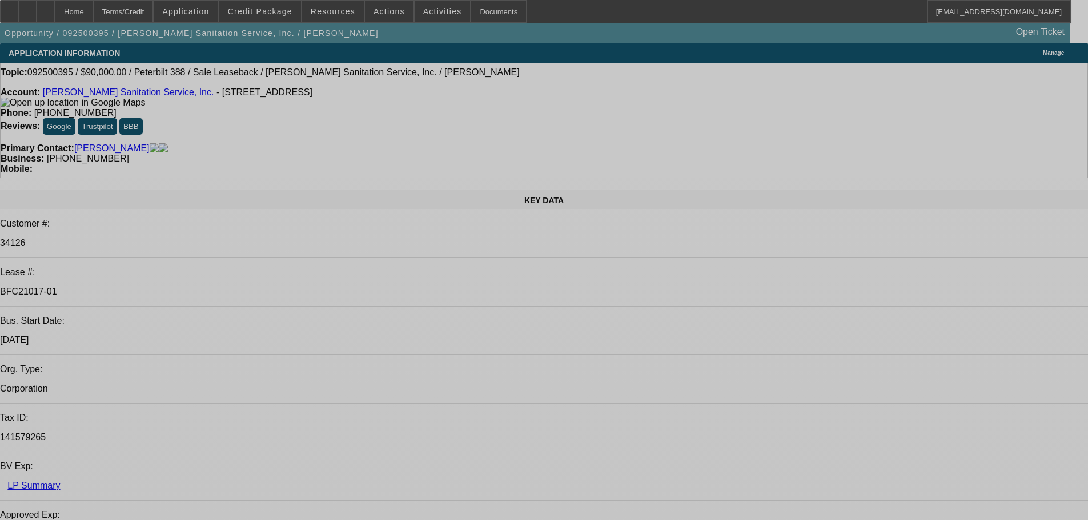
select select "0"
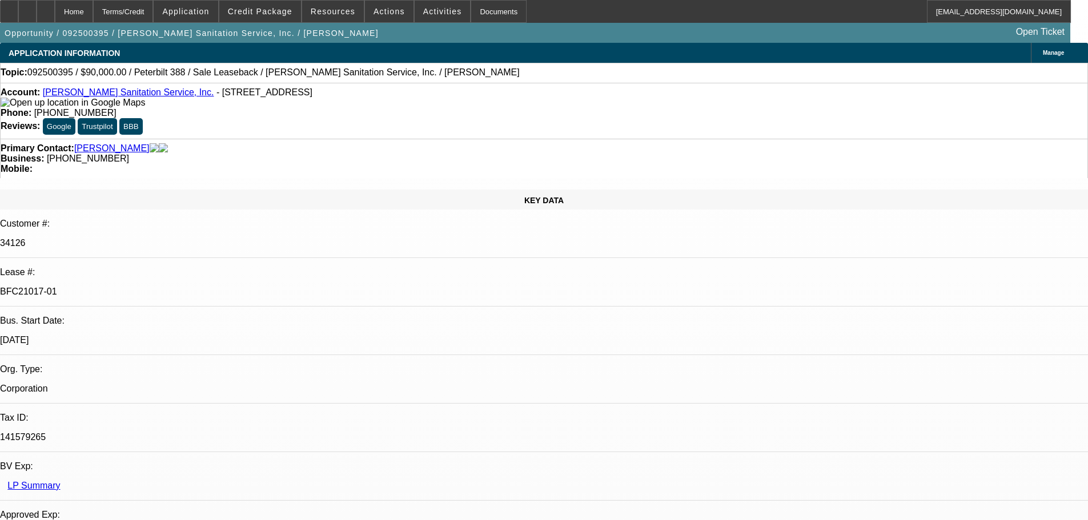
select select "2"
select select "0"
select select "6"
select select "0"
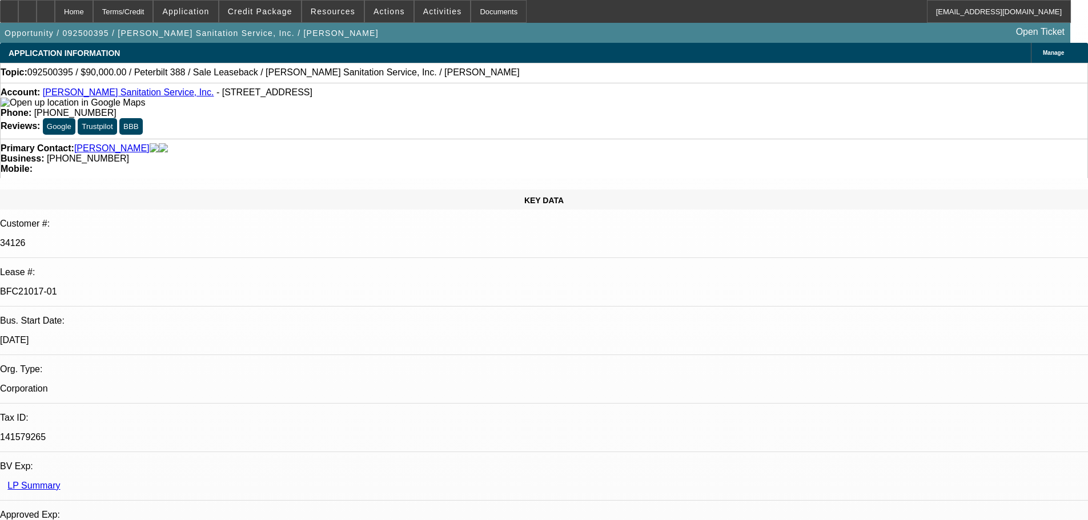
select select "0"
select select "2"
select select "0"
select select "6"
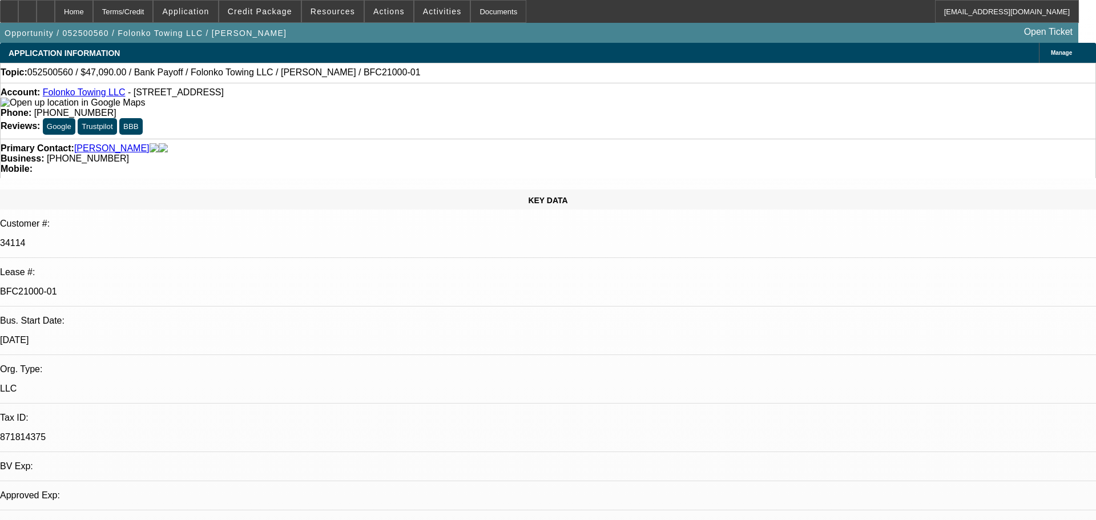
select select "0"
select select "2"
select select "0.1"
select select "4"
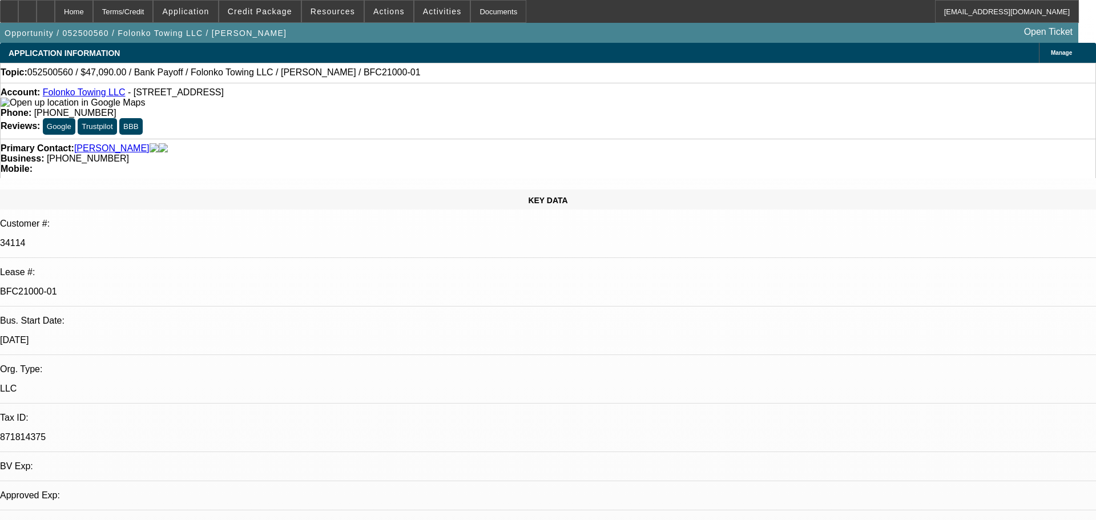
select select "0"
select select "2"
select select "0.1"
select select "4"
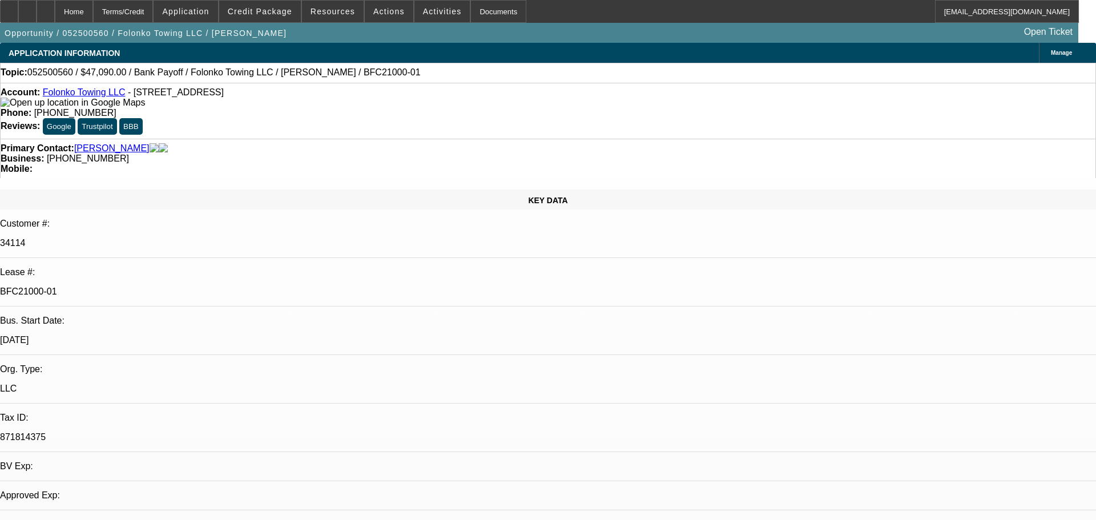
select select "0"
select select "2"
select select "0.1"
select select "4"
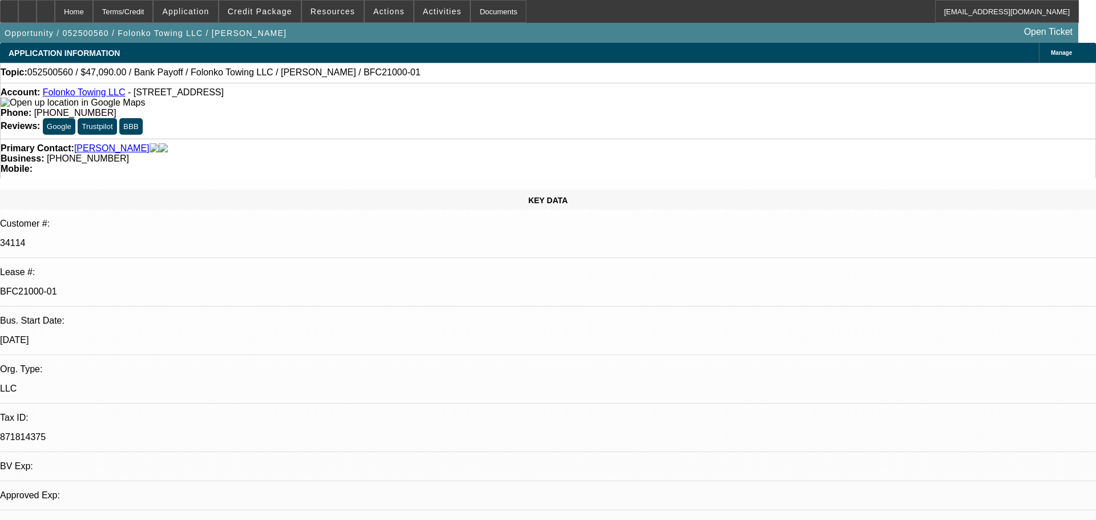
select select "0"
select select "2"
select select "0.1"
select select "4"
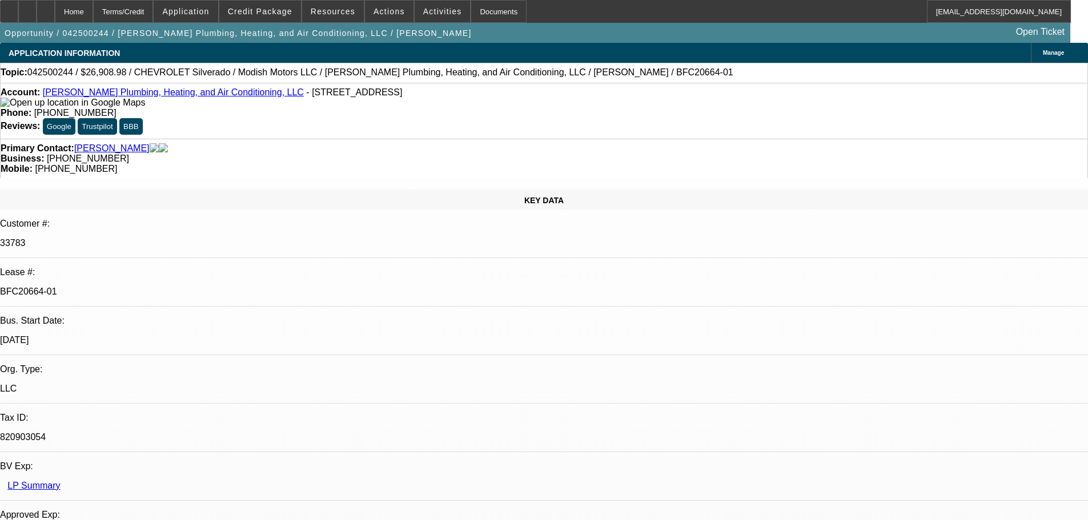
select select "0"
select select "3"
select select "0"
select select "6"
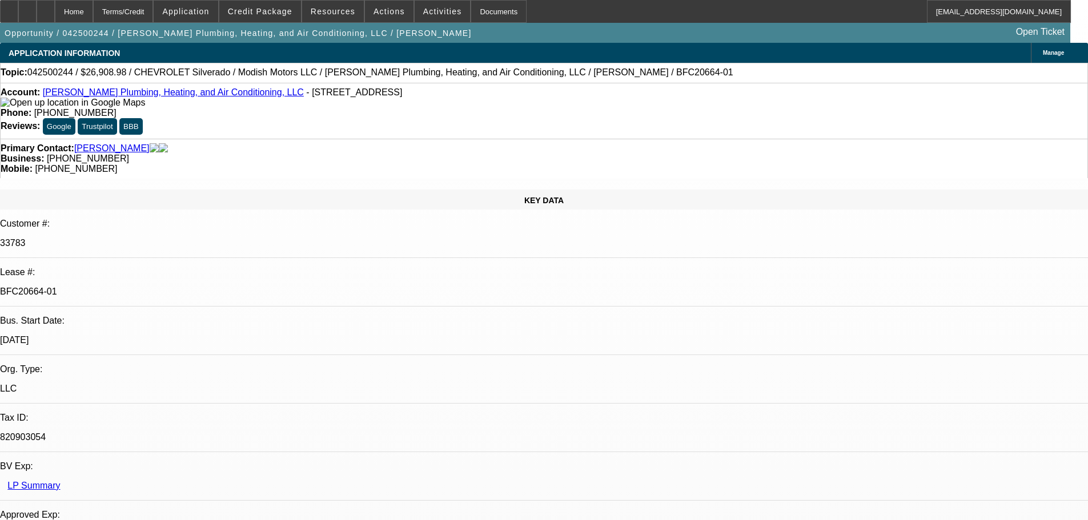
select select "0"
select select "3"
select select "0"
select select "6"
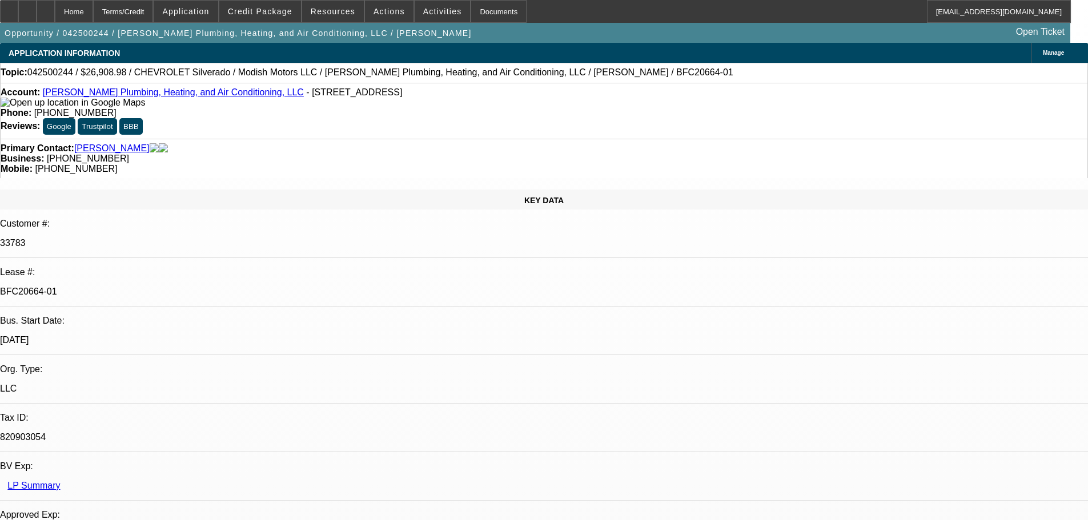
select select "0"
select select "3"
select select "0"
select select "6"
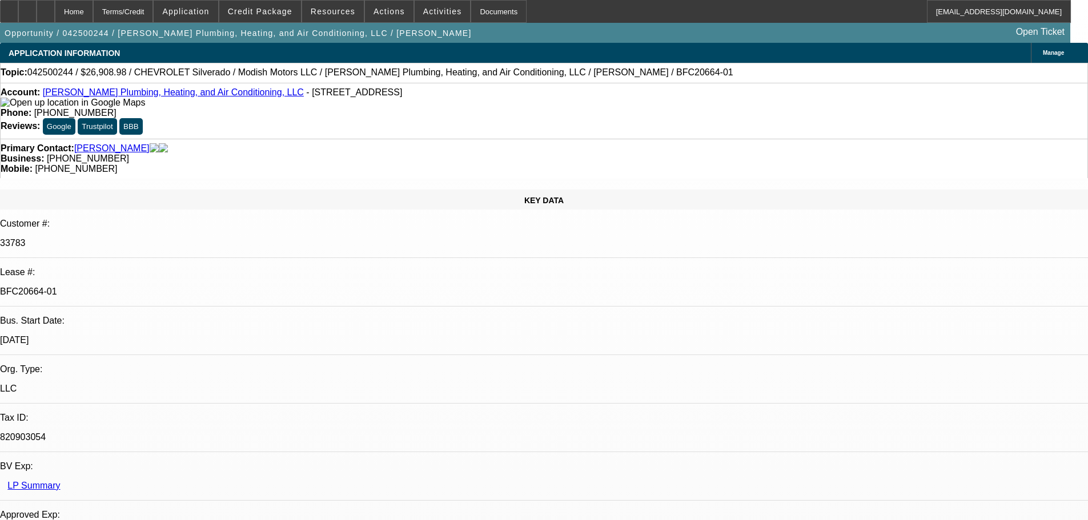
select select "0"
select select "2"
select select "0"
select select "6"
